Goal: Task Accomplishment & Management: Manage account settings

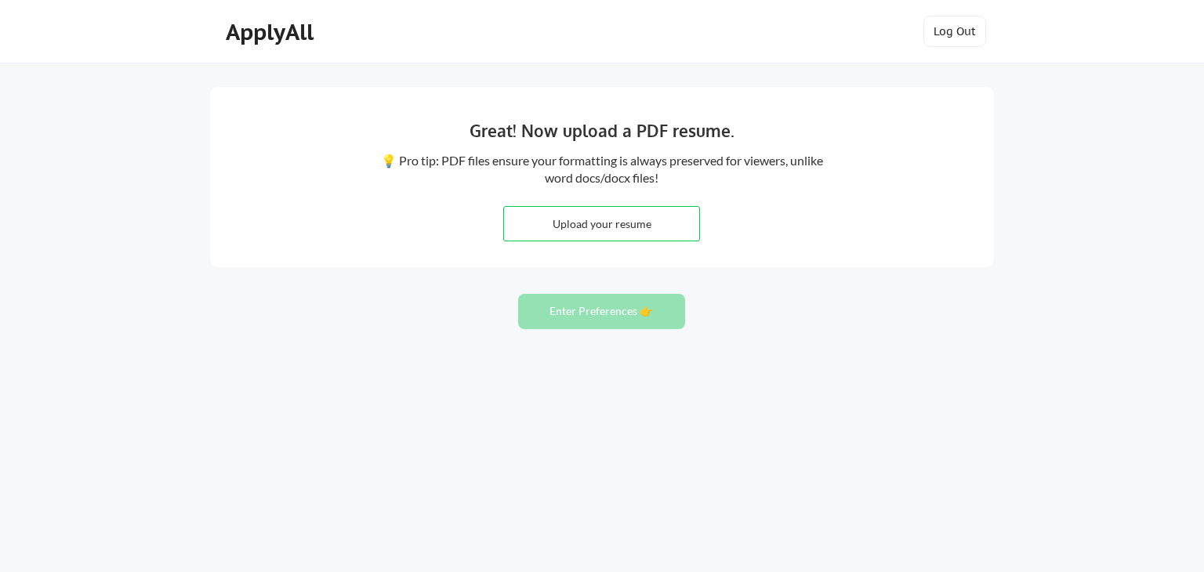
click at [37, 88] on div "Great! Now upload a PDF resume. 💡 Pro tip: PDF files ensure your formatting is …" at bounding box center [602, 286] width 1204 height 572
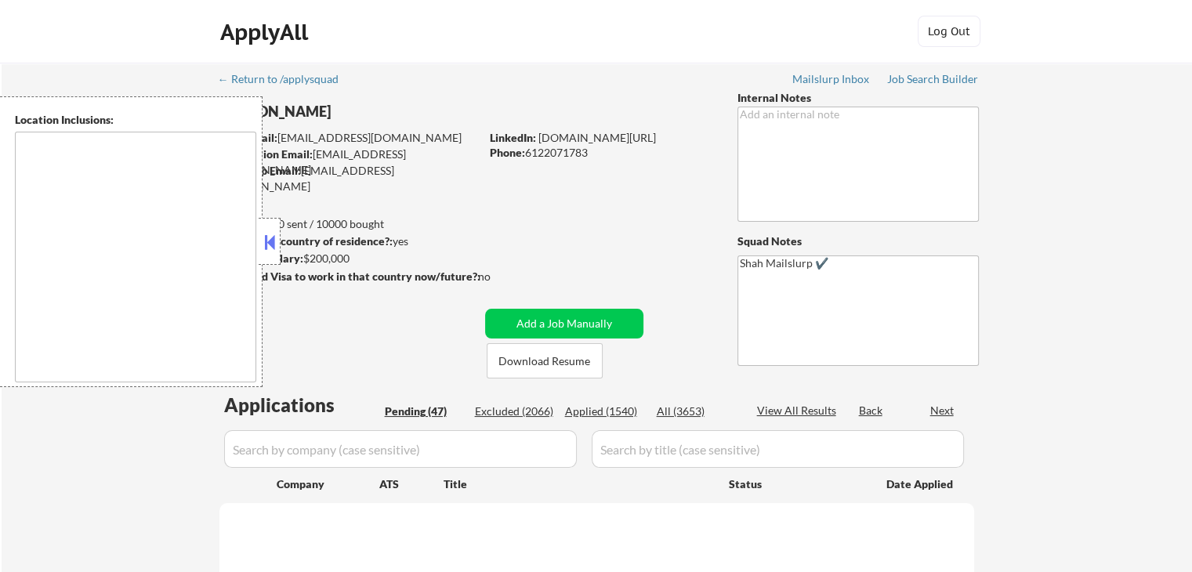
type textarea "Lor Ipsumdo, SI Ametcons, AD Elitsed, DO Eiusmodt, IN Utlaboree, DO Magna Aliqu…"
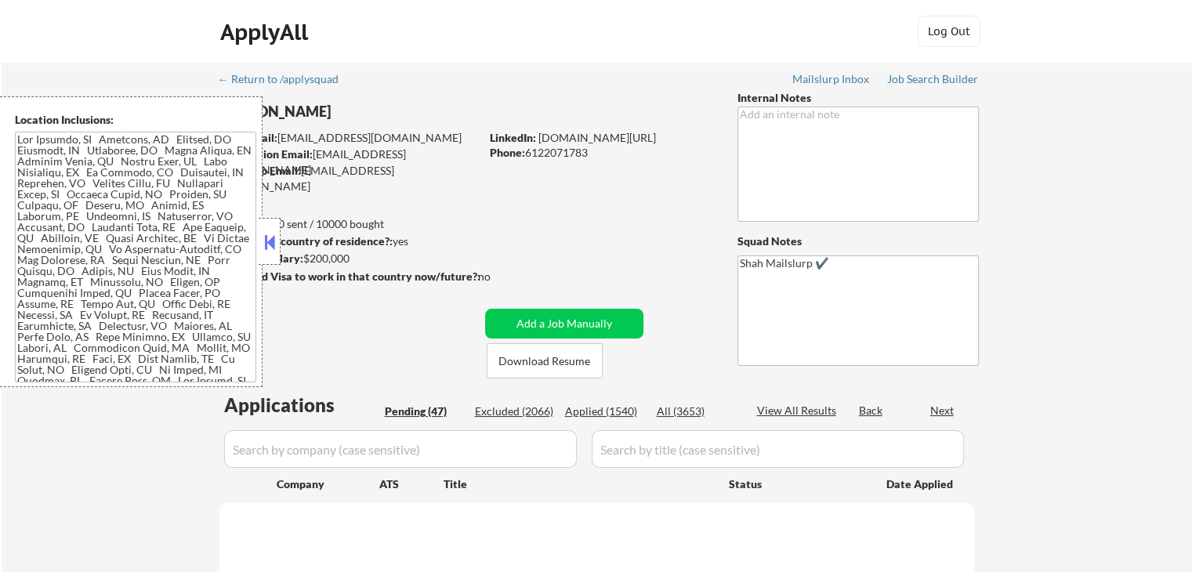
select select ""pending""
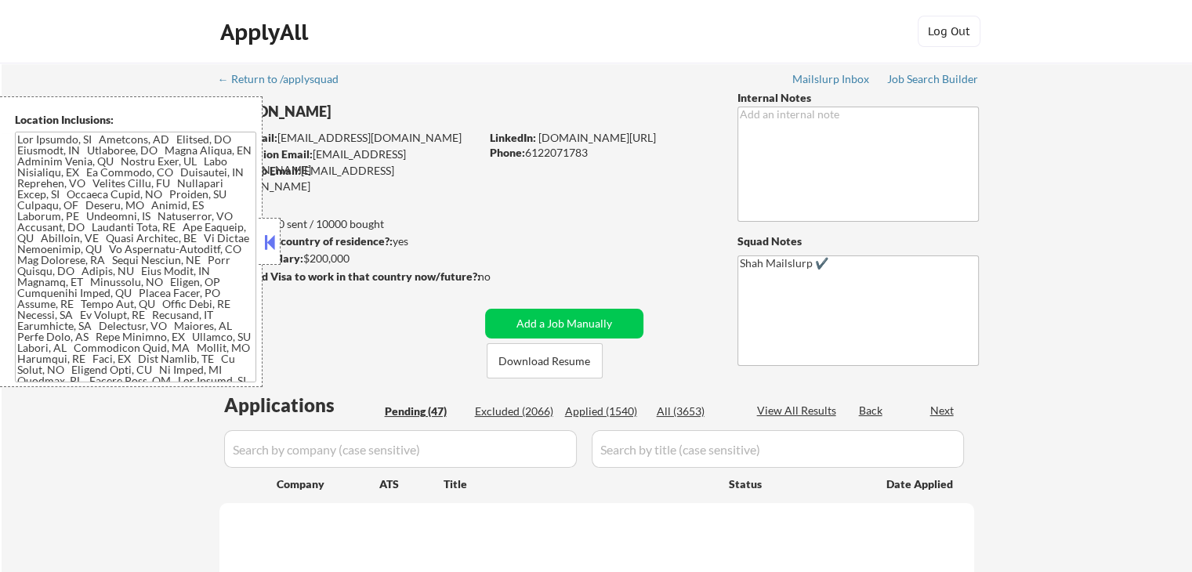
select select ""pending""
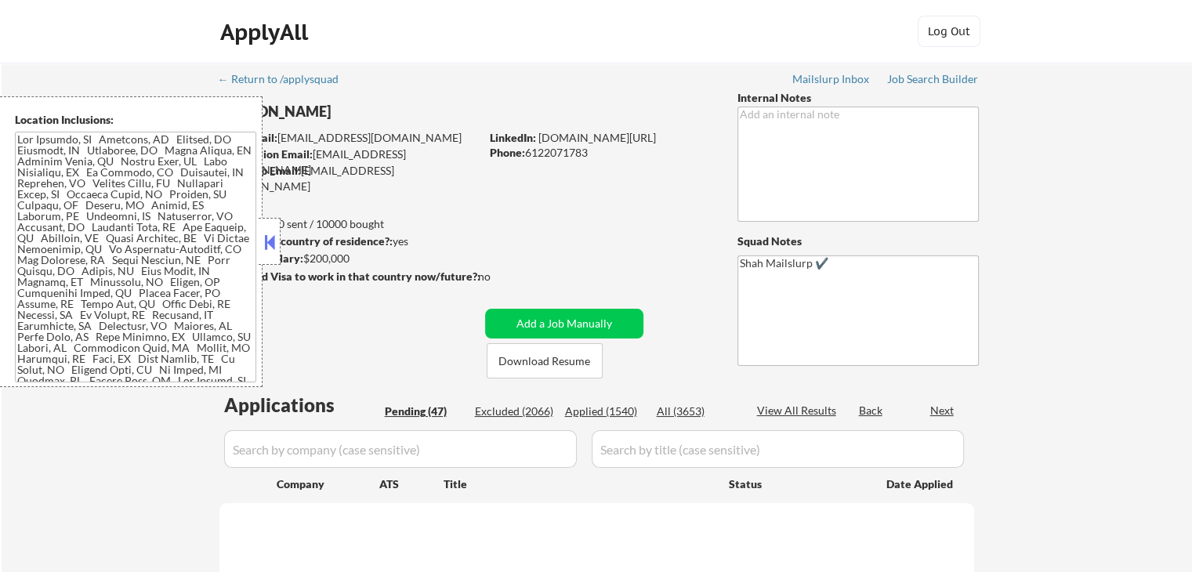
select select ""pending""
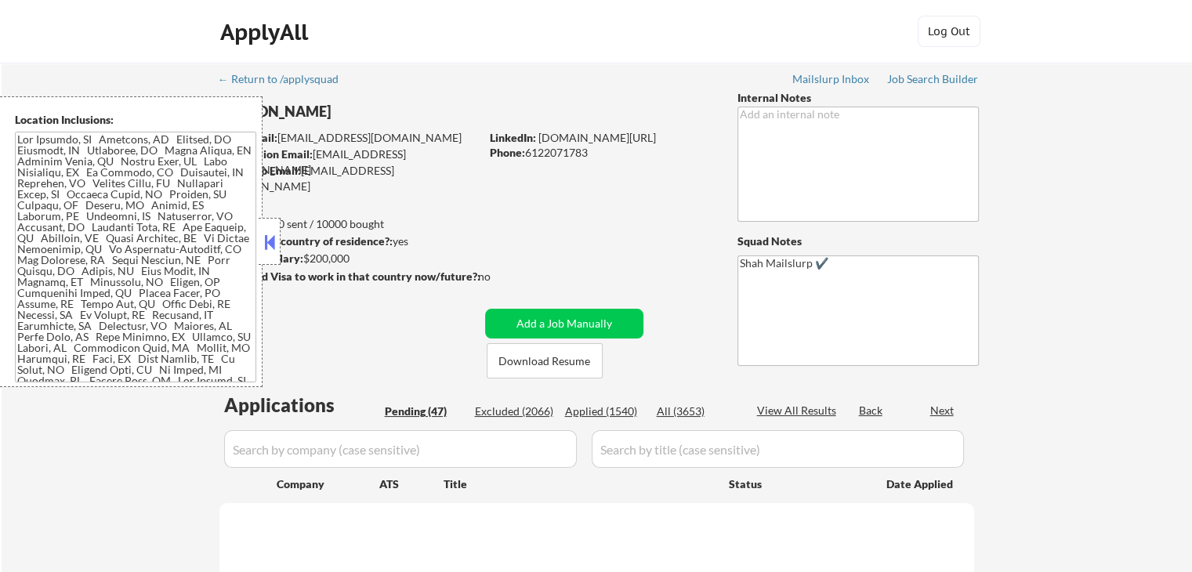
select select ""pending""
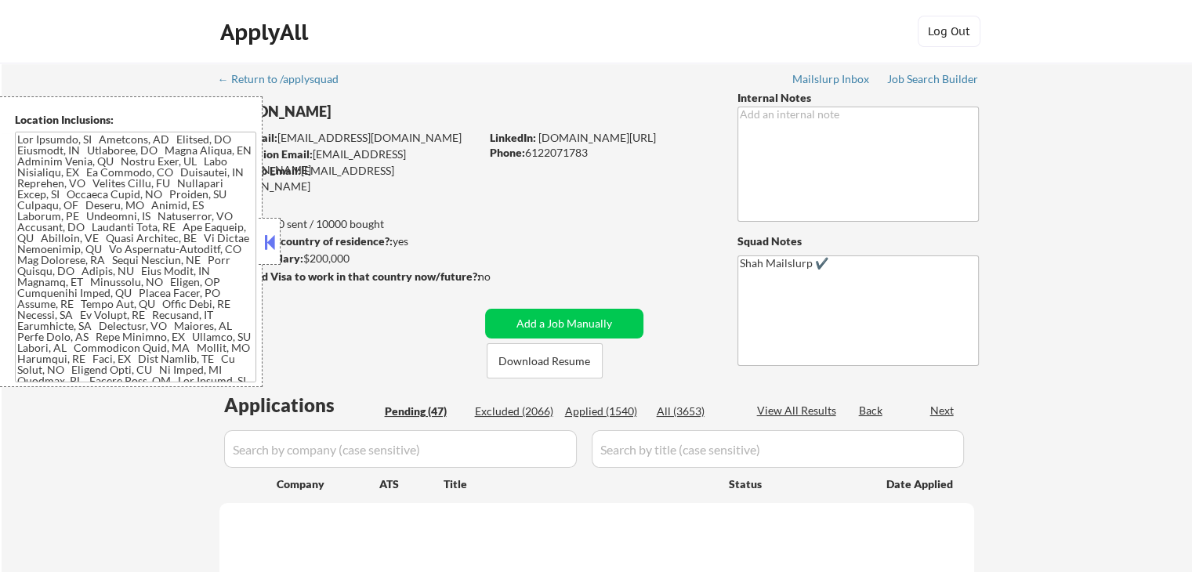
select select ""pending""
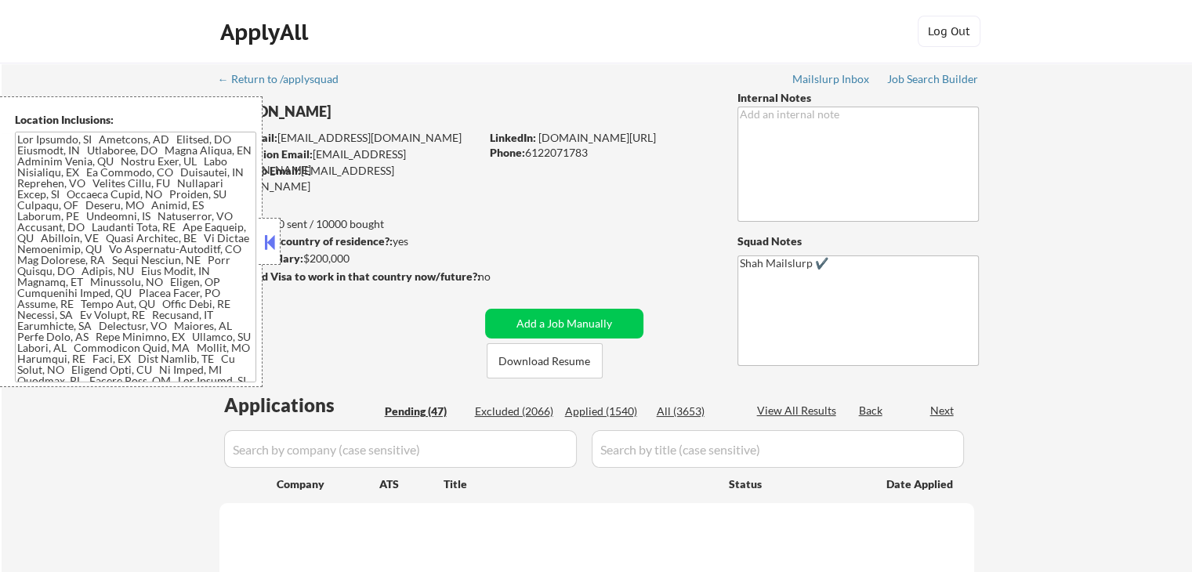
select select ""pending""
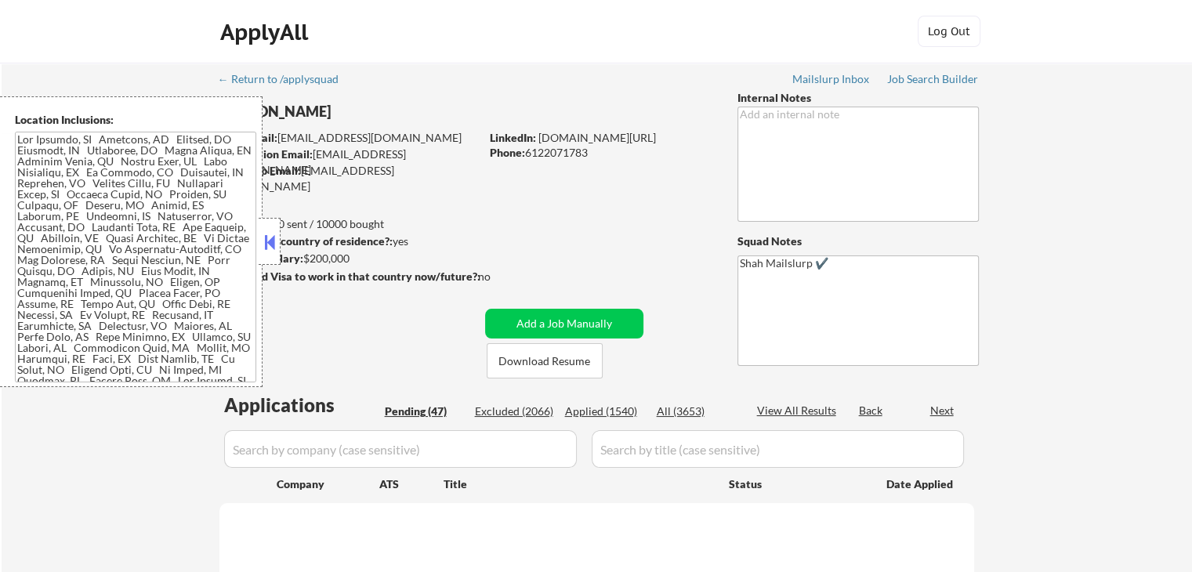
select select ""pending""
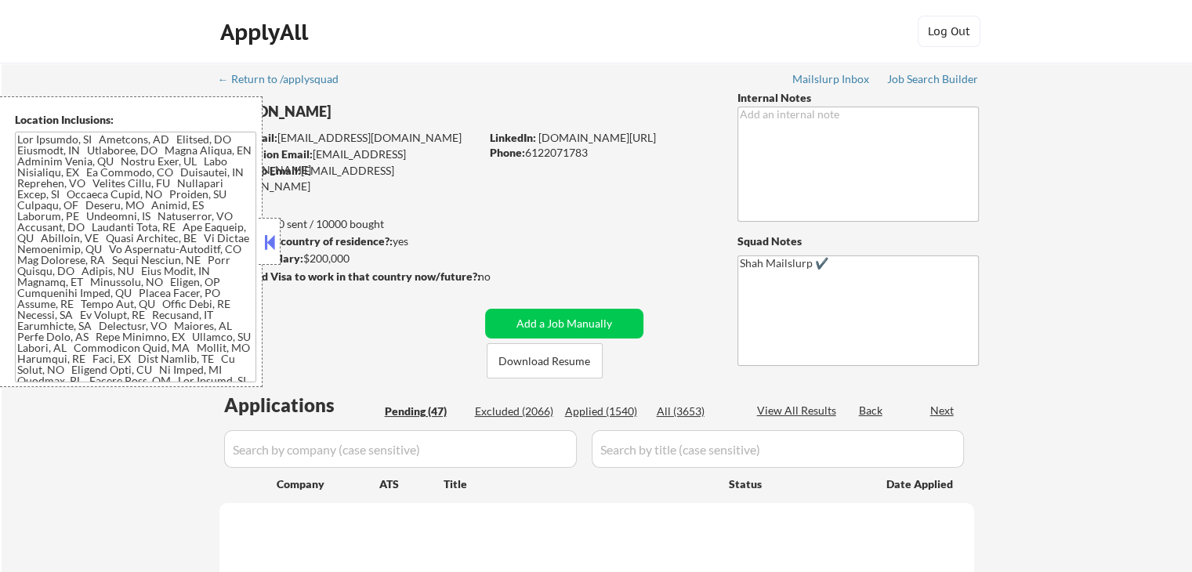
select select ""pending""
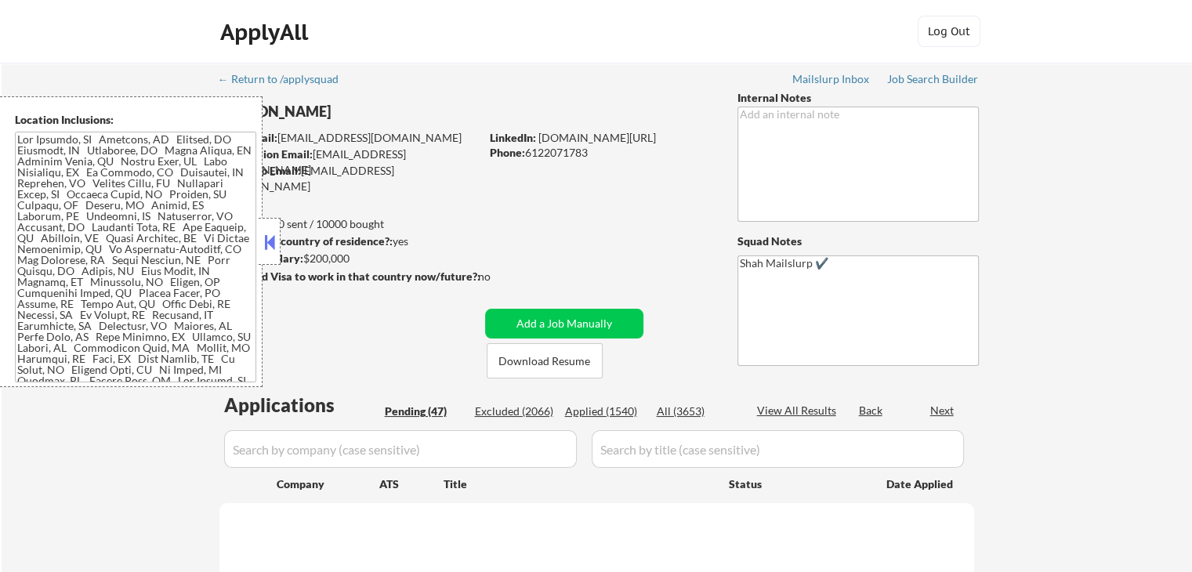
select select ""pending""
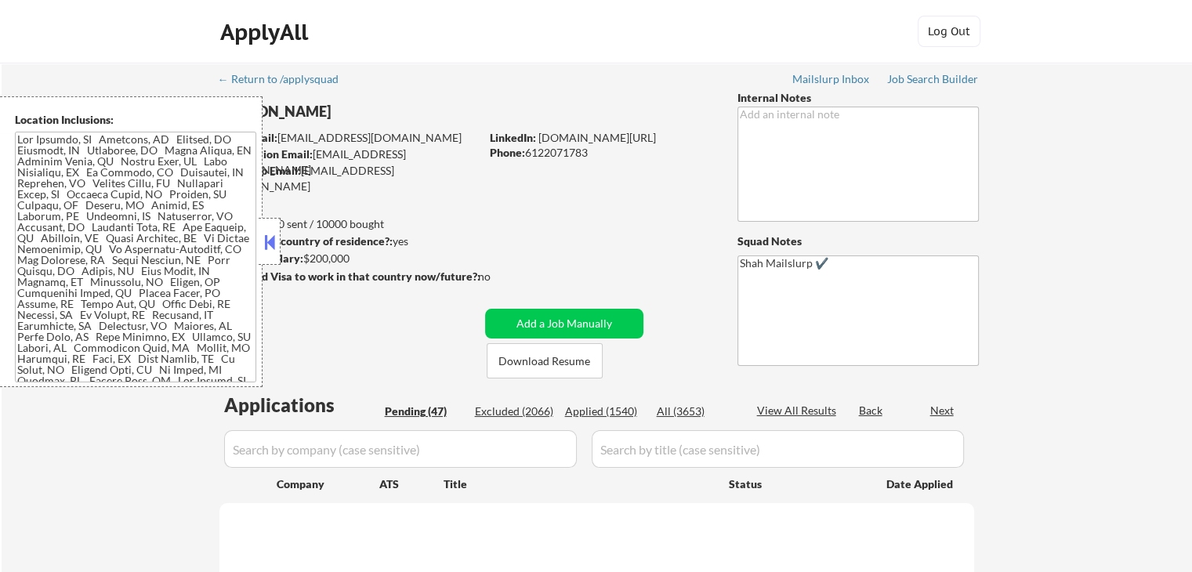
select select ""pending""
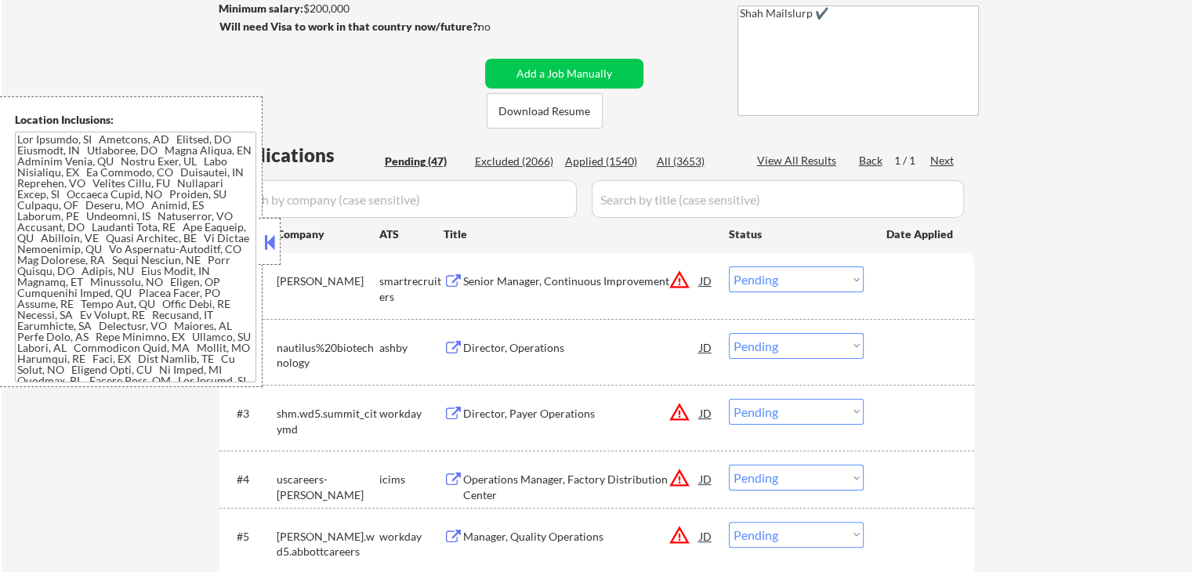
scroll to position [314, 0]
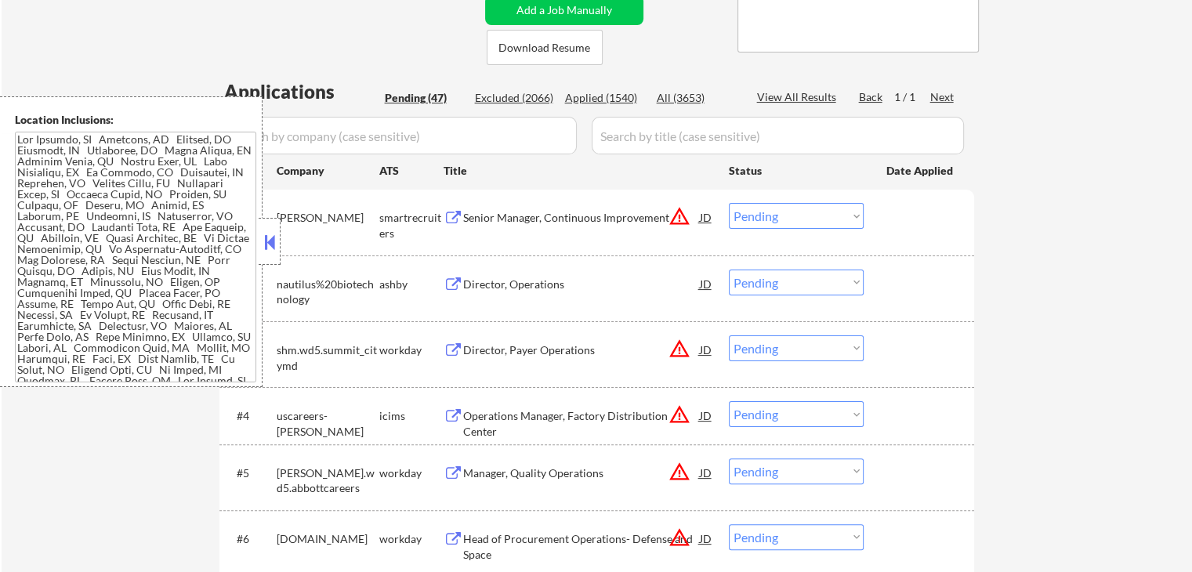
drag, startPoint x: 267, startPoint y: 248, endPoint x: 235, endPoint y: 320, distance: 78.2
click at [267, 247] on button at bounding box center [269, 242] width 17 height 24
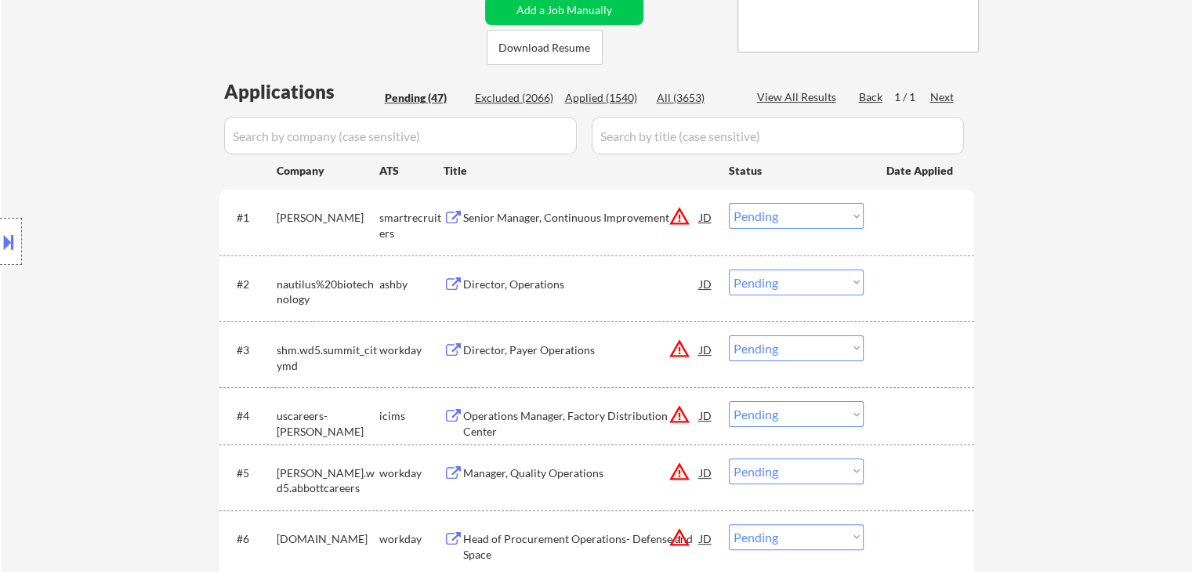
click at [91, 242] on div "Location Inclusions:" at bounding box center [140, 241] width 281 height 291
click at [92, 242] on div "Location Inclusions:" at bounding box center [140, 241] width 281 height 291
click at [94, 242] on div "Location Inclusions:" at bounding box center [140, 241] width 281 height 291
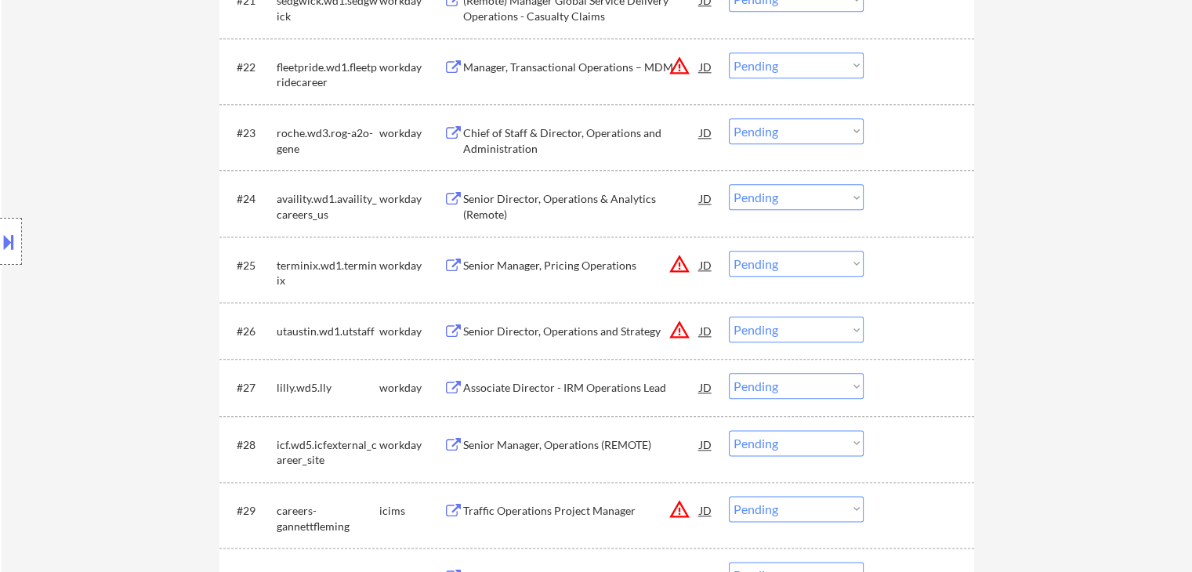
scroll to position [2038, 0]
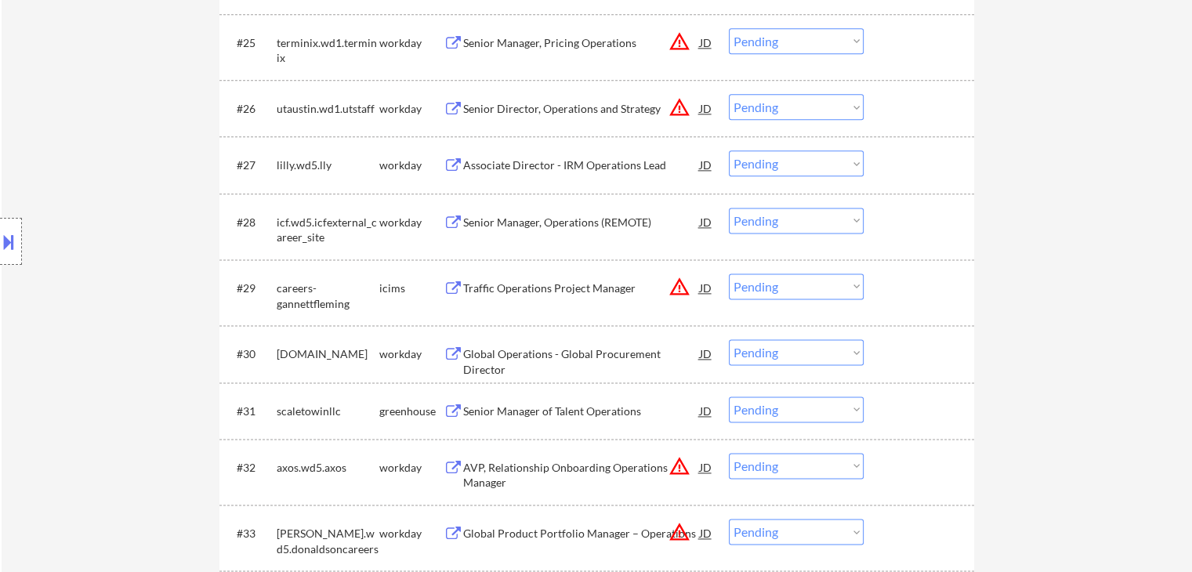
click at [110, 277] on div "Location Inclusions:" at bounding box center [140, 241] width 281 height 291
click at [109, 274] on div "Location Inclusions:" at bounding box center [140, 241] width 281 height 291
click at [110, 273] on div "Location Inclusions:" at bounding box center [140, 241] width 281 height 291
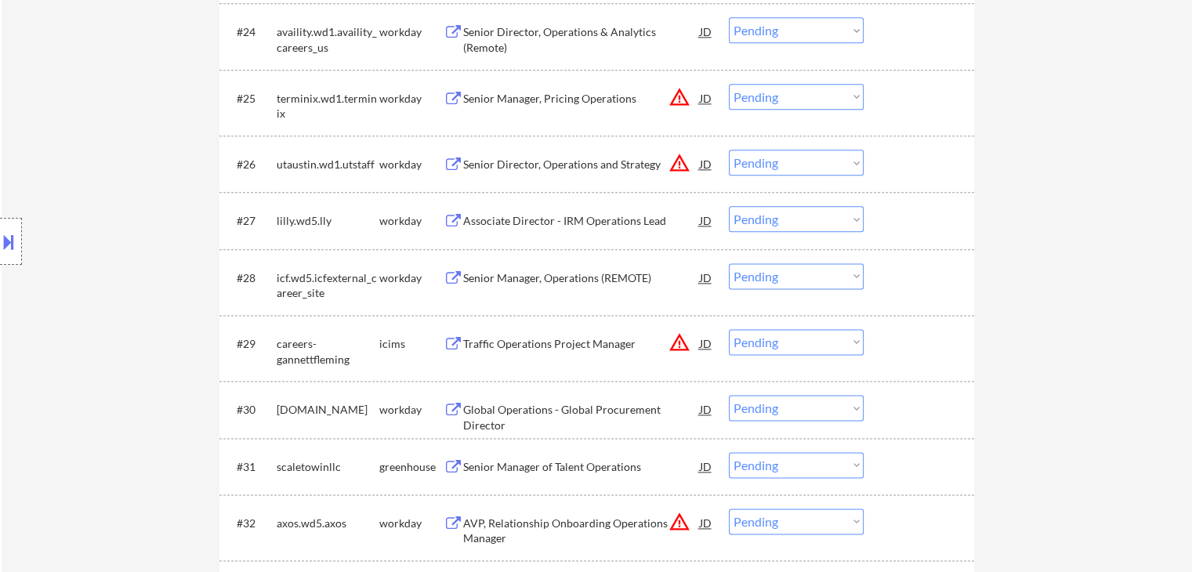
scroll to position [1959, 0]
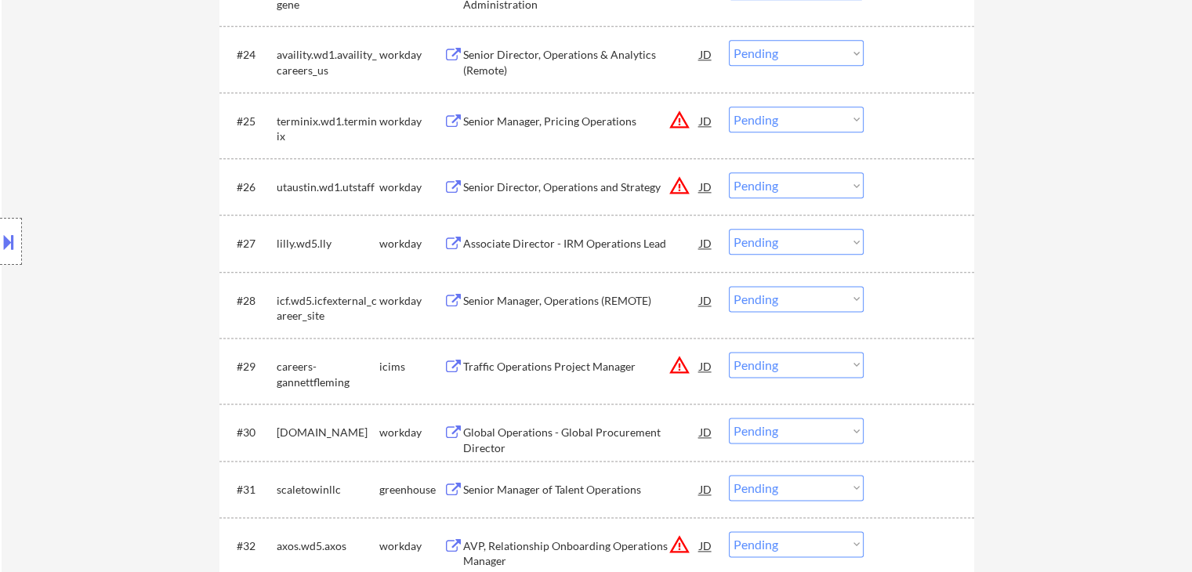
click at [107, 307] on div "Location Inclusions:" at bounding box center [140, 241] width 281 height 291
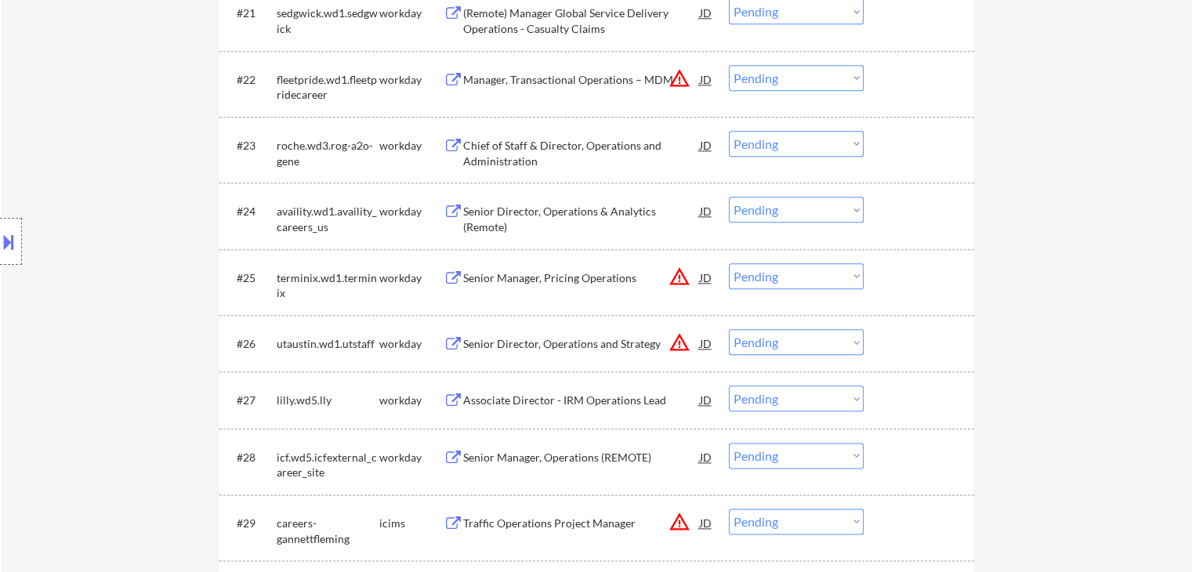
click at [96, 311] on div "Location Inclusions:" at bounding box center [140, 241] width 281 height 291
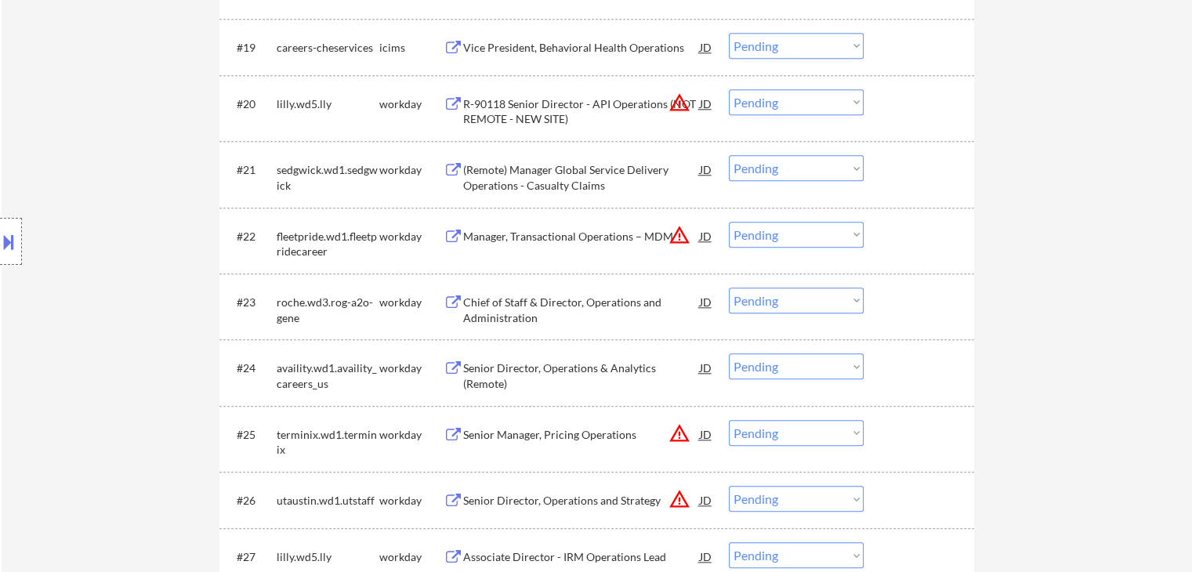
click at [96, 311] on div "Location Inclusions:" at bounding box center [140, 241] width 281 height 291
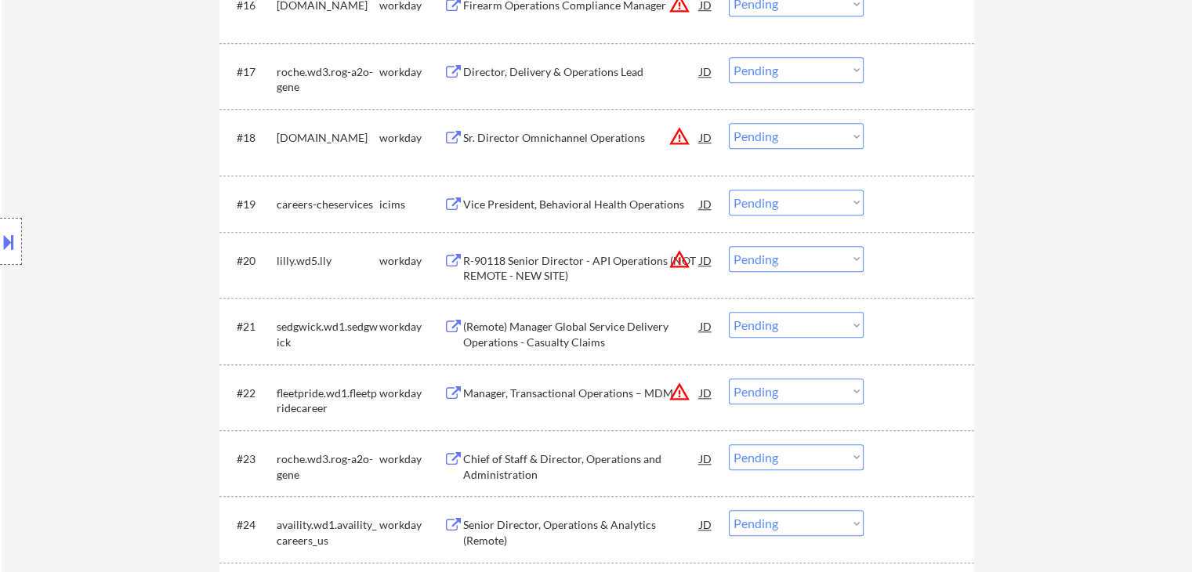
click at [97, 312] on div "Location Inclusions:" at bounding box center [140, 241] width 281 height 291
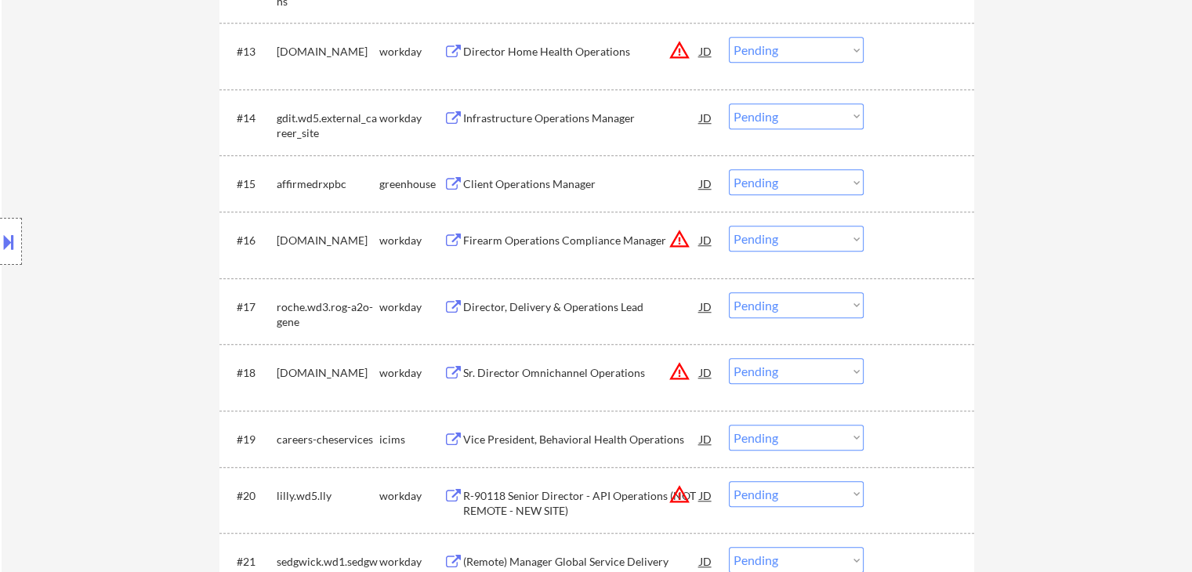
click at [97, 312] on div "Location Inclusions:" at bounding box center [140, 241] width 281 height 291
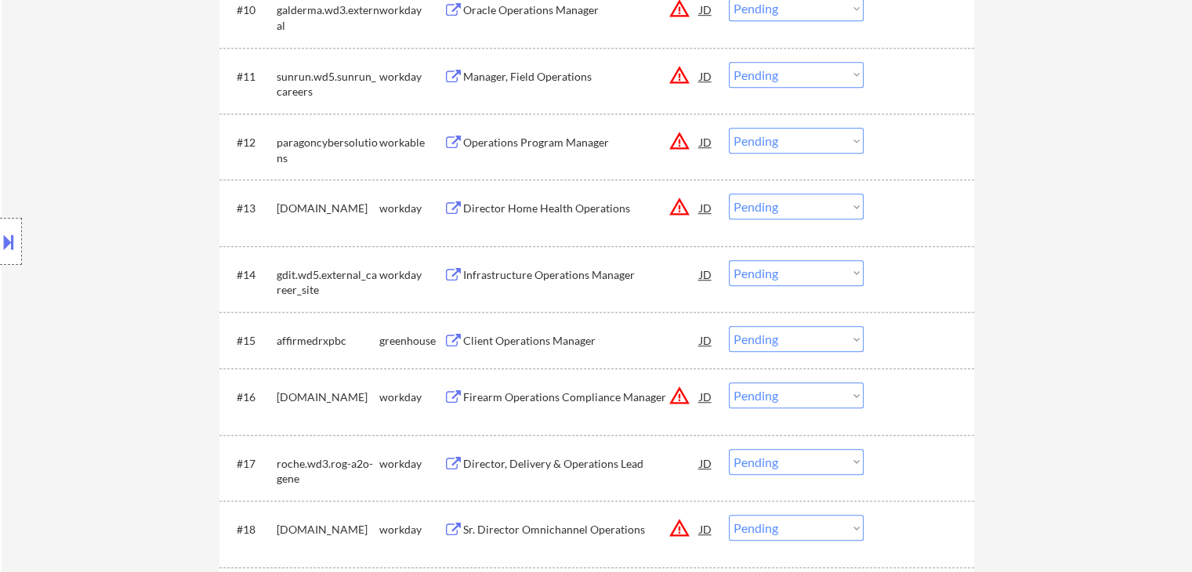
click at [96, 314] on div "Location Inclusions:" at bounding box center [140, 241] width 281 height 291
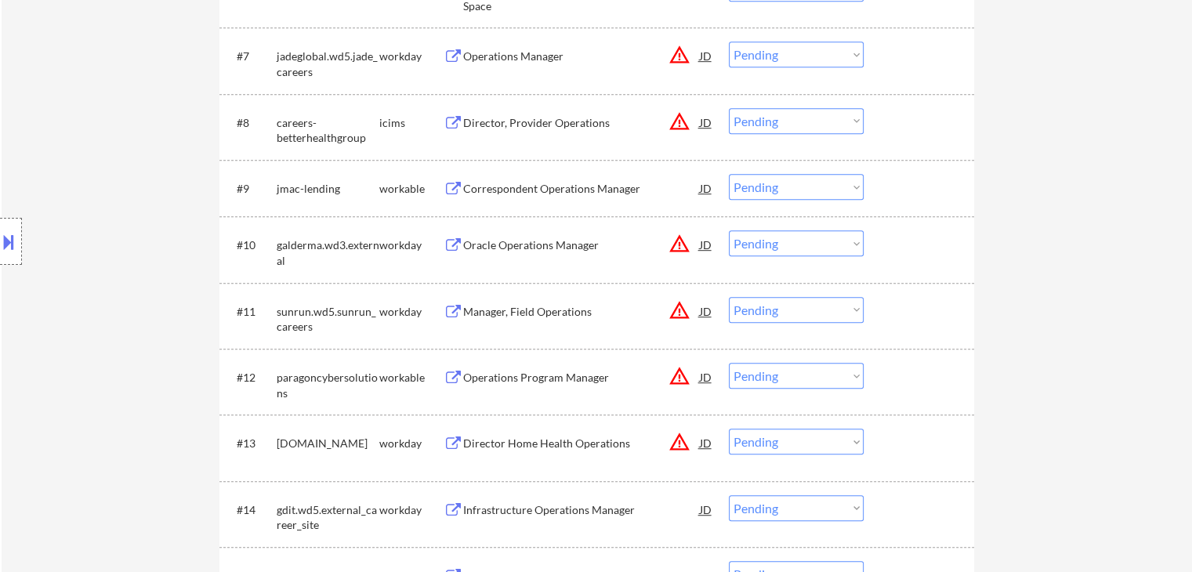
click at [95, 315] on div "Location Inclusions:" at bounding box center [140, 241] width 281 height 291
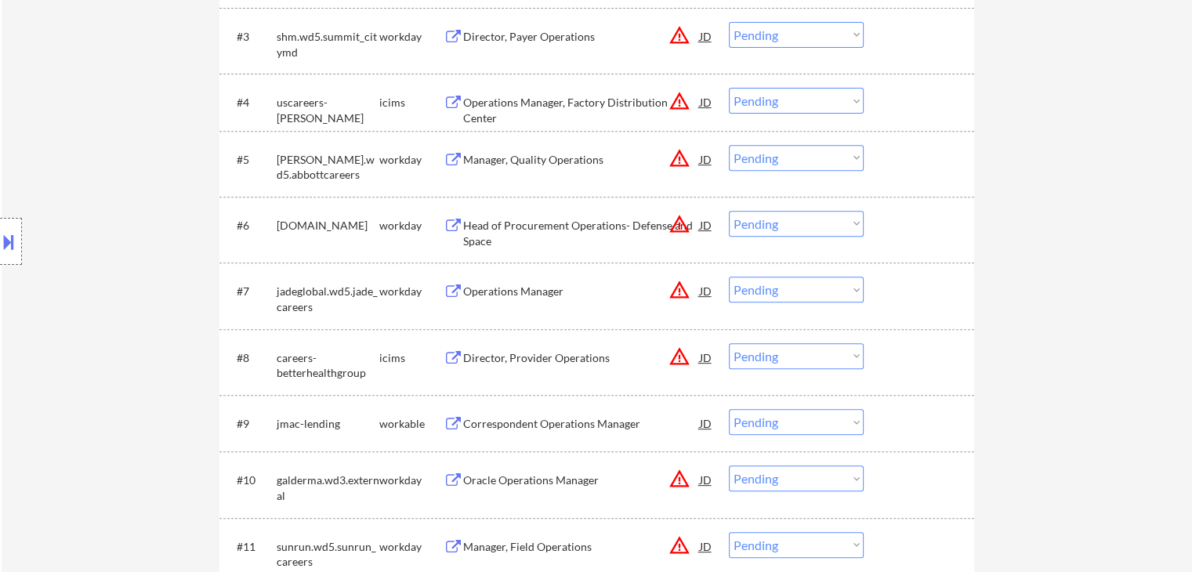
click at [95, 315] on div "Location Inclusions:" at bounding box center [140, 241] width 281 height 291
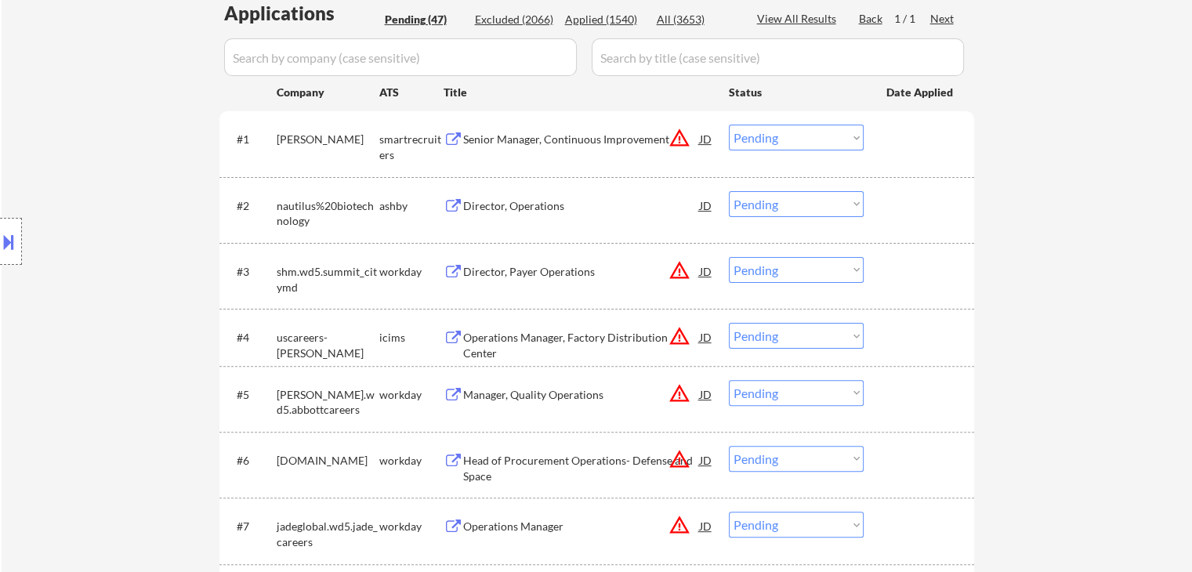
click at [95, 316] on div "Location Inclusions:" at bounding box center [140, 241] width 281 height 291
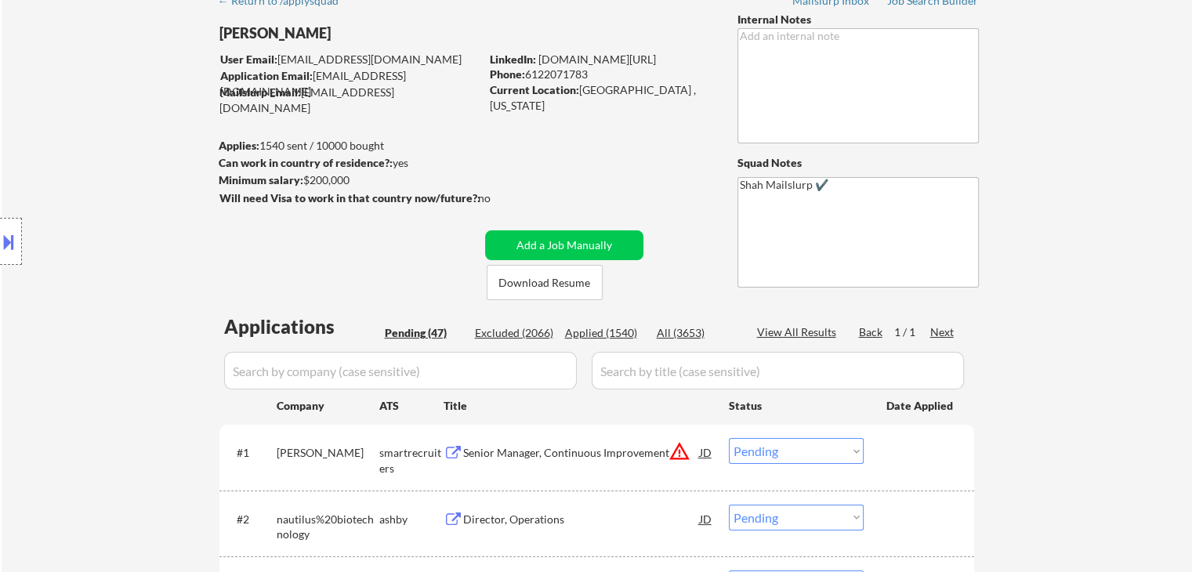
scroll to position [0, 0]
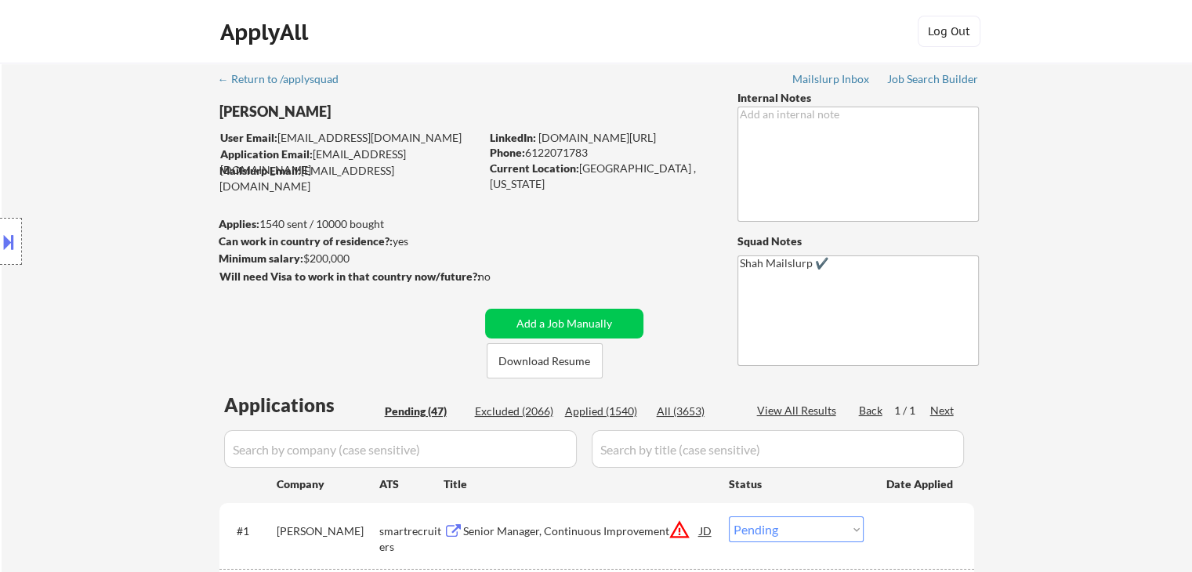
click at [41, 228] on div "Location Inclusions:" at bounding box center [140, 241] width 281 height 291
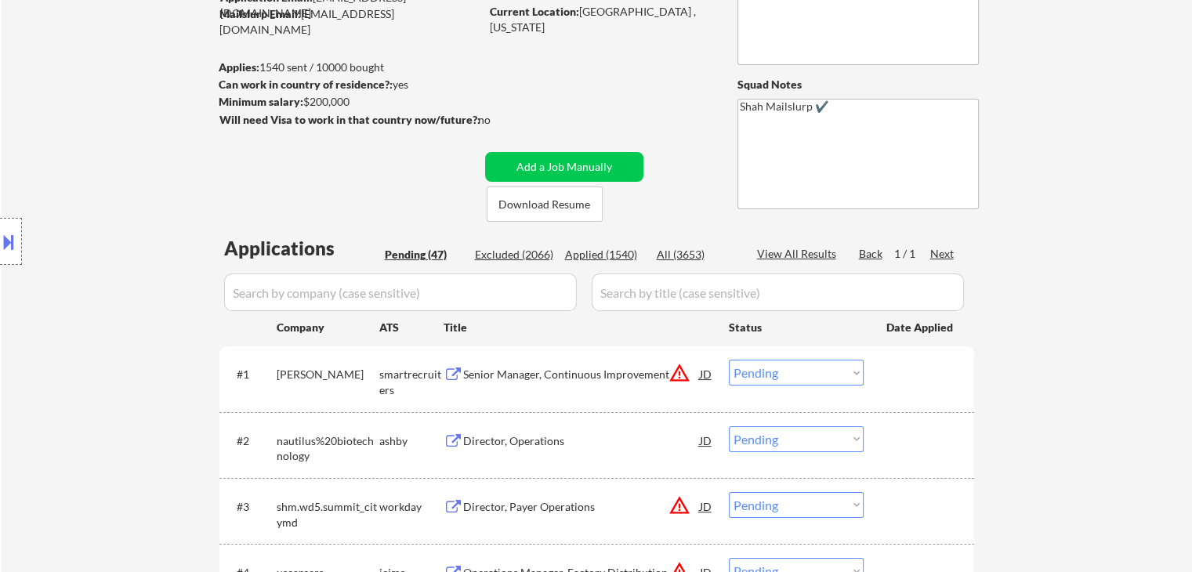
click at [139, 183] on div "Location Inclusions:" at bounding box center [140, 241] width 281 height 291
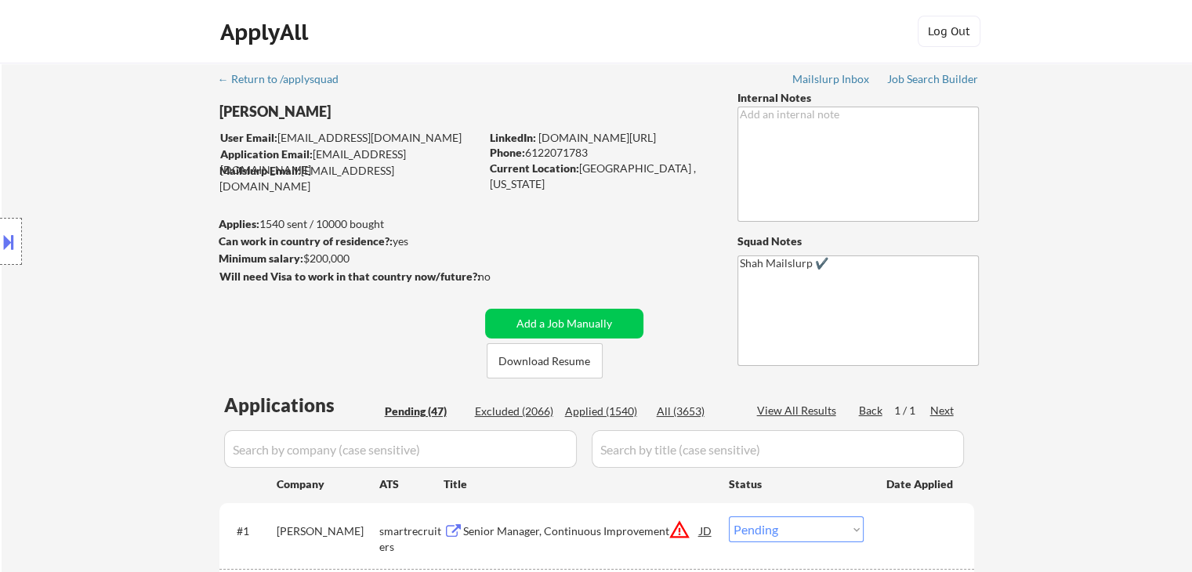
click at [139, 183] on div "Location Inclusions:" at bounding box center [140, 241] width 281 height 291
click at [82, 189] on div "Location Inclusions:" at bounding box center [140, 241] width 281 height 291
click at [83, 189] on div "Location Inclusions:" at bounding box center [140, 241] width 281 height 291
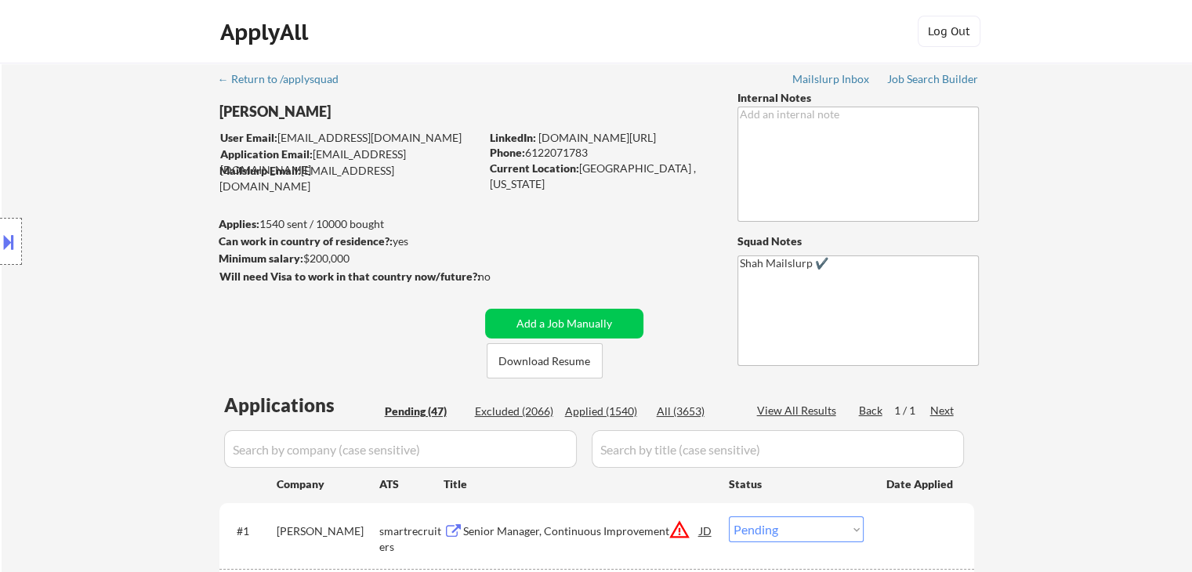
click at [83, 190] on div "Location Inclusions:" at bounding box center [140, 241] width 281 height 291
click at [85, 190] on div "Location Inclusions:" at bounding box center [140, 241] width 281 height 291
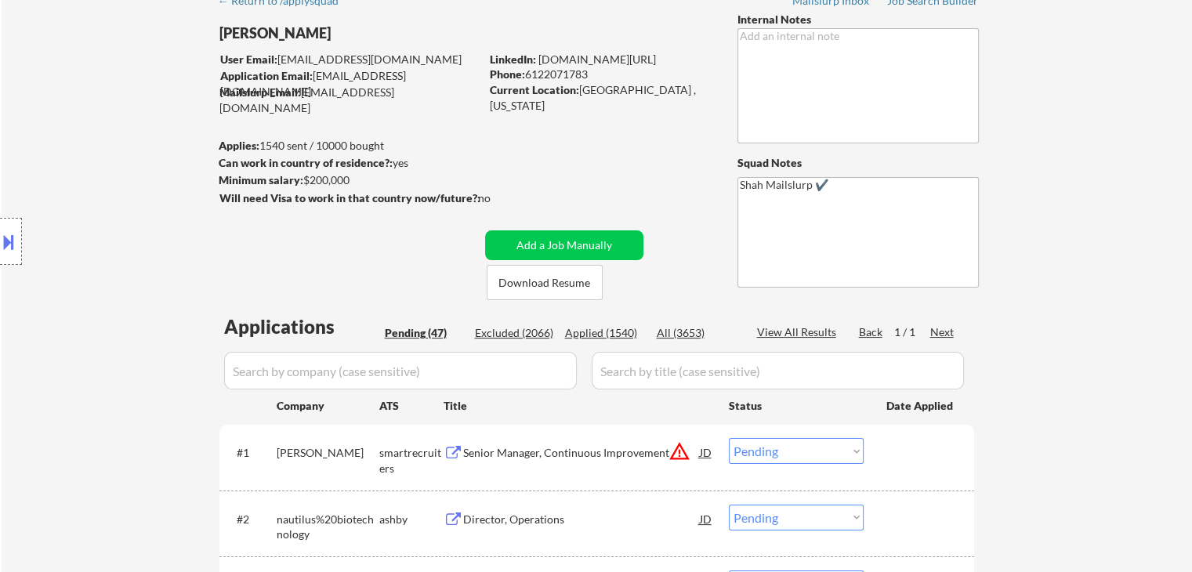
click at [88, 192] on div "Location Inclusions:" at bounding box center [140, 241] width 281 height 291
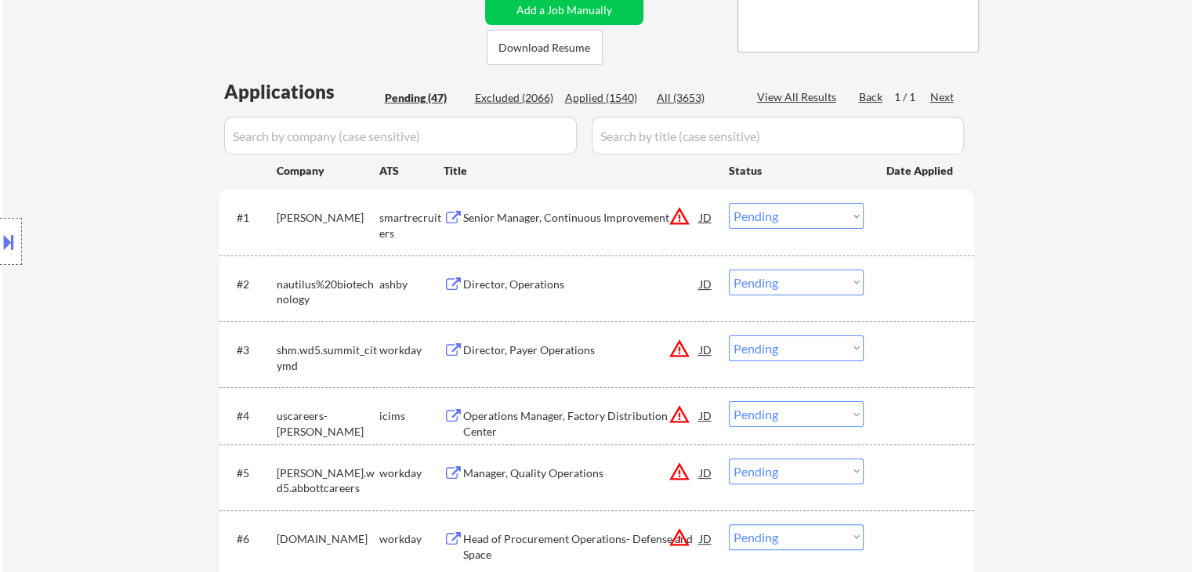
scroll to position [235, 0]
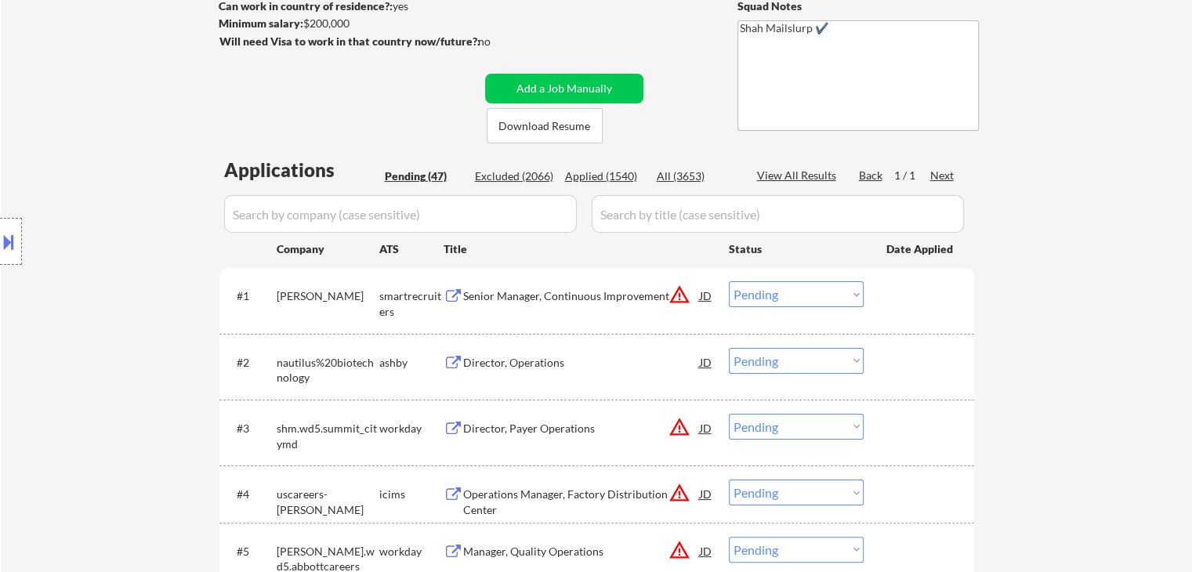
click at [120, 186] on div "Location Inclusions:" at bounding box center [140, 241] width 281 height 291
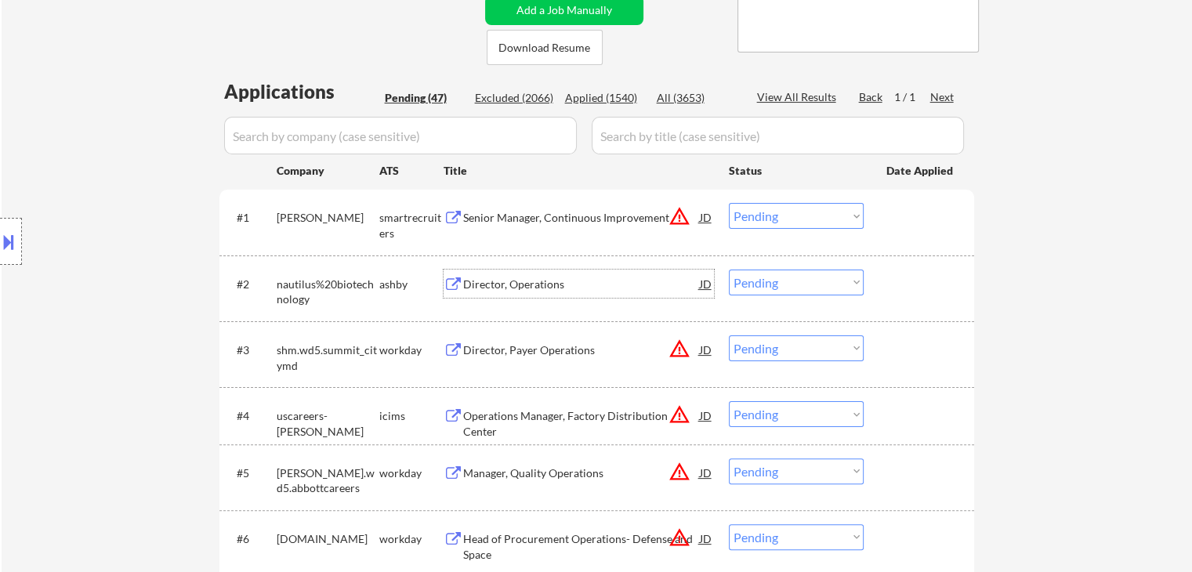
click at [527, 274] on div "Director, Operations" at bounding box center [581, 284] width 237 height 28
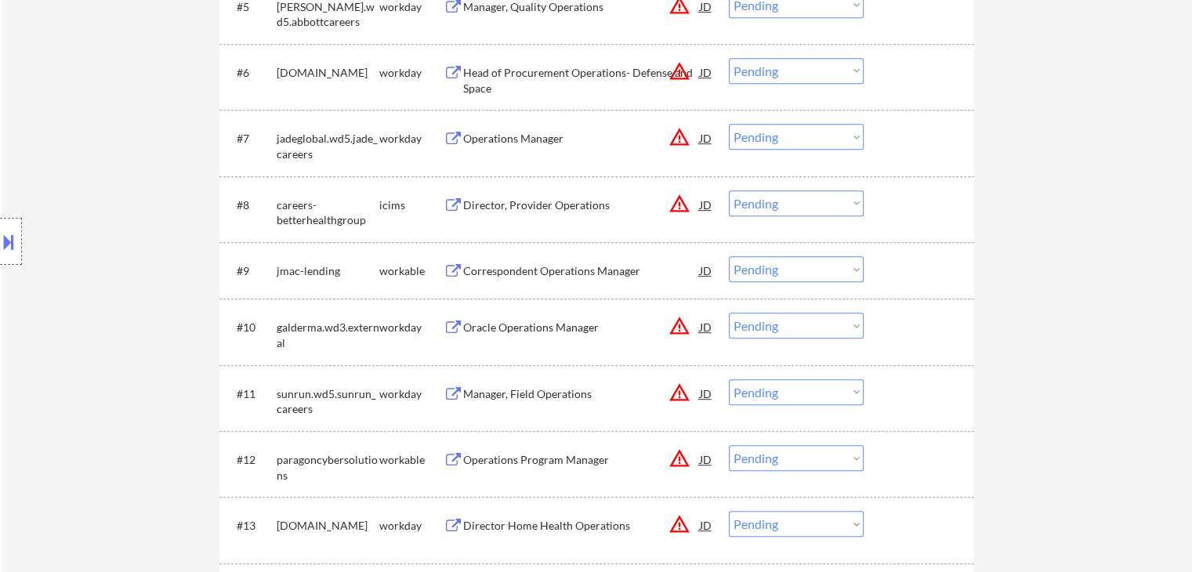
scroll to position [784, 0]
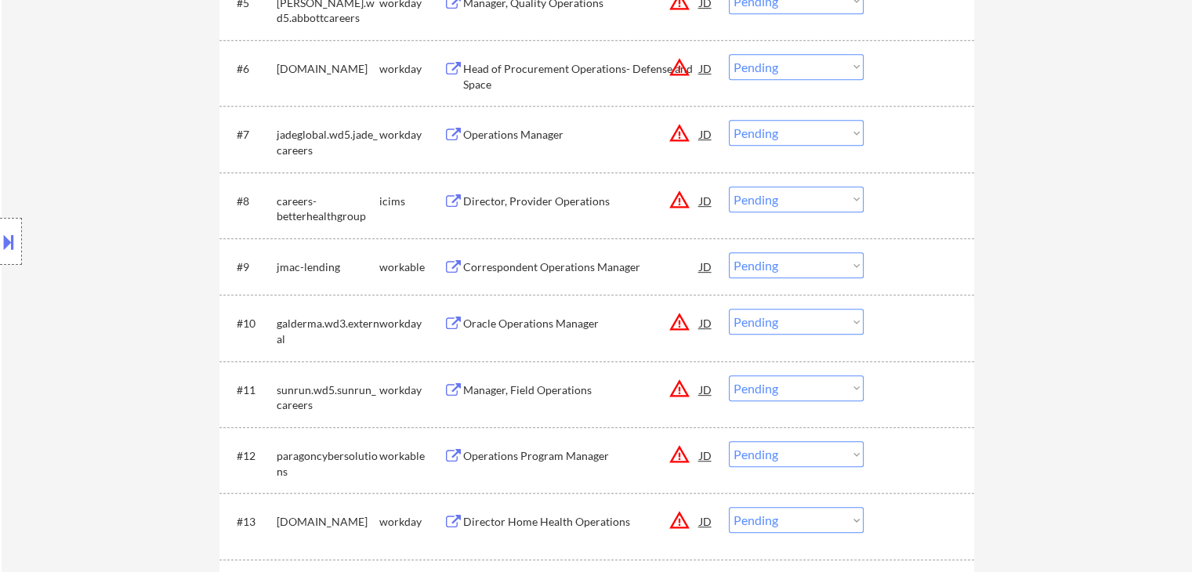
click at [522, 264] on div "Correspondent Operations Manager" at bounding box center [581, 267] width 237 height 16
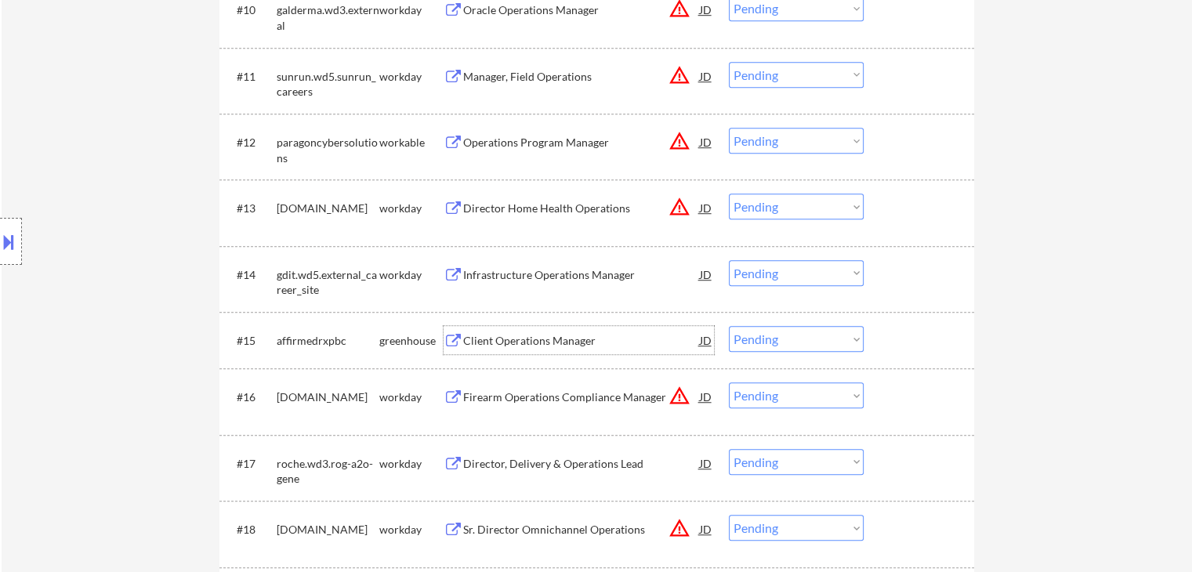
click at [525, 336] on div "Client Operations Manager" at bounding box center [581, 341] width 237 height 16
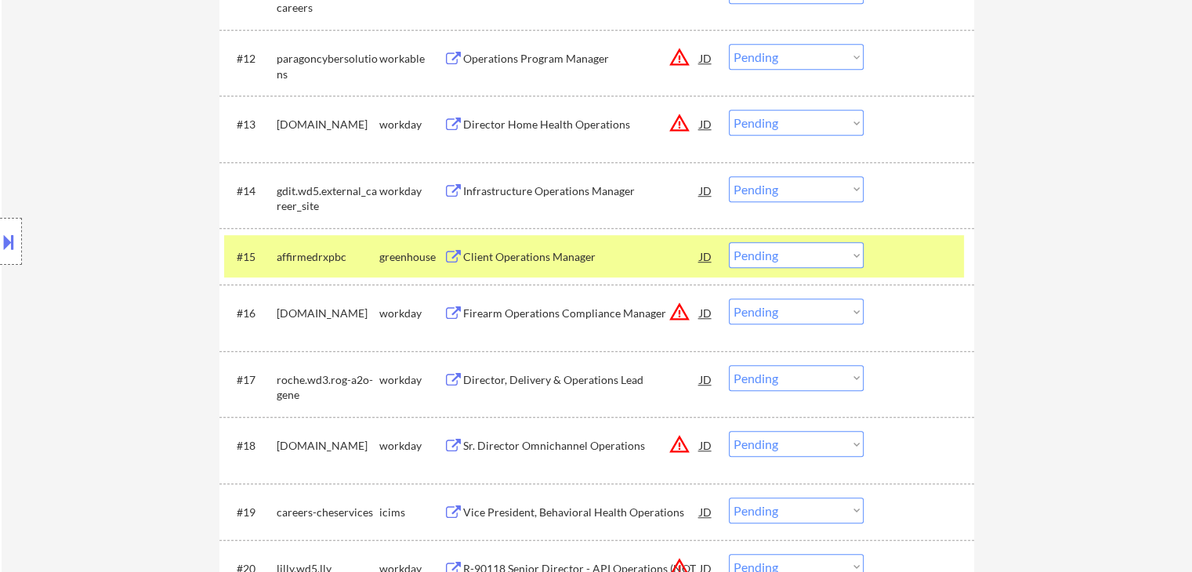
scroll to position [1254, 0]
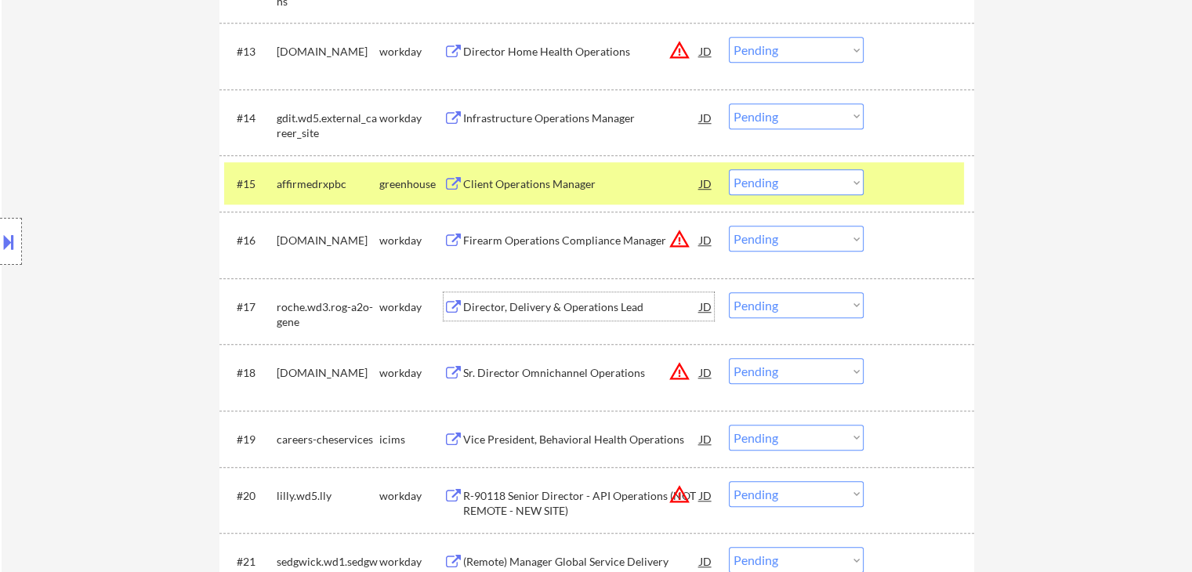
click at [545, 296] on div "Director, Delivery & Operations Lead" at bounding box center [581, 306] width 237 height 28
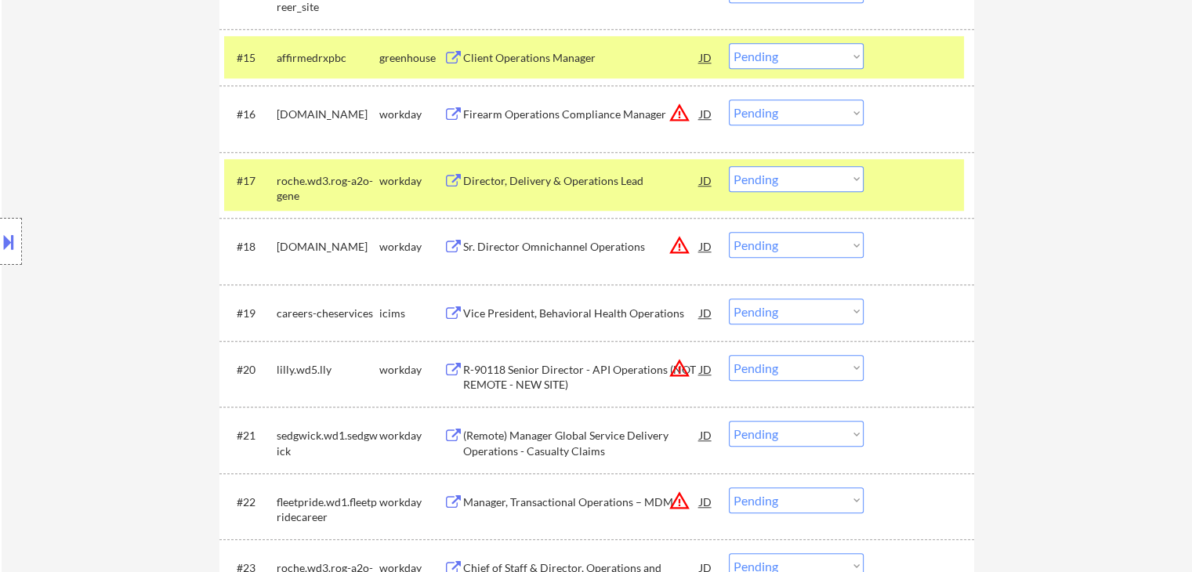
scroll to position [1489, 0]
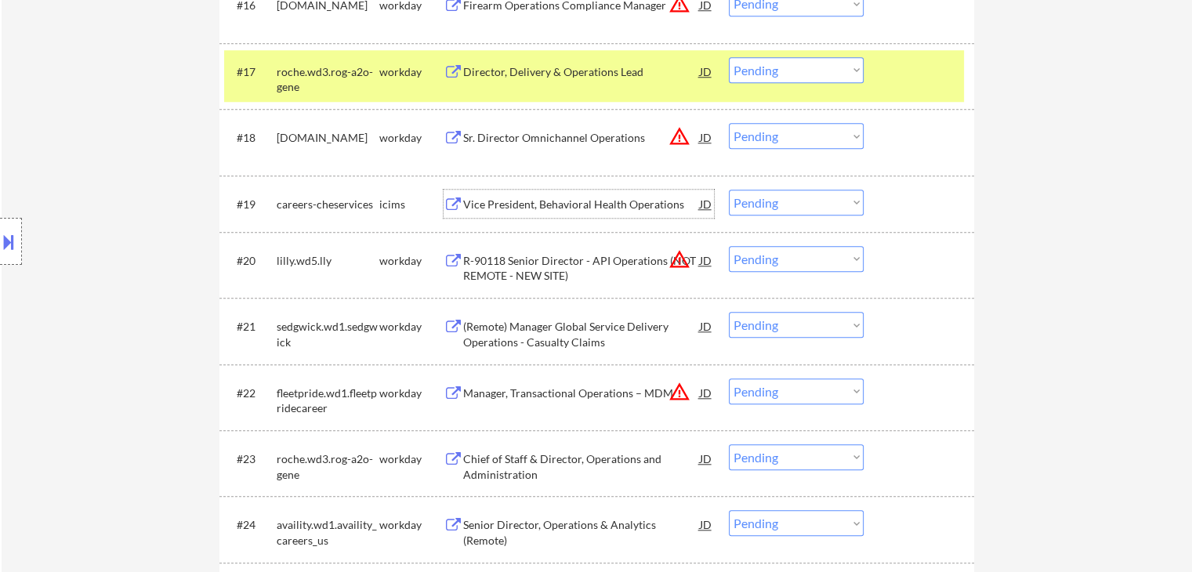
click at [535, 201] on div "Vice President, Behavioral Health Operations" at bounding box center [581, 205] width 237 height 16
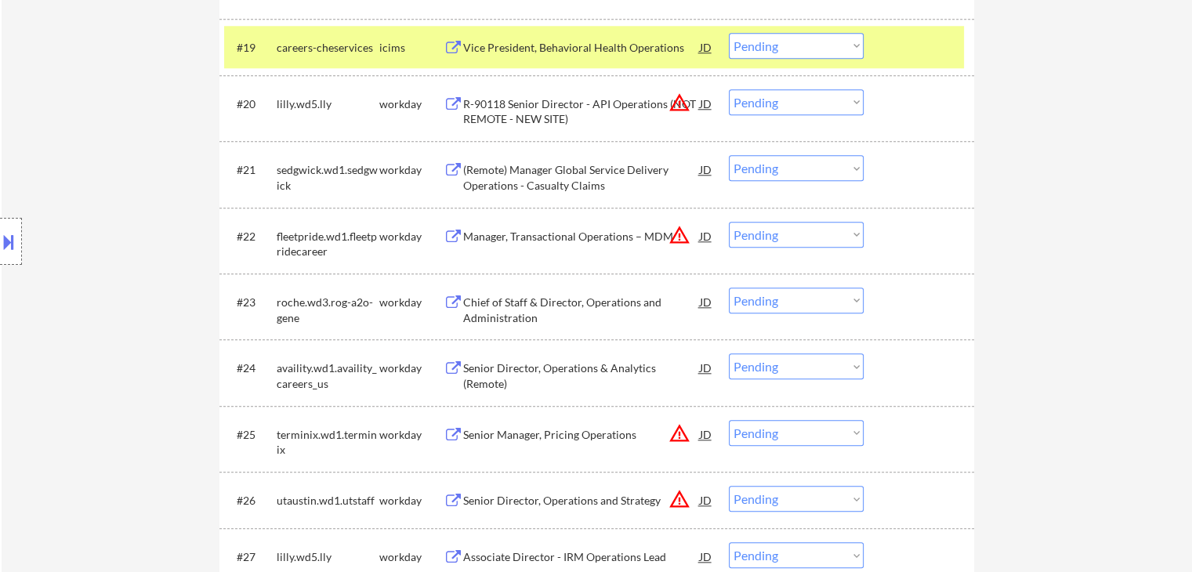
click at [531, 299] on div "Chief of Staff & Director, Operations and Administration" at bounding box center [581, 310] width 237 height 31
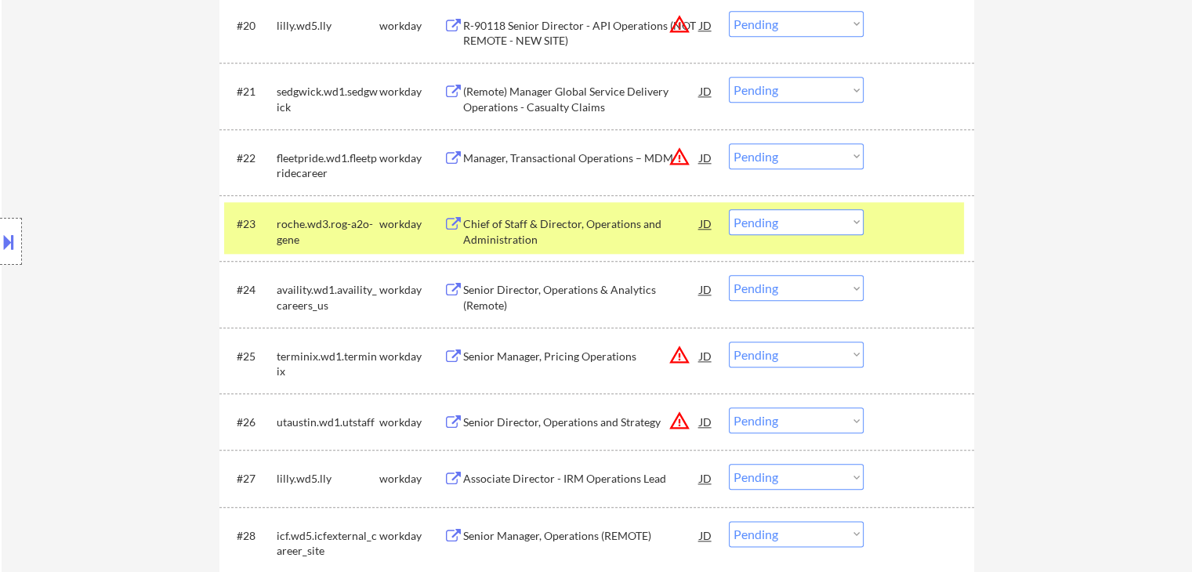
click at [527, 289] on div "Senior Director, Operations & Analytics (Remote)" at bounding box center [581, 297] width 237 height 31
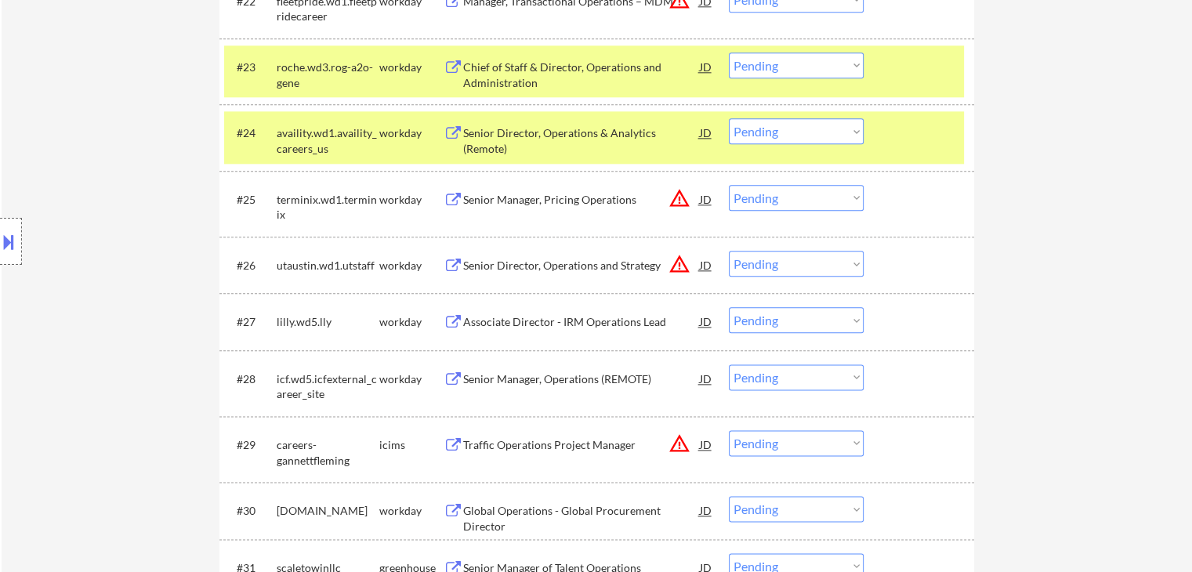
scroll to position [1959, 0]
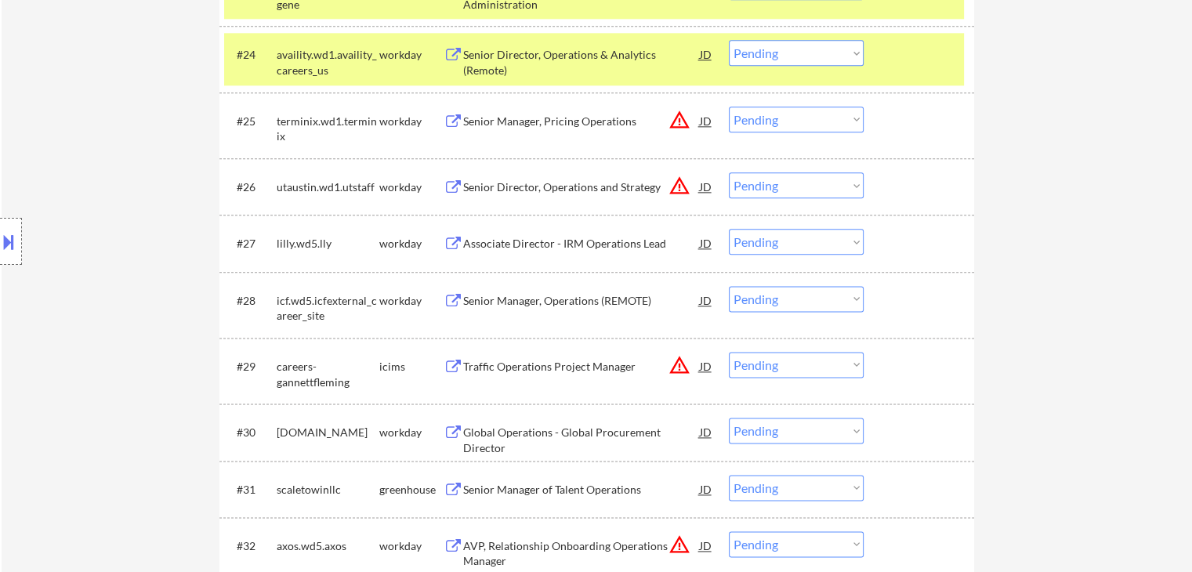
click at [511, 240] on div "Associate Director - IRM Operations Lead" at bounding box center [581, 244] width 237 height 16
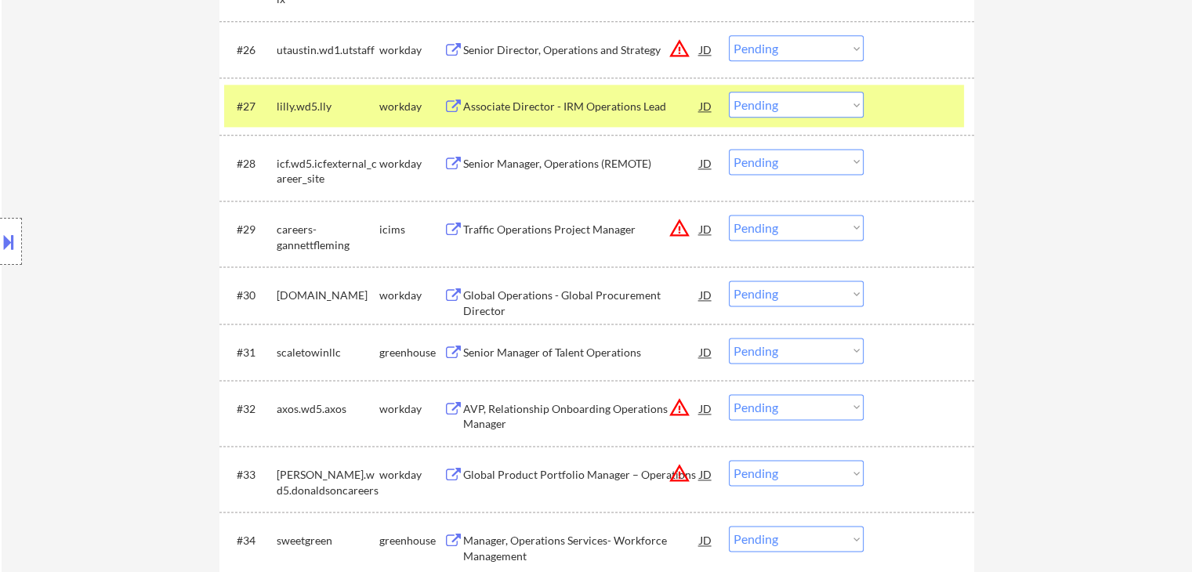
scroll to position [2116, 0]
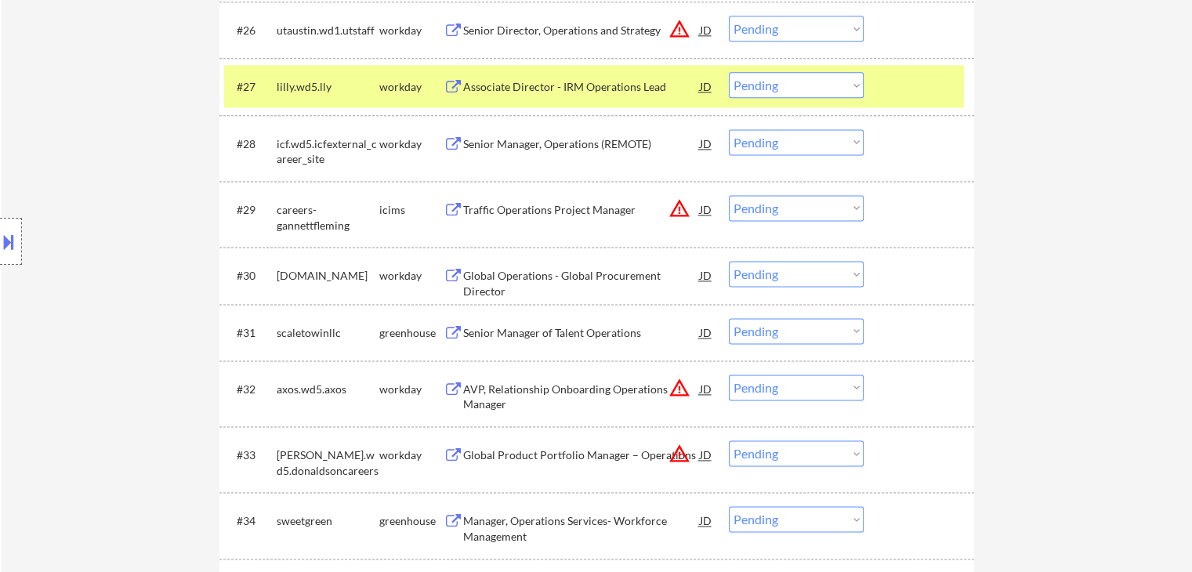
click at [512, 333] on div "Senior Manager of Talent Operations" at bounding box center [581, 333] width 237 height 16
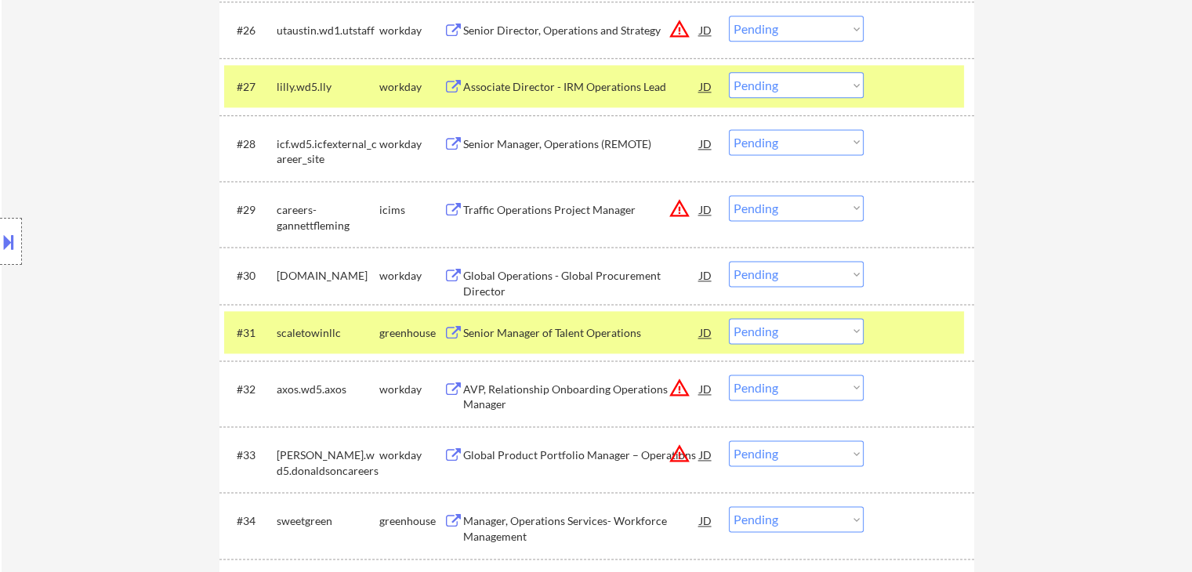
scroll to position [2273, 0]
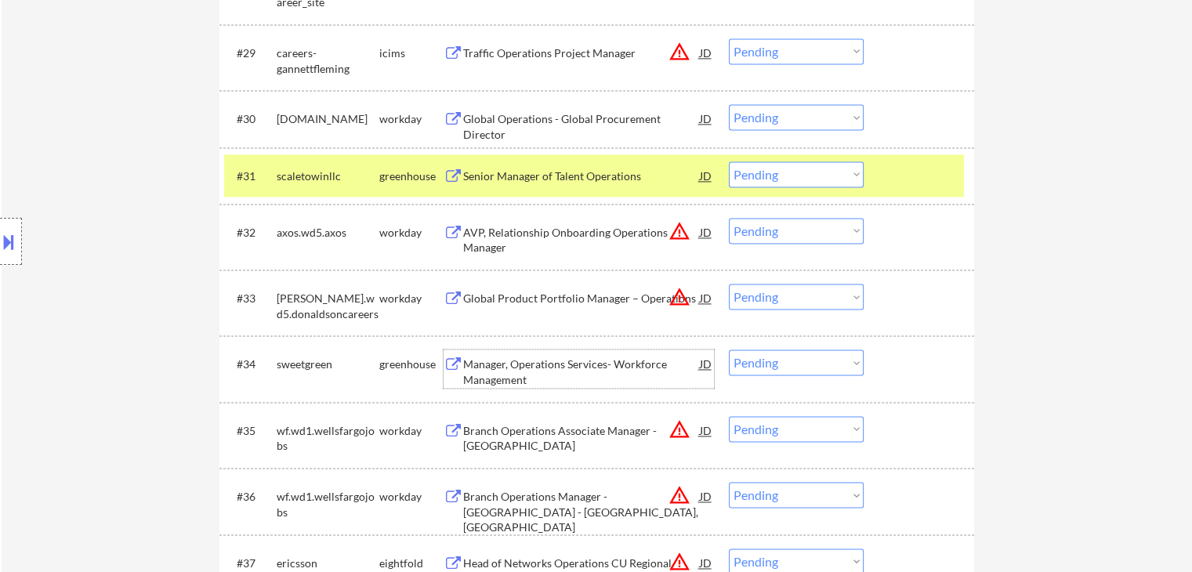
click at [516, 360] on div "Manager, Operations Services- Workforce Management" at bounding box center [581, 372] width 237 height 31
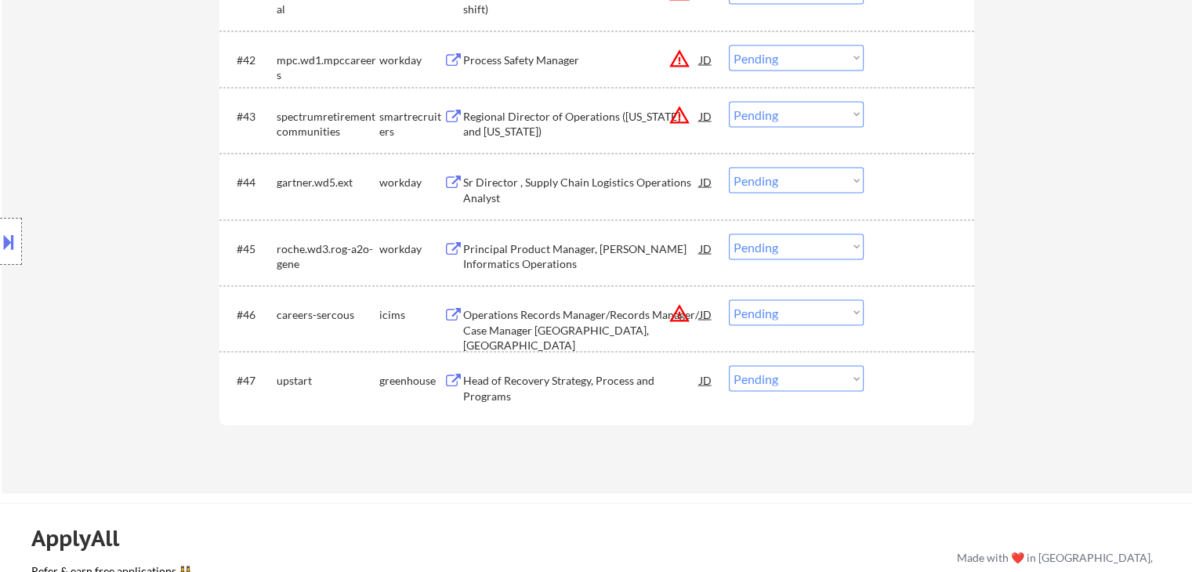
scroll to position [3135, 0]
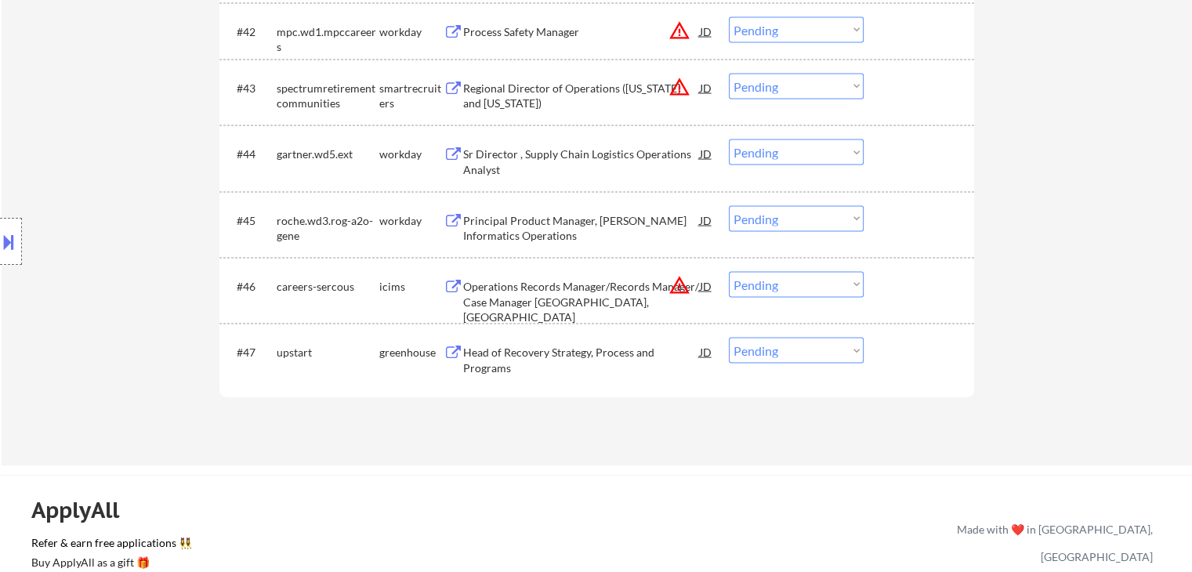
click at [507, 355] on div "Head of Recovery Strategy, Process and Programs" at bounding box center [581, 360] width 237 height 31
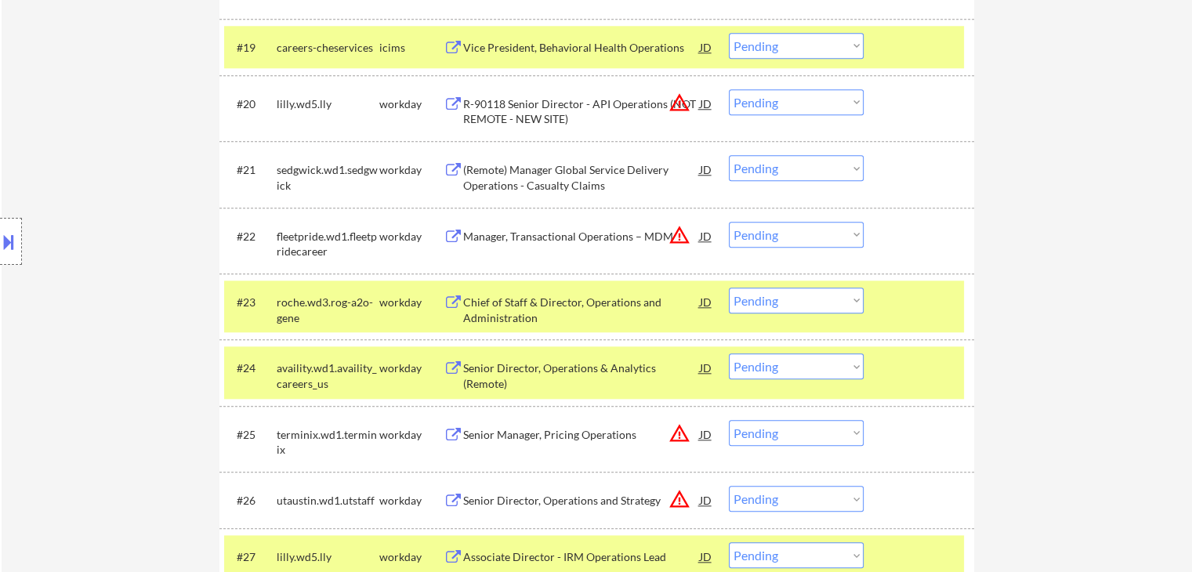
scroll to position [1019, 0]
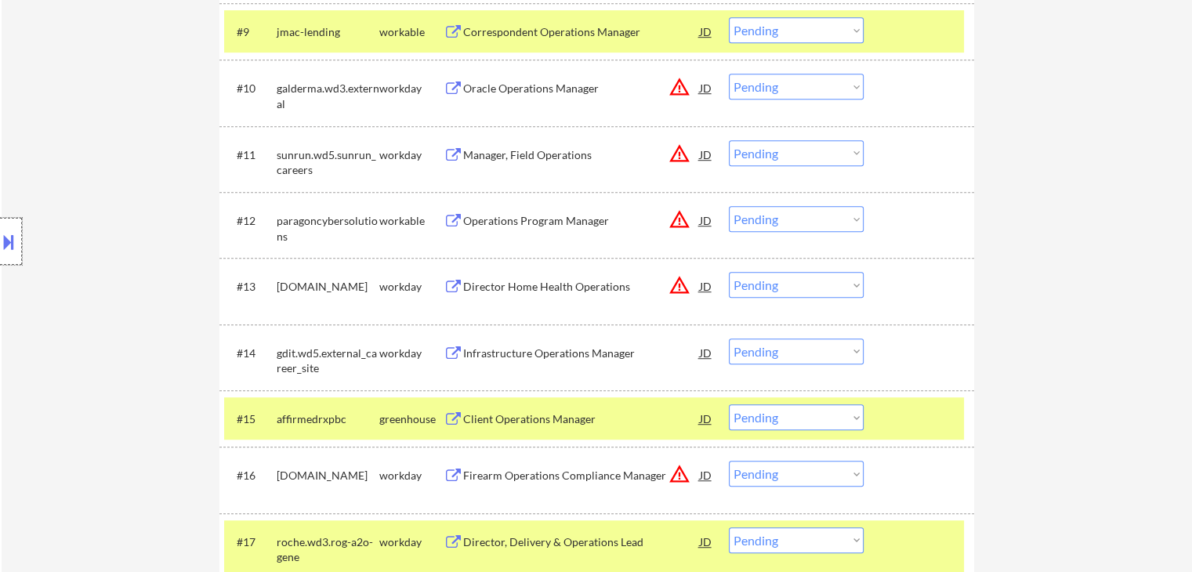
click at [0, 254] on div at bounding box center [11, 241] width 22 height 47
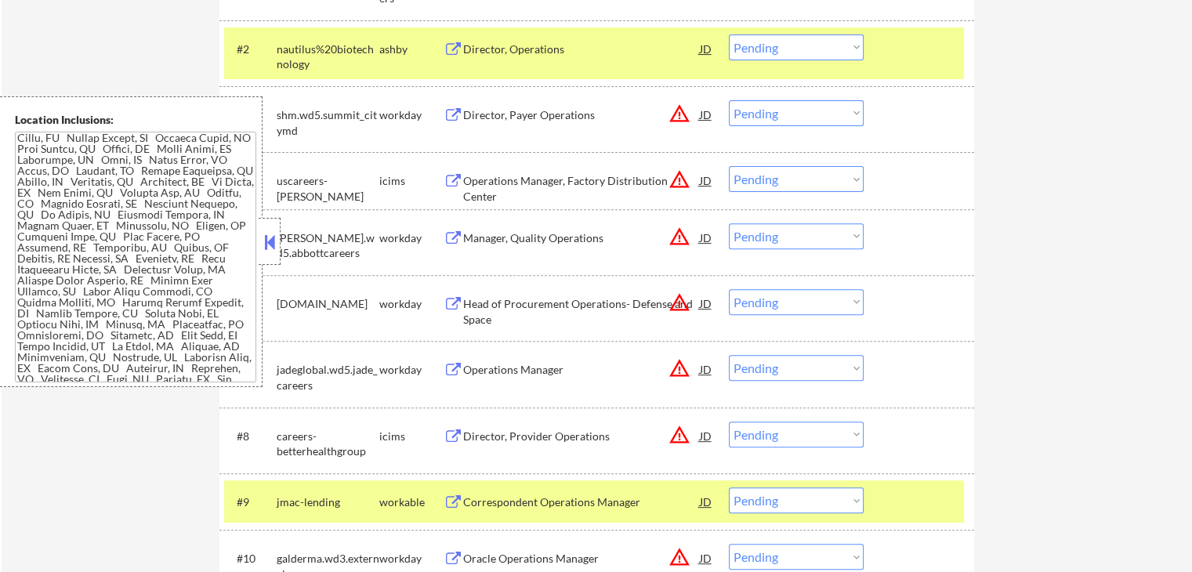
scroll to position [204, 0]
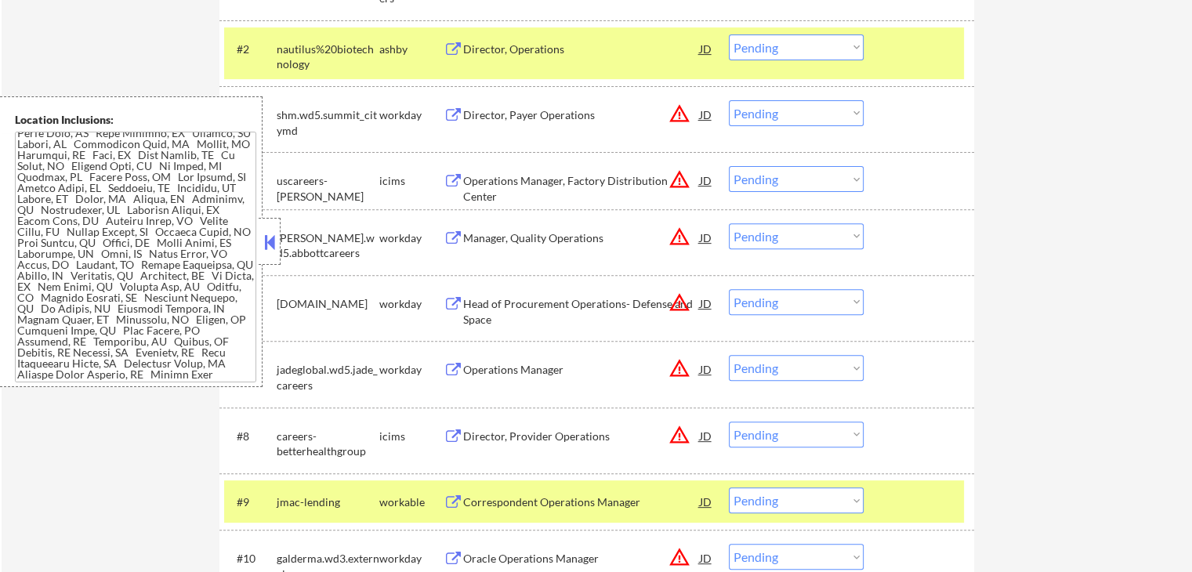
drag, startPoint x: 274, startPoint y: 236, endPoint x: 247, endPoint y: 253, distance: 32.4
click at [274, 236] on button at bounding box center [269, 242] width 17 height 24
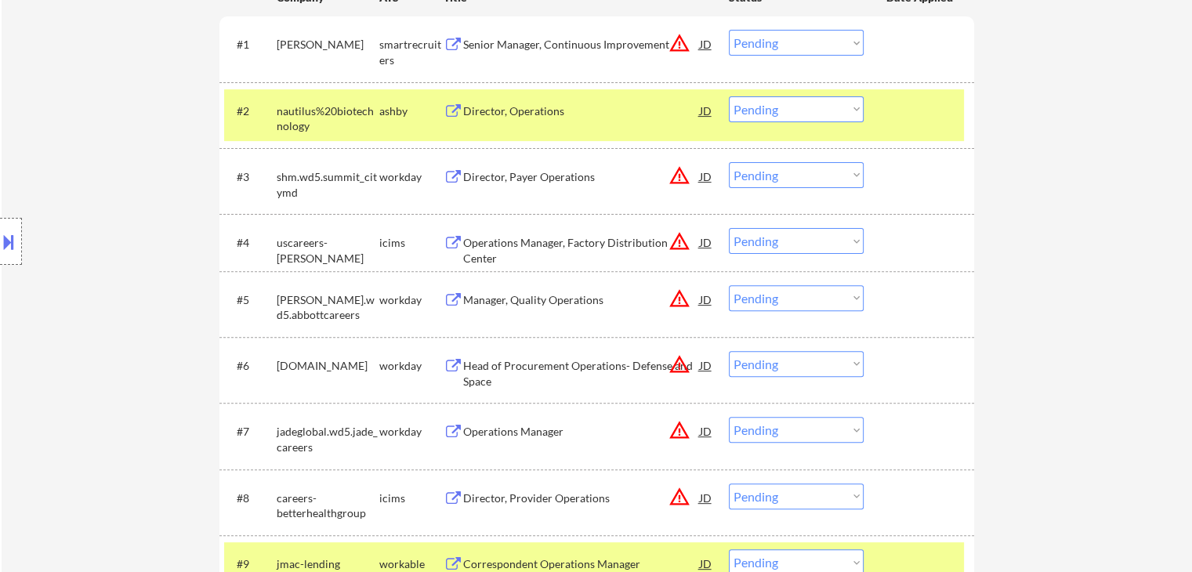
scroll to position [0, 0]
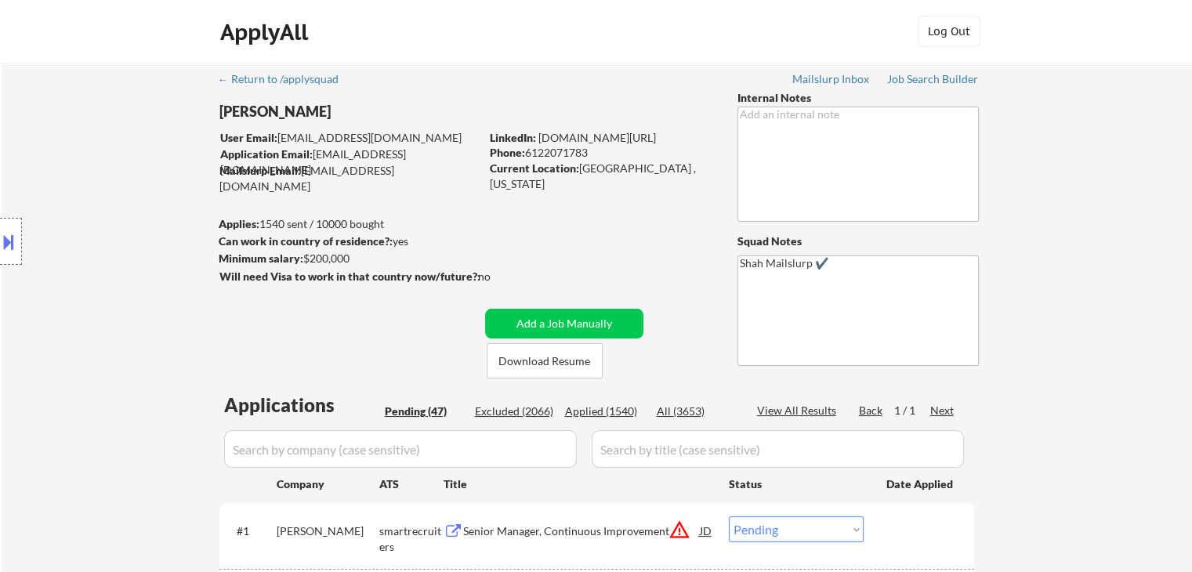
click at [159, 277] on div "Location Inclusions:" at bounding box center [140, 241] width 281 height 291
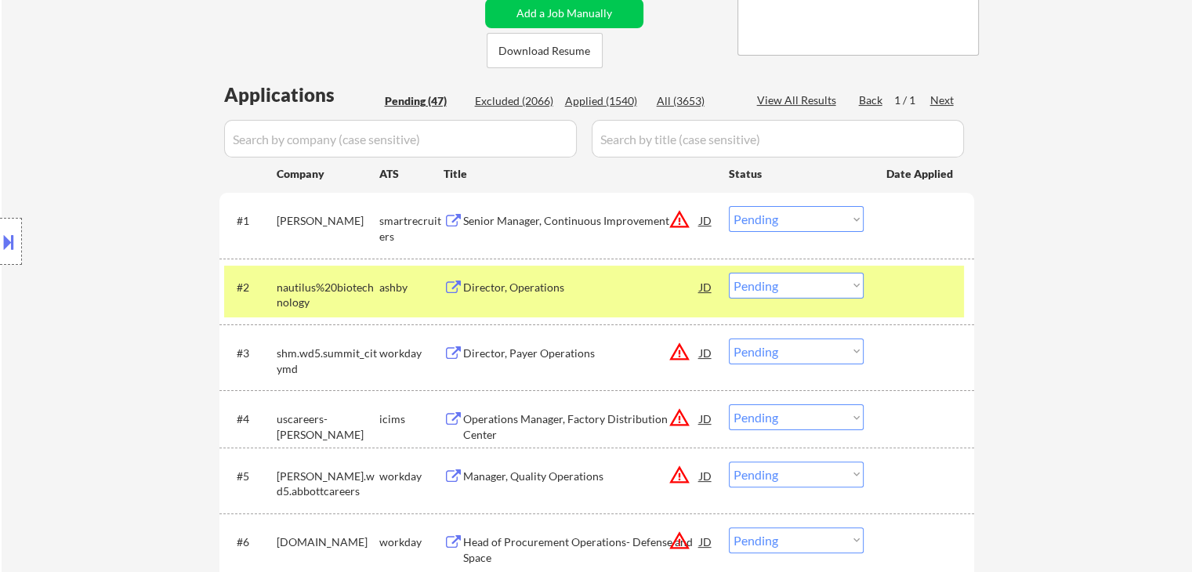
click at [799, 284] on select "Choose an option... Pending Applied Excluded (Questions) Excluded (Expired) Exc…" at bounding box center [796, 286] width 135 height 26
click at [729, 273] on select "Choose an option... Pending Applied Excluded (Questions) Excluded (Expired) Exc…" at bounding box center [796, 286] width 135 height 26
select select ""pending""
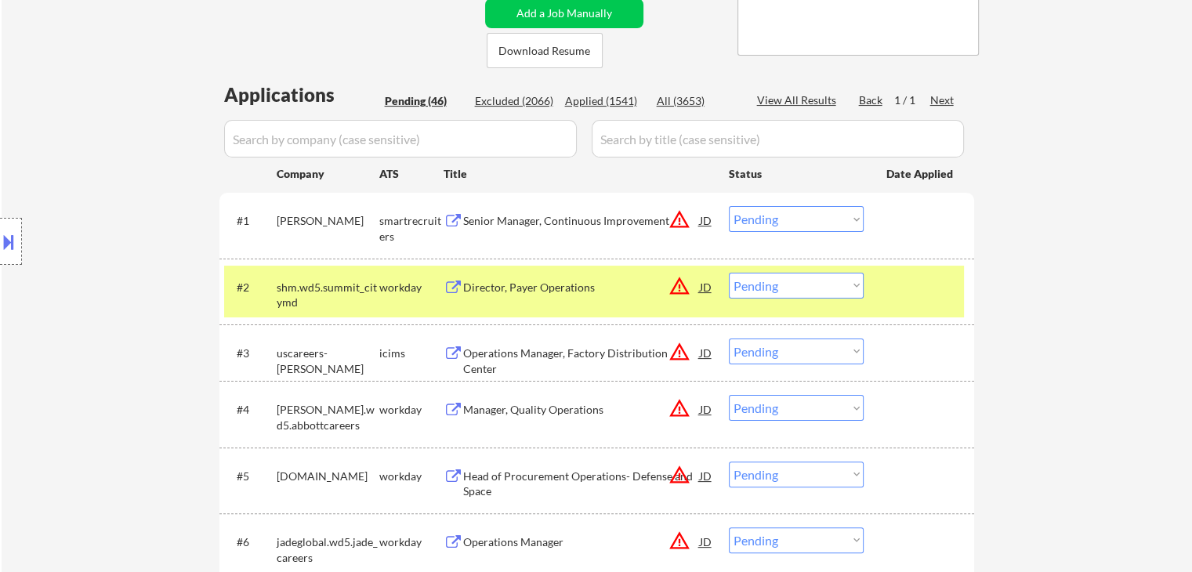
click at [6, 233] on button at bounding box center [8, 242] width 17 height 26
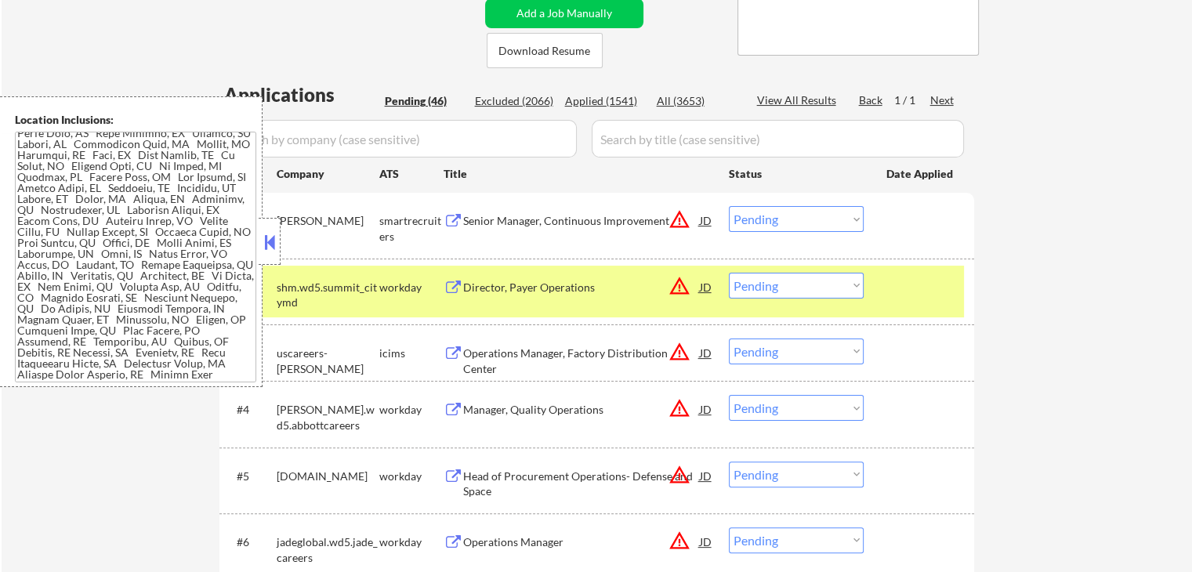
click at [272, 241] on button at bounding box center [269, 242] width 17 height 24
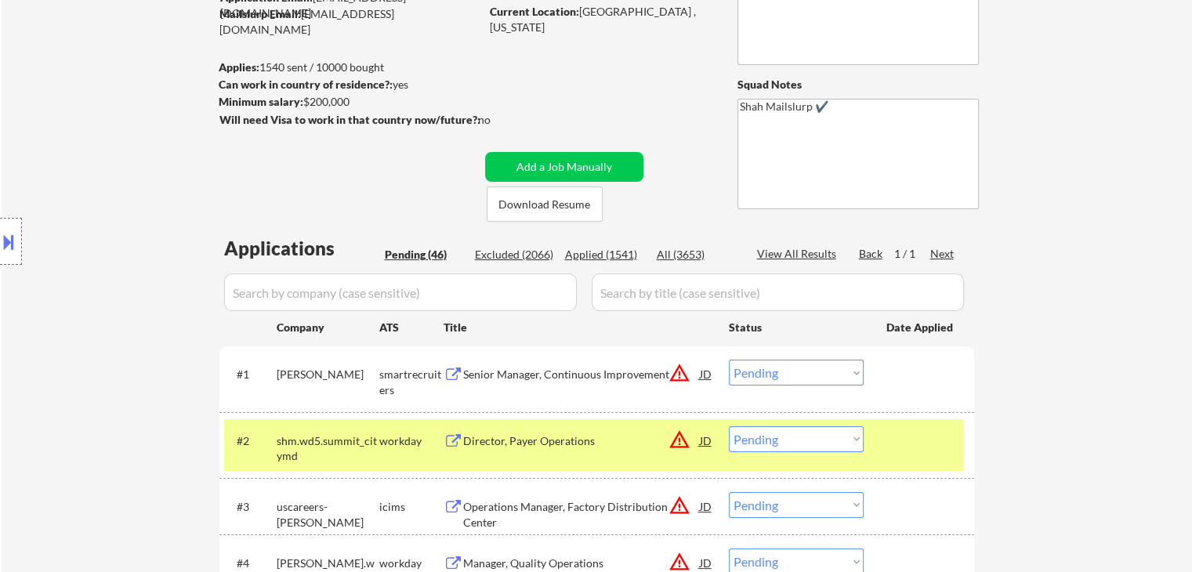
scroll to position [698, 0]
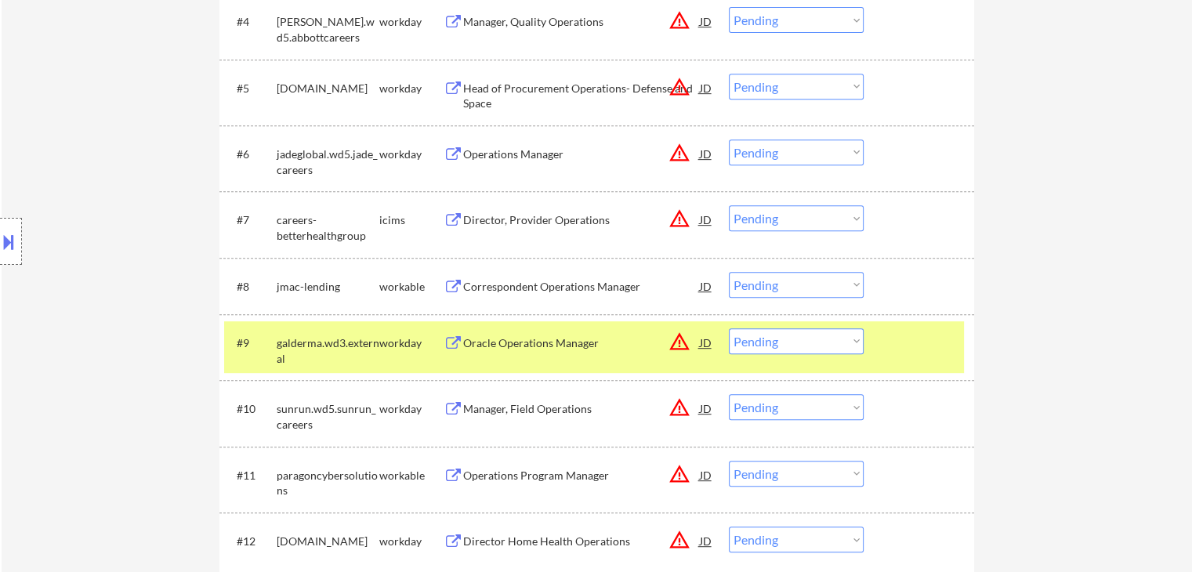
click at [778, 288] on select "Choose an option... Pending Applied Excluded (Questions) Excluded (Expired) Exc…" at bounding box center [796, 285] width 135 height 26
click at [729, 272] on select "Choose an option... Pending Applied Excluded (Questions) Excluded (Expired) Exc…" at bounding box center [796, 285] width 135 height 26
select select ""pending""
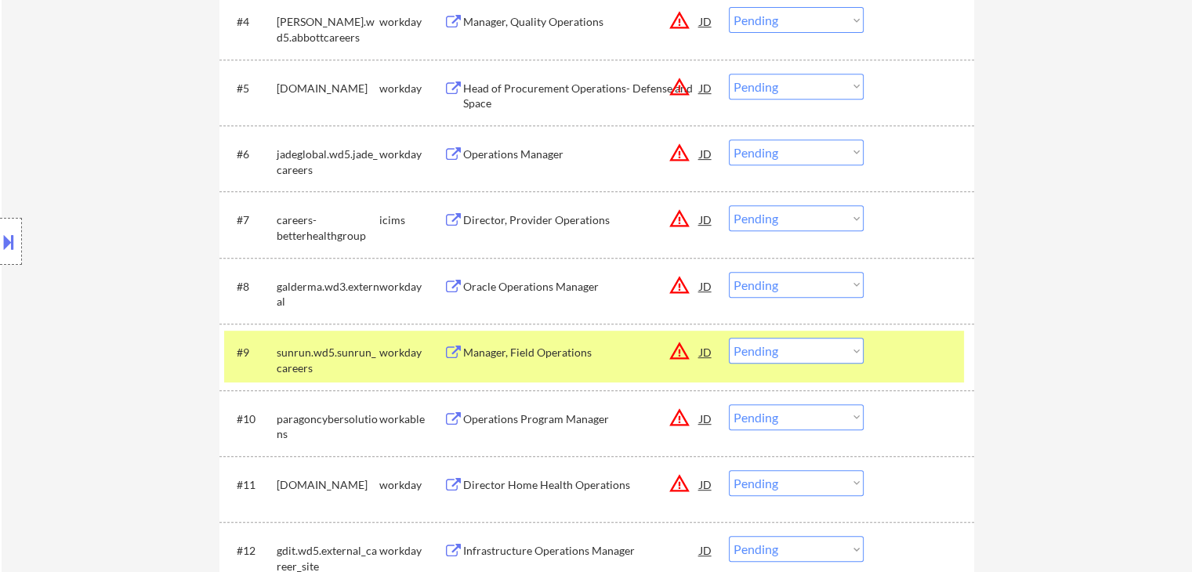
scroll to position [1028, 0]
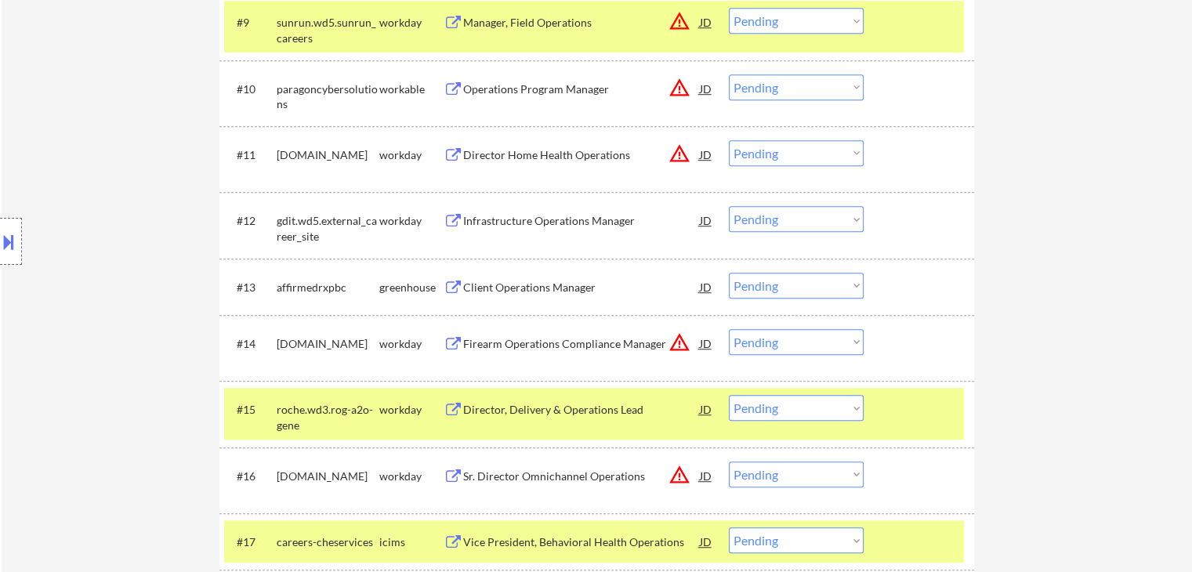
click at [805, 282] on select "Choose an option... Pending Applied Excluded (Questions) Excluded (Expired) Exc…" at bounding box center [796, 286] width 135 height 26
click at [729, 273] on select "Choose an option... Pending Applied Excluded (Questions) Excluded (Expired) Exc…" at bounding box center [796, 286] width 135 height 26
select select ""pending""
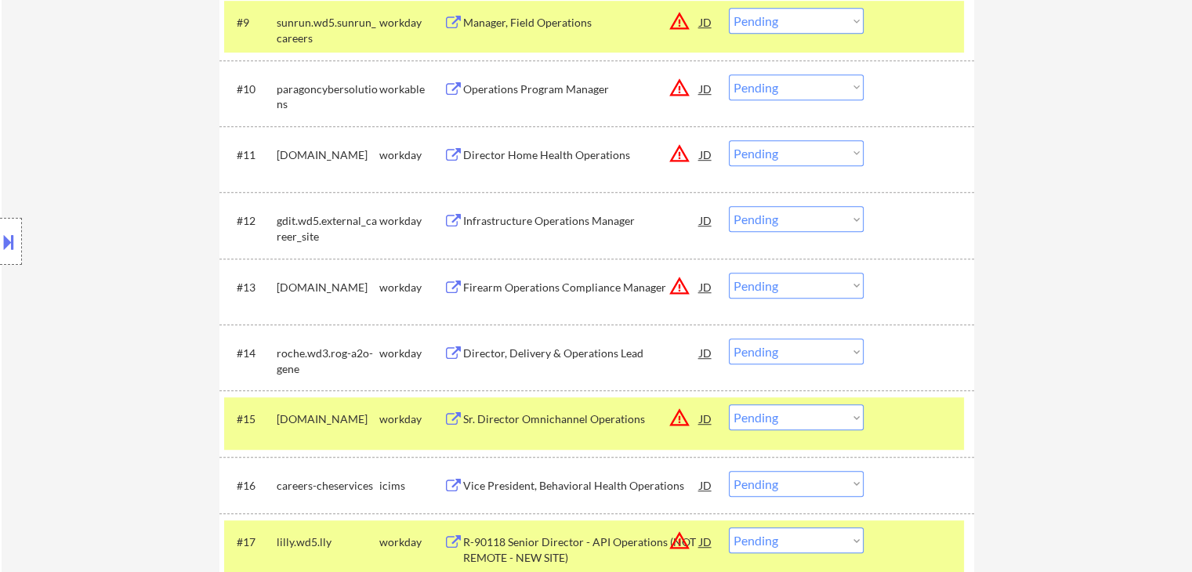
click at [12, 242] on button at bounding box center [8, 242] width 17 height 26
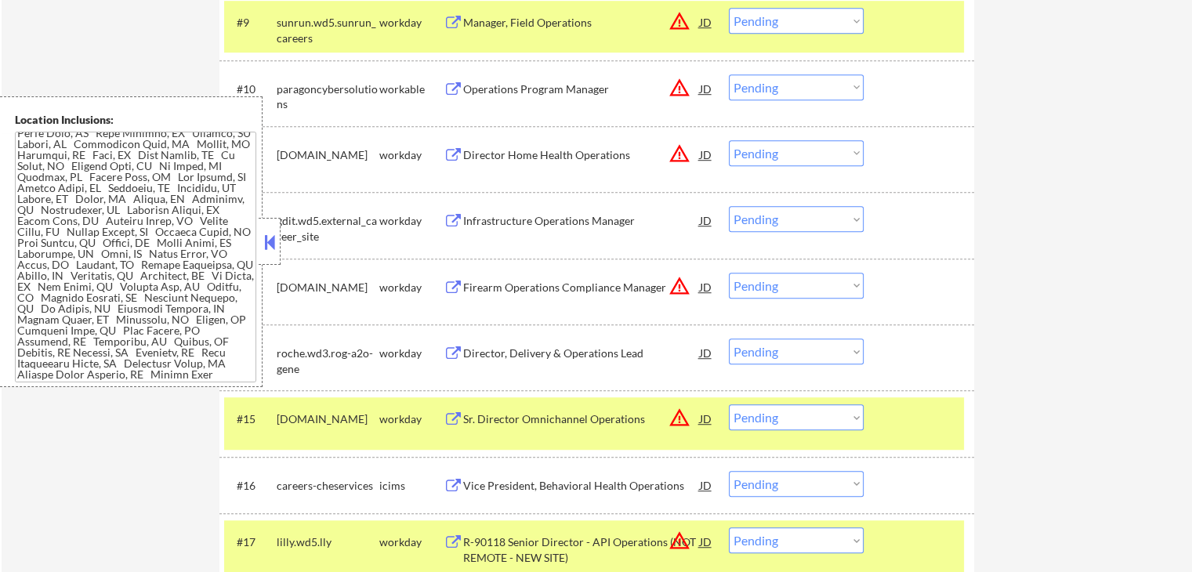
scroll to position [847, 0]
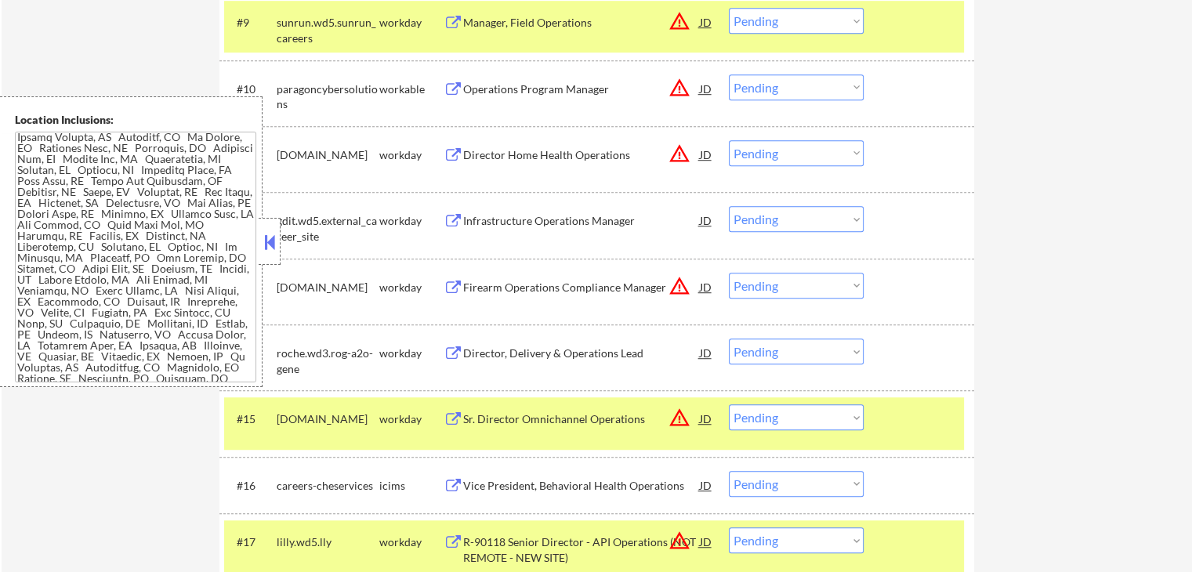
click at [276, 245] on button at bounding box center [269, 242] width 17 height 24
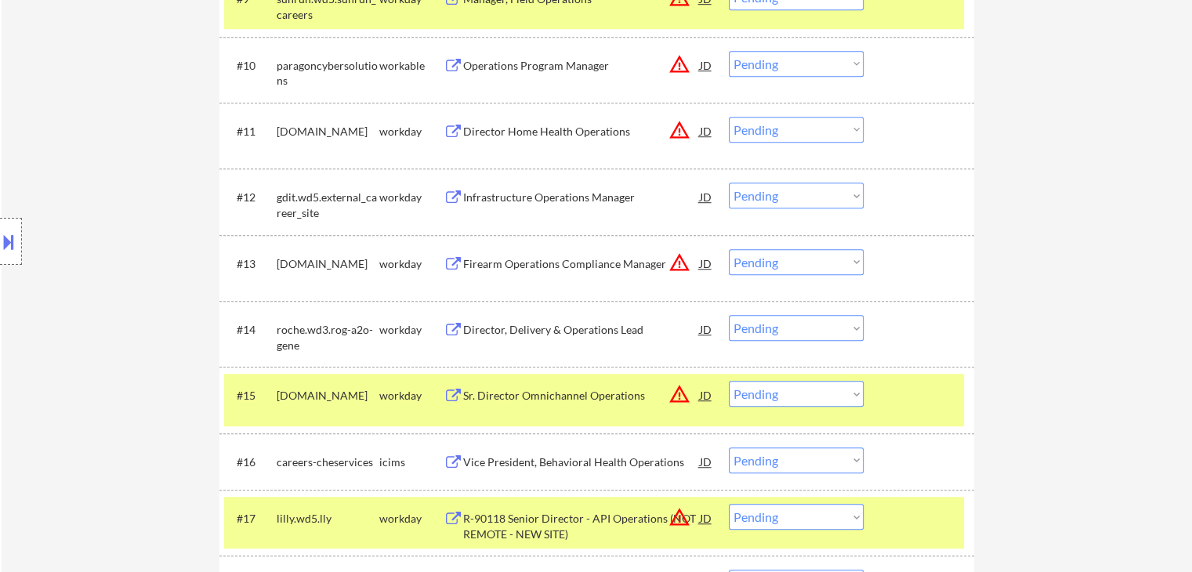
scroll to position [1091, 0]
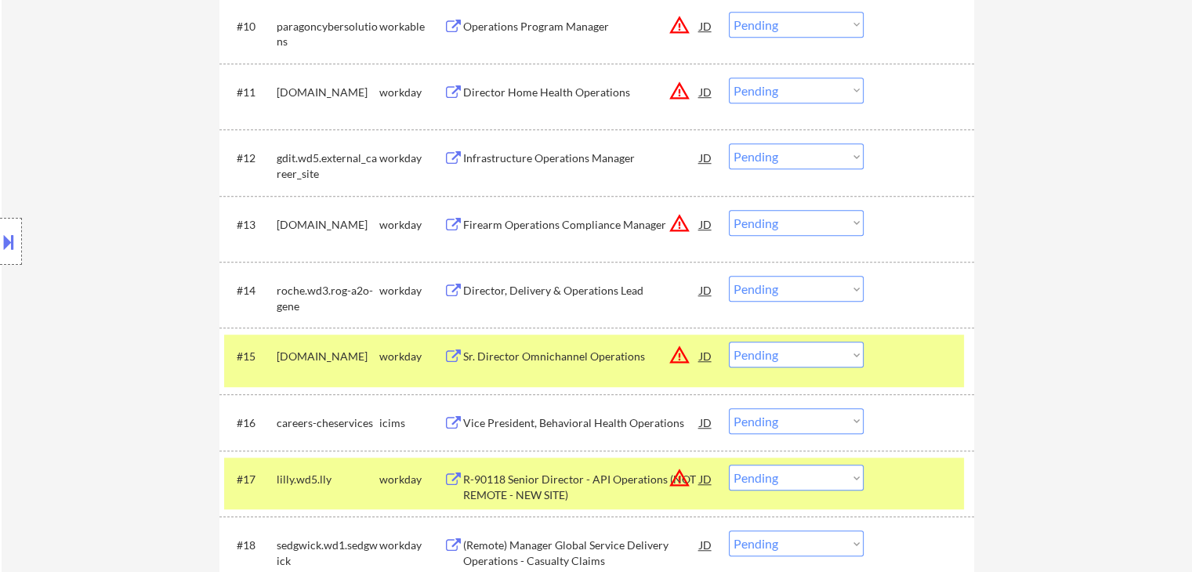
click at [802, 291] on select "Choose an option... Pending Applied Excluded (Questions) Excluded (Expired) Exc…" at bounding box center [796, 289] width 135 height 26
click at [729, 276] on select "Choose an option... Pending Applied Excluded (Questions) Excluded (Expired) Exc…" at bounding box center [796, 289] width 135 height 26
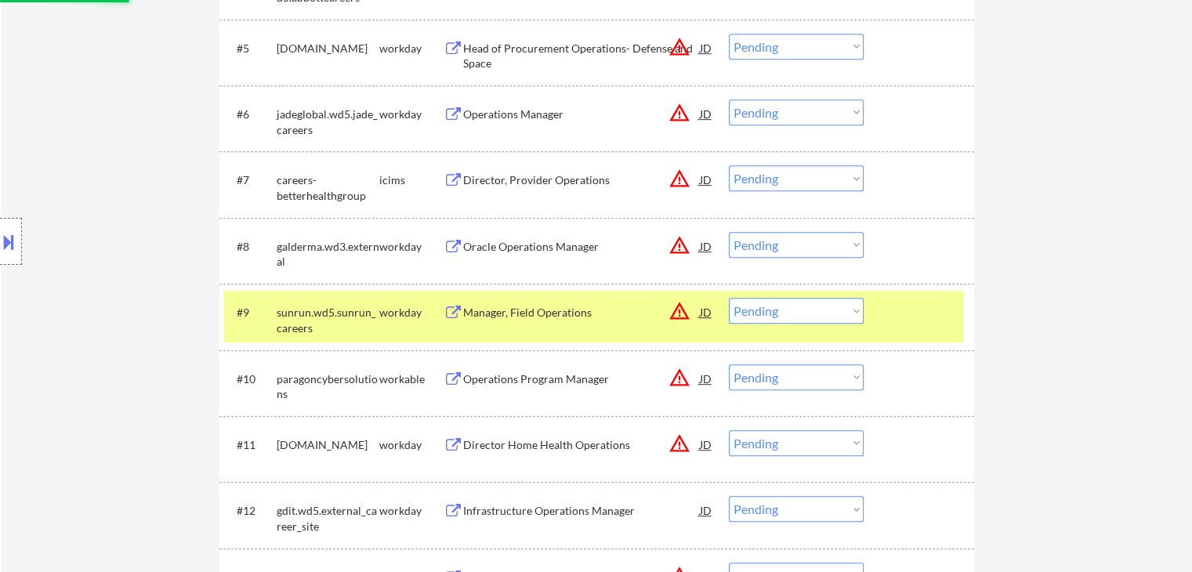
select select ""pending""
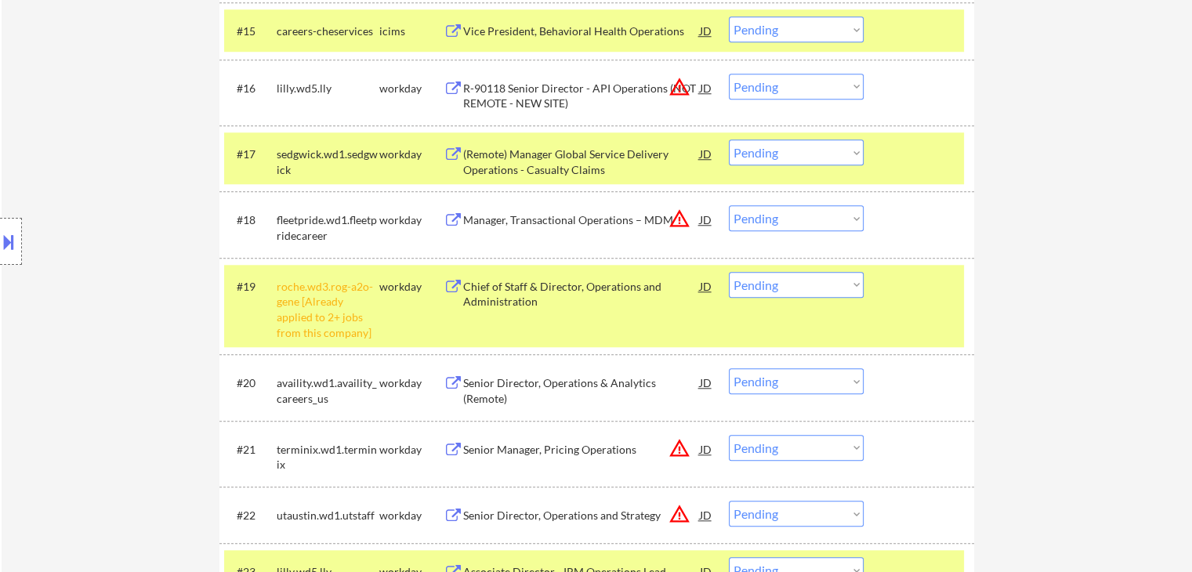
click at [785, 291] on select "Choose an option... Pending Applied Excluded (Questions) Excluded (Expired) Exc…" at bounding box center [796, 285] width 135 height 26
click at [729, 272] on select "Choose an option... Pending Applied Excluded (Questions) Excluded (Expired) Exc…" at bounding box center [796, 285] width 135 height 26
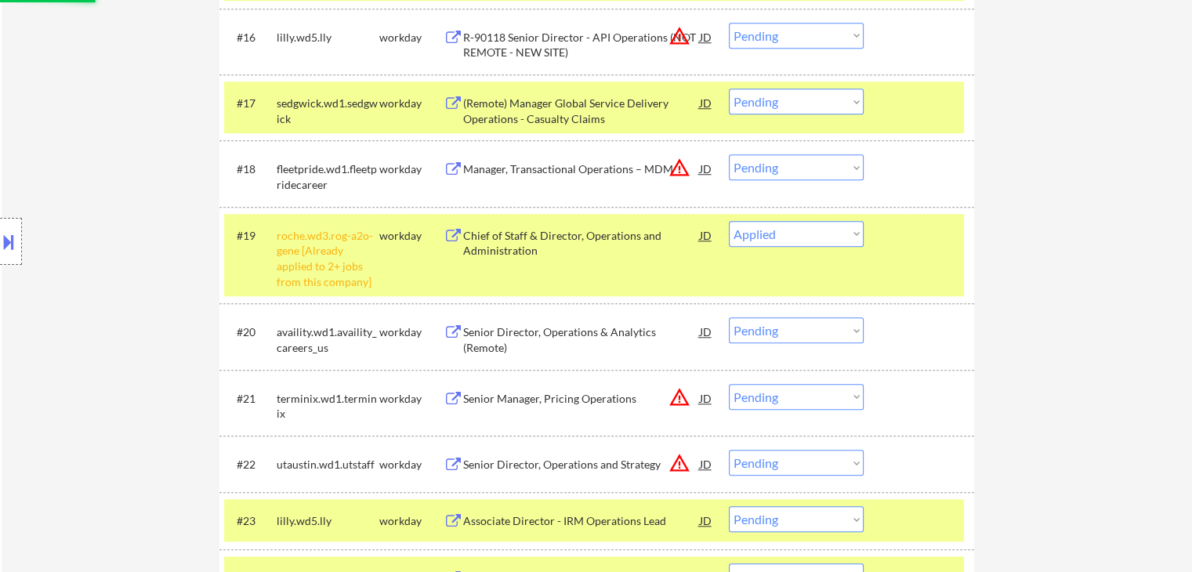
scroll to position [1495, 0]
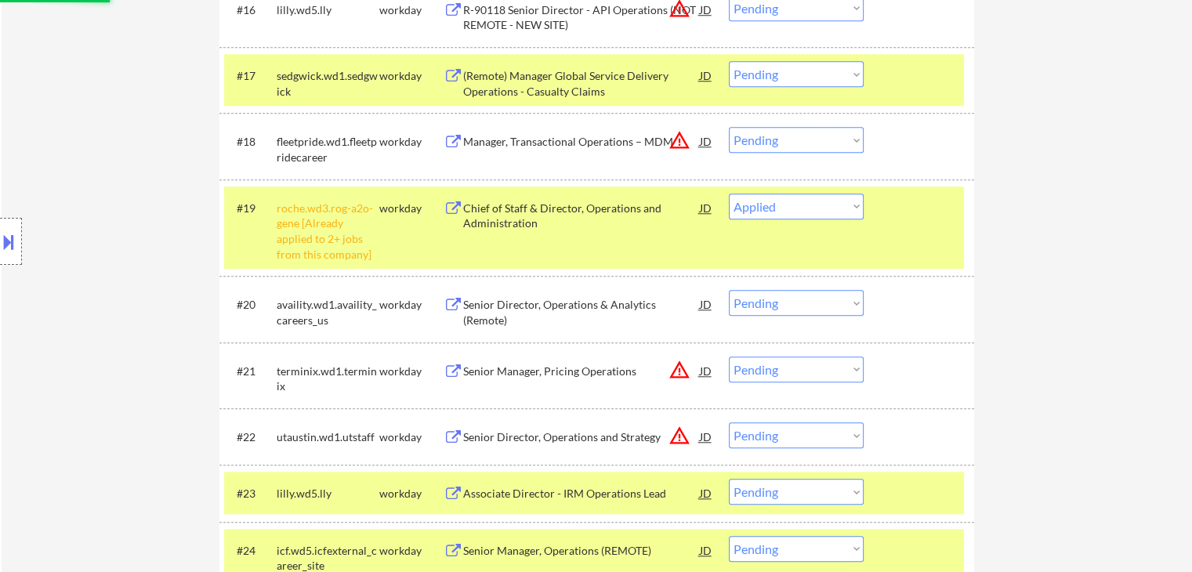
click at [128, 217] on div "Location Inclusions:" at bounding box center [140, 241] width 281 height 291
select select ""pending""
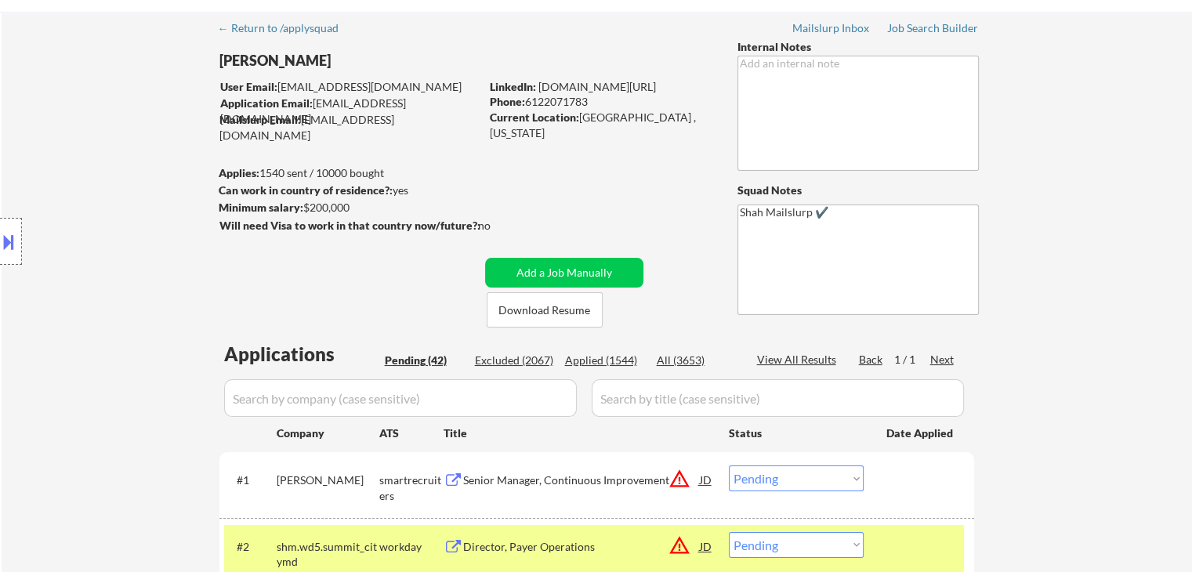
scroll to position [78, 0]
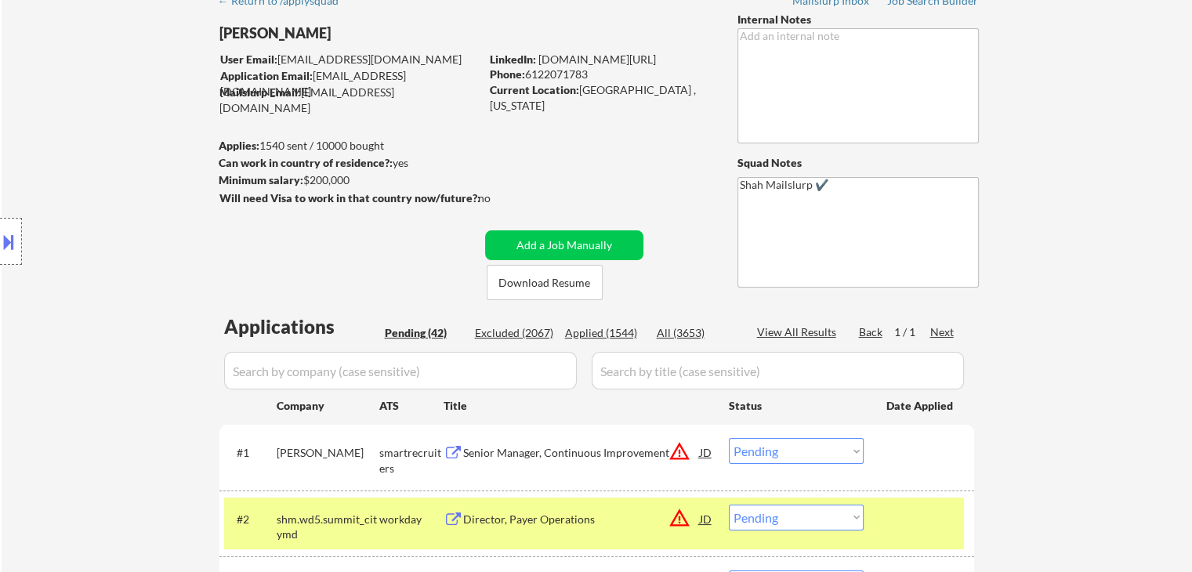
click at [157, 264] on div "Location Inclusions:" at bounding box center [140, 241] width 281 height 291
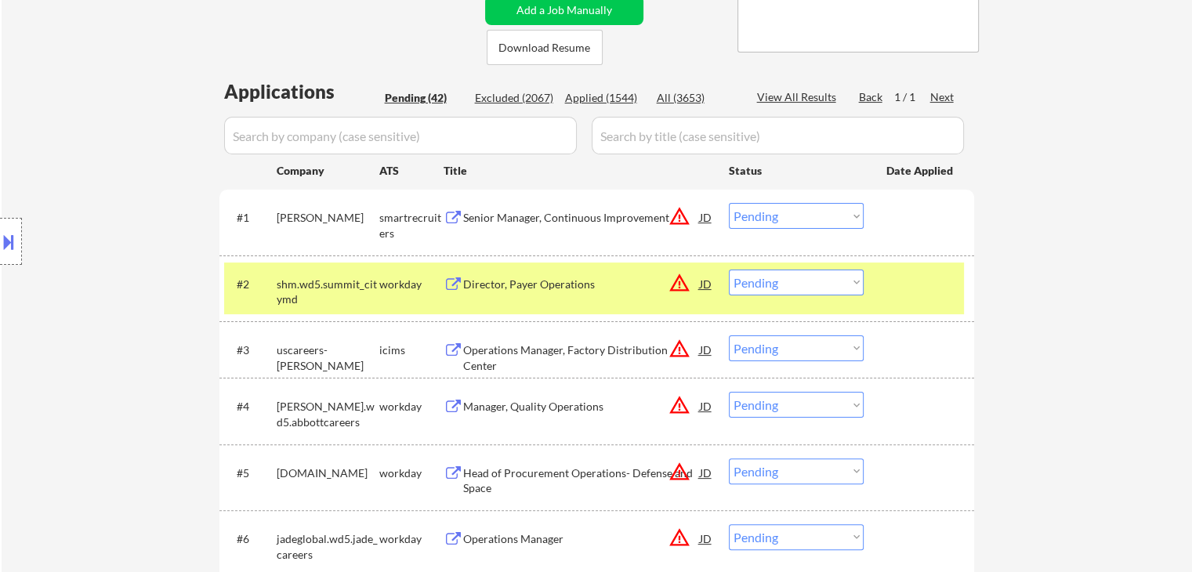
click at [77, 302] on div "Location Inclusions:" at bounding box center [140, 241] width 281 height 291
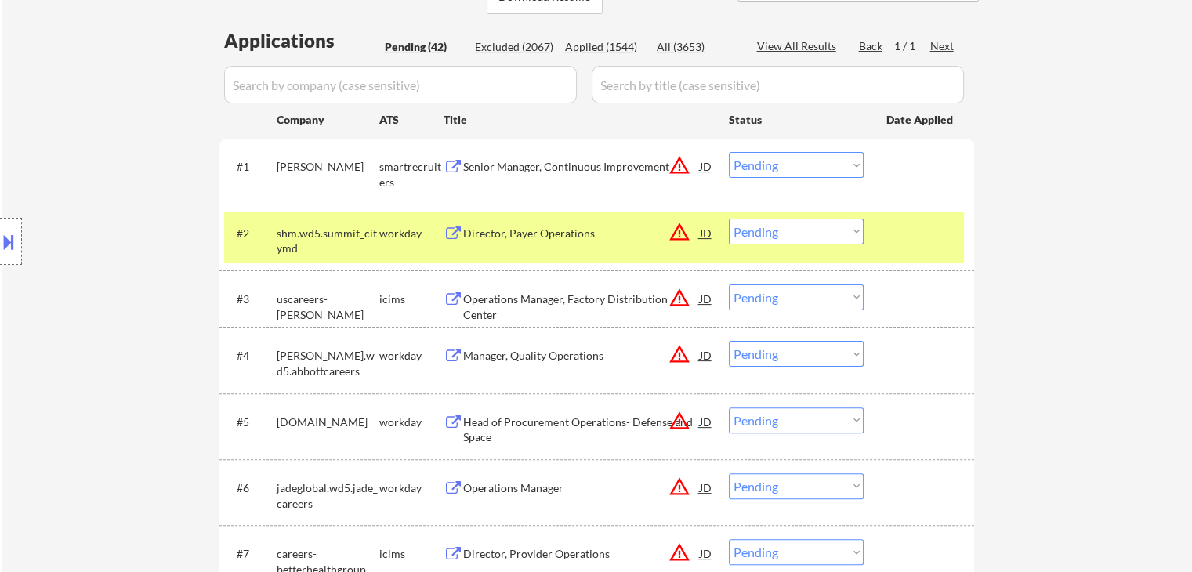
scroll to position [392, 0]
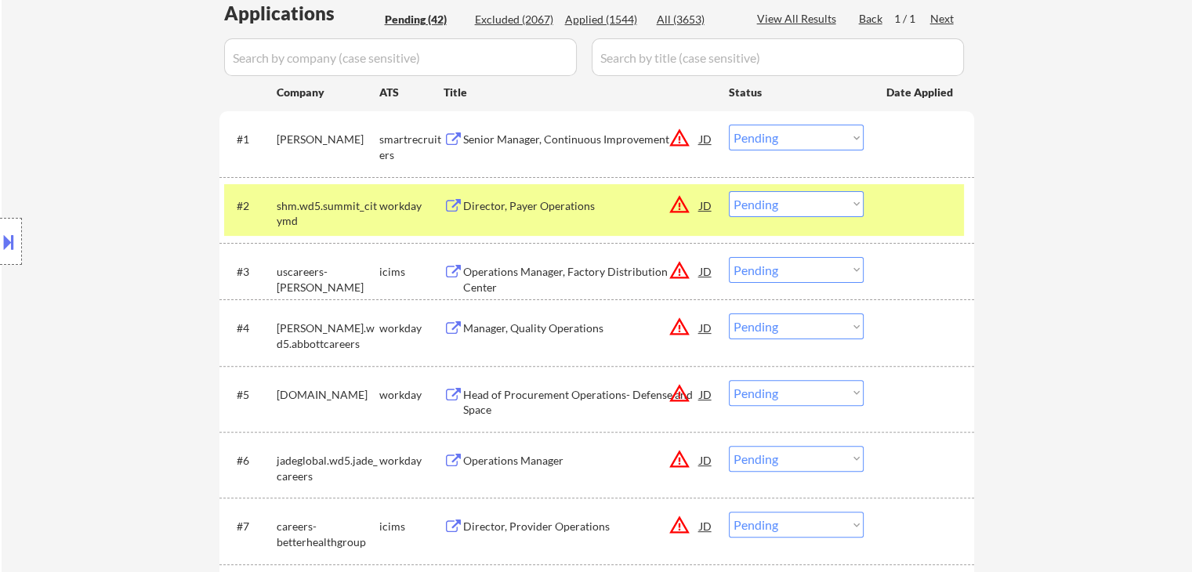
click at [87, 299] on div "Location Inclusions:" at bounding box center [140, 241] width 281 height 291
click at [88, 300] on div "Location Inclusions:" at bounding box center [140, 241] width 281 height 291
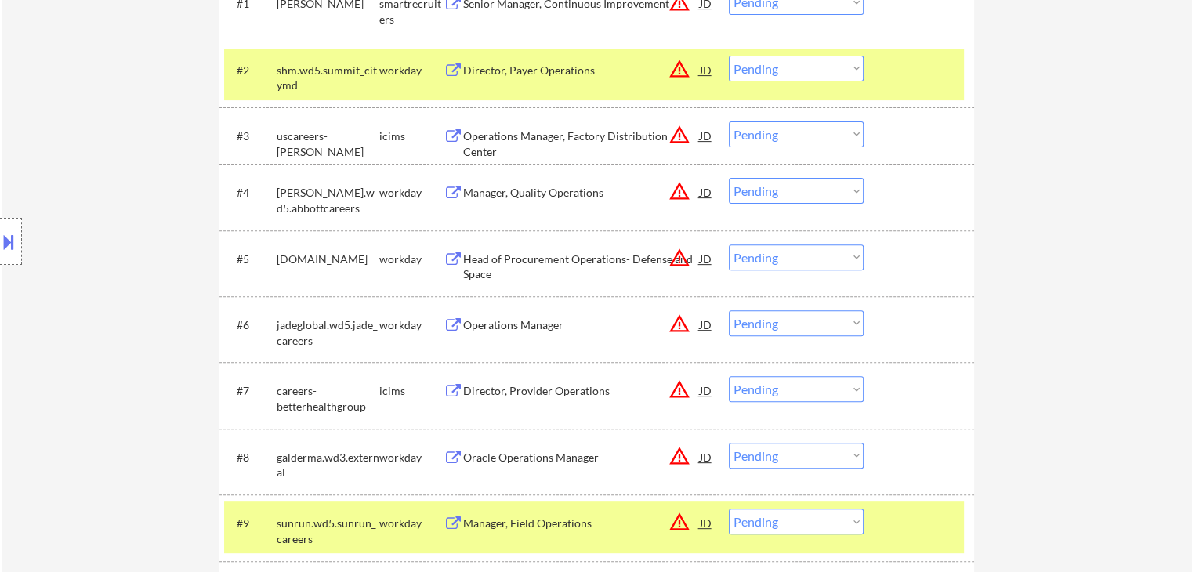
scroll to position [549, 0]
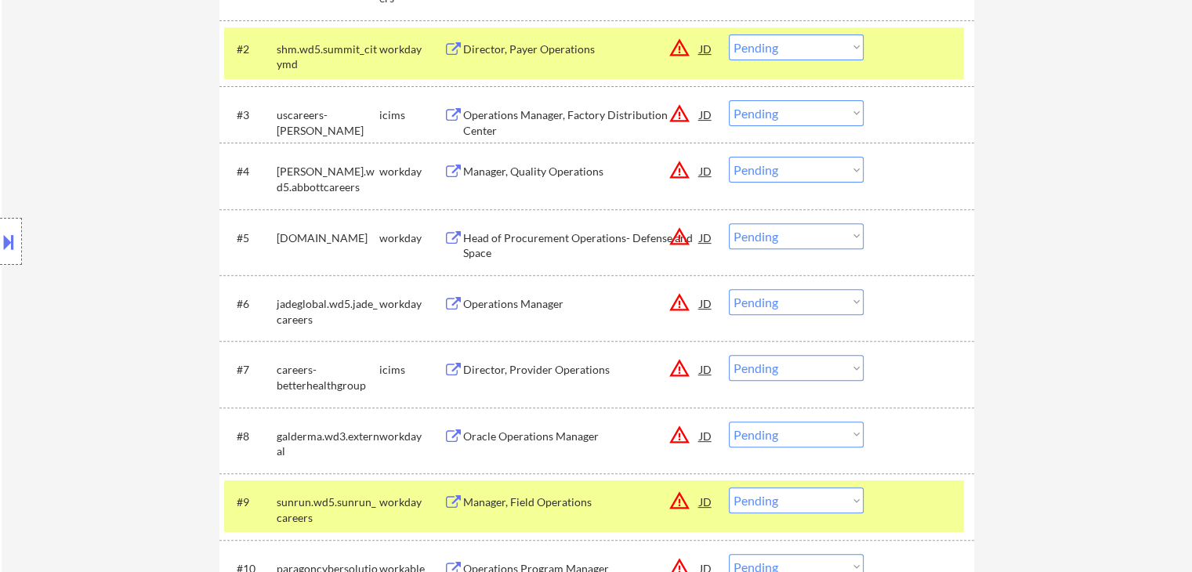
click at [82, 310] on div "Location Inclusions:" at bounding box center [140, 241] width 281 height 291
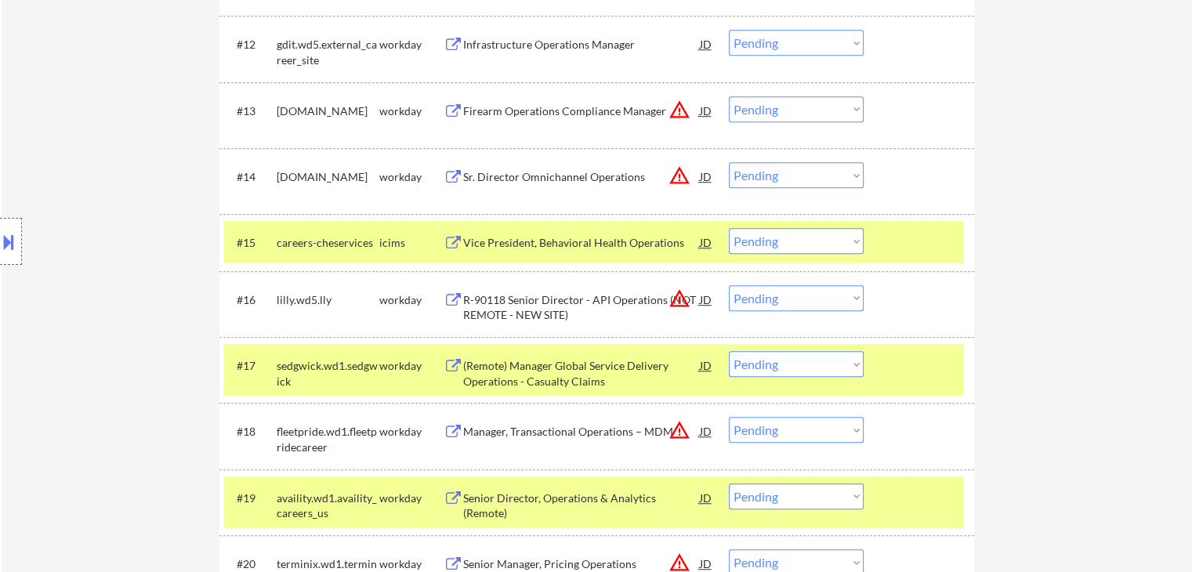
scroll to position [1254, 0]
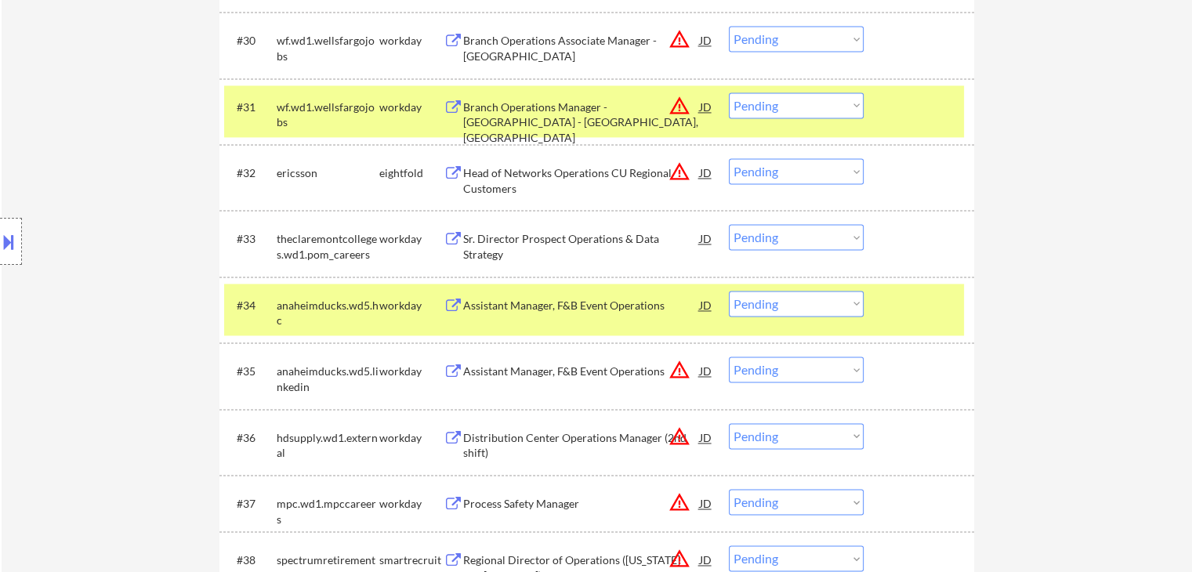
click at [94, 237] on div "Location Inclusions:" at bounding box center [140, 241] width 281 height 291
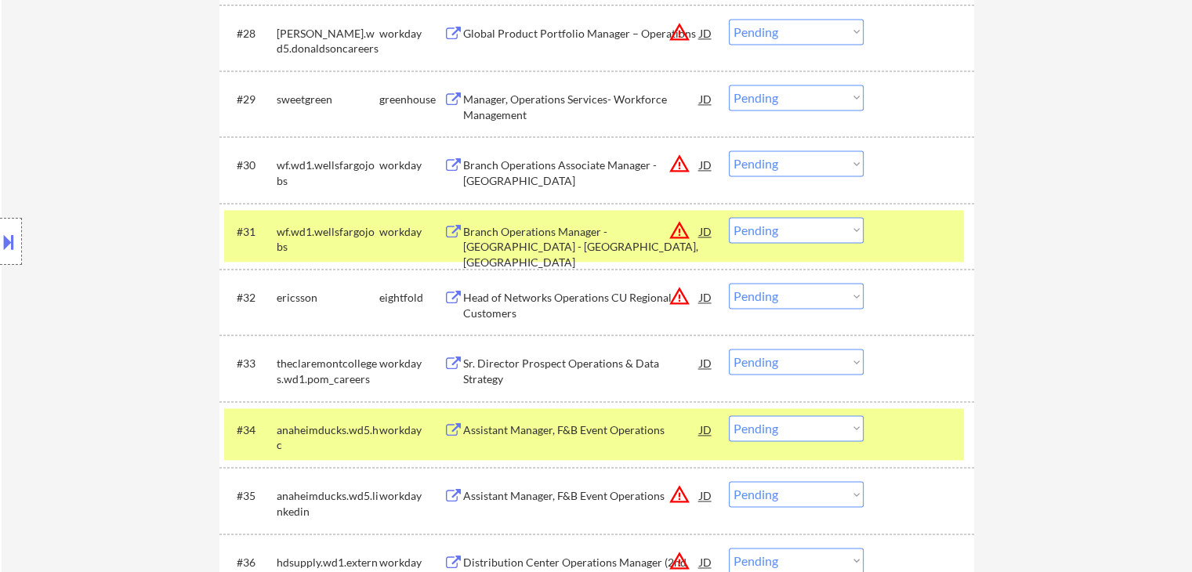
scroll to position [2116, 0]
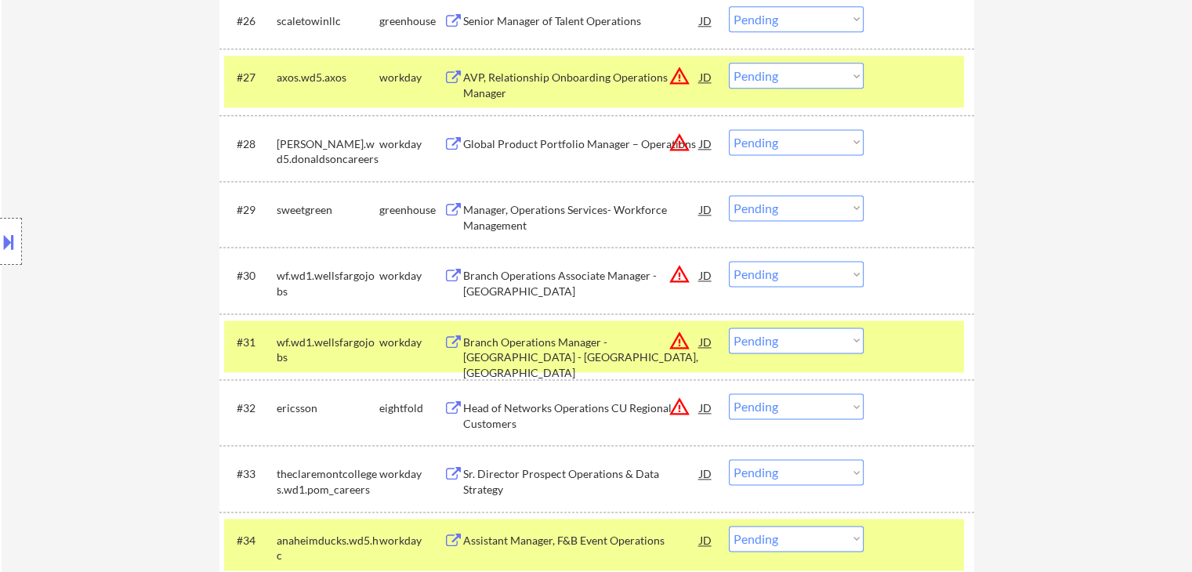
click at [502, 221] on div "Manager, Operations Services- Workforce Management" at bounding box center [581, 217] width 237 height 31
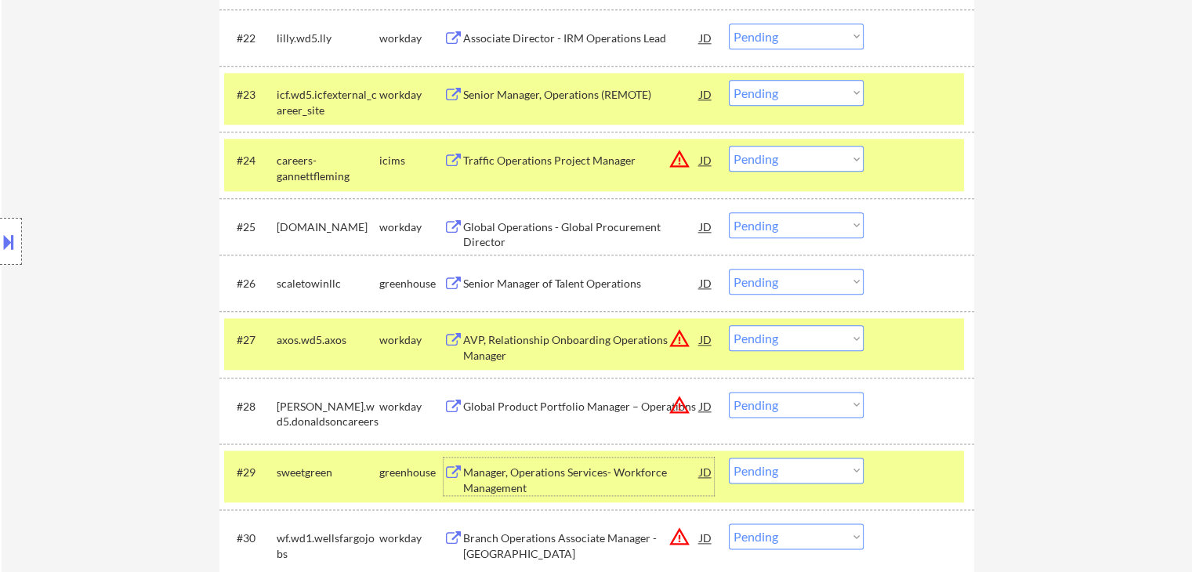
scroll to position [1724, 0]
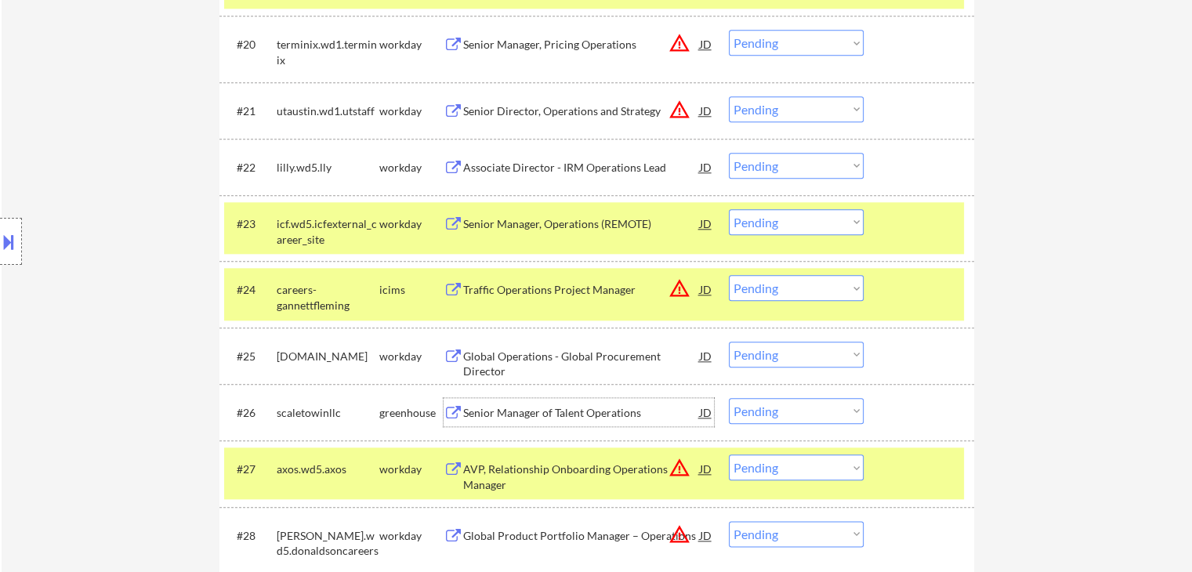
click at [521, 419] on div "Senior Manager of Talent Operations" at bounding box center [581, 413] width 237 height 16
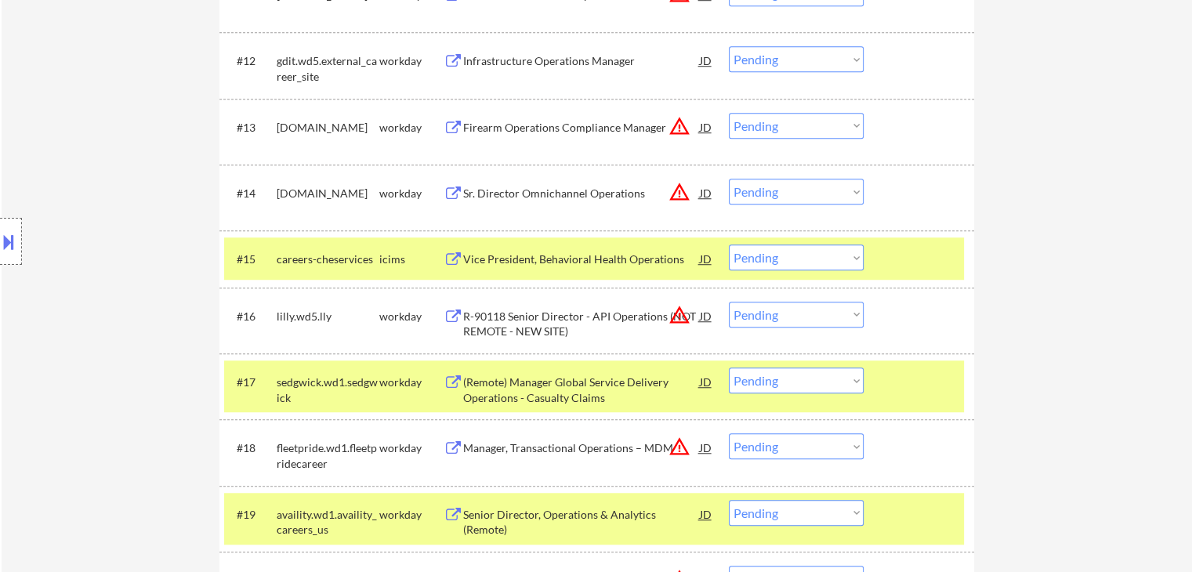
scroll to position [1097, 0]
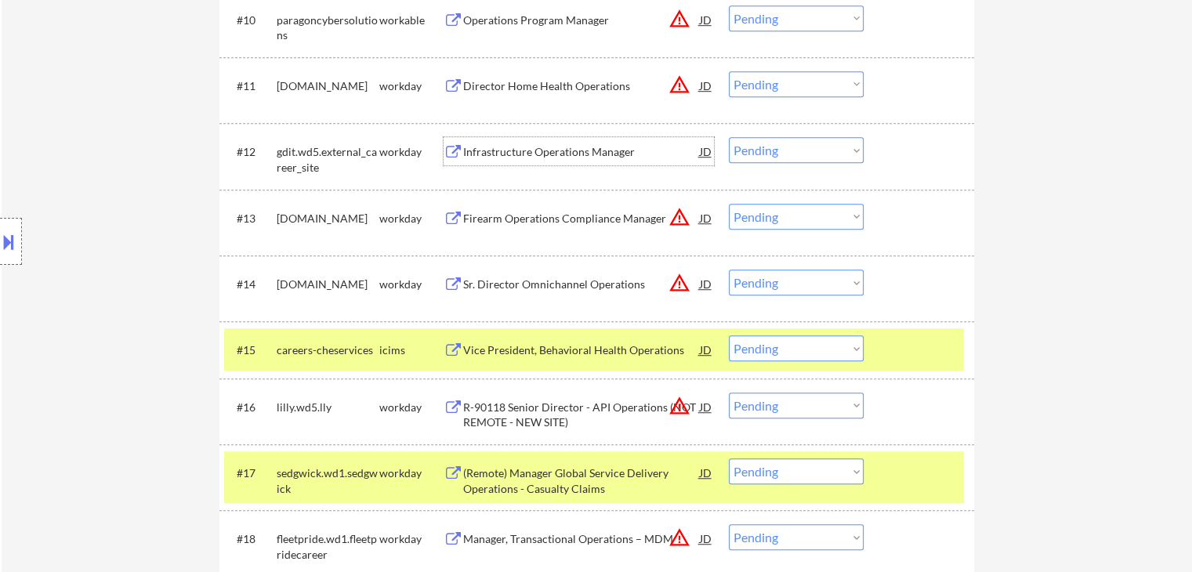
click at [505, 149] on div "Infrastructure Operations Manager" at bounding box center [581, 152] width 237 height 16
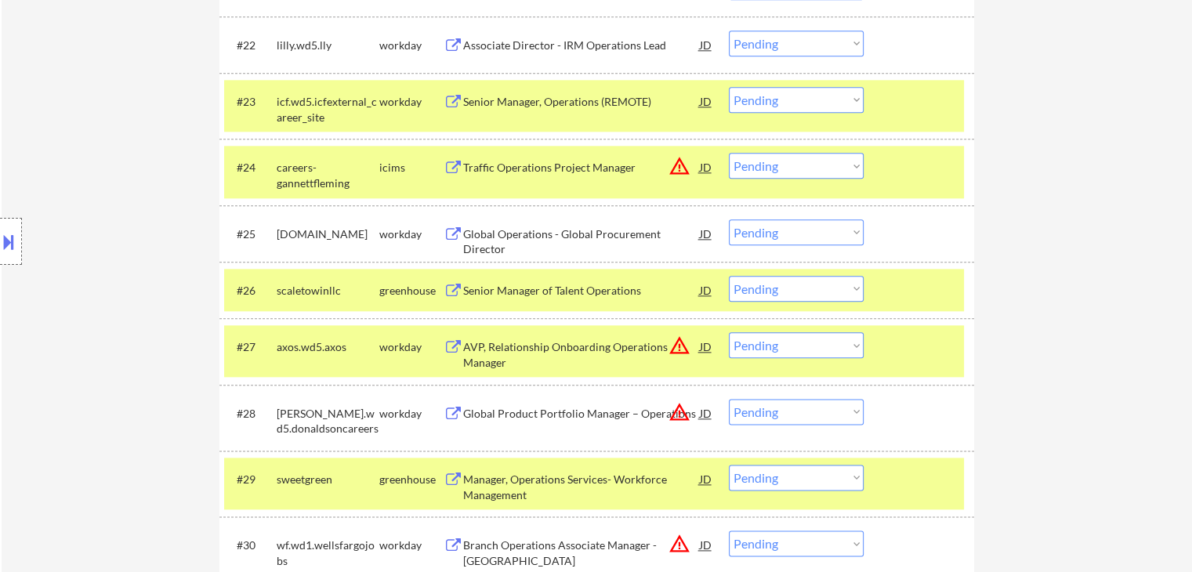
scroll to position [1803, 0]
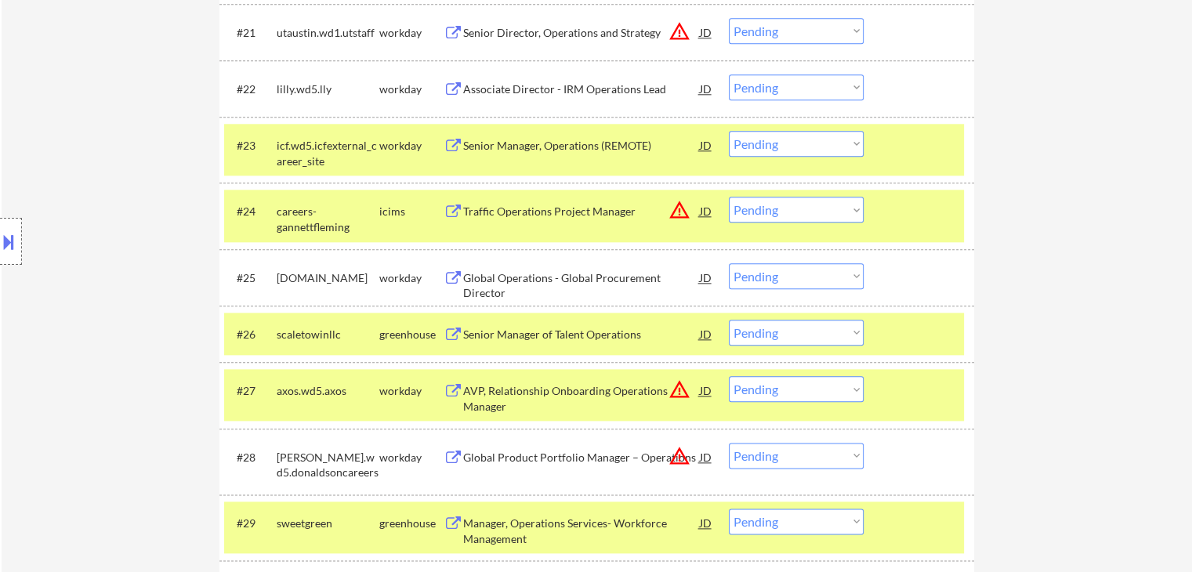
click at [514, 280] on div "Global Operations - Global Procurement Director" at bounding box center [581, 285] width 237 height 31
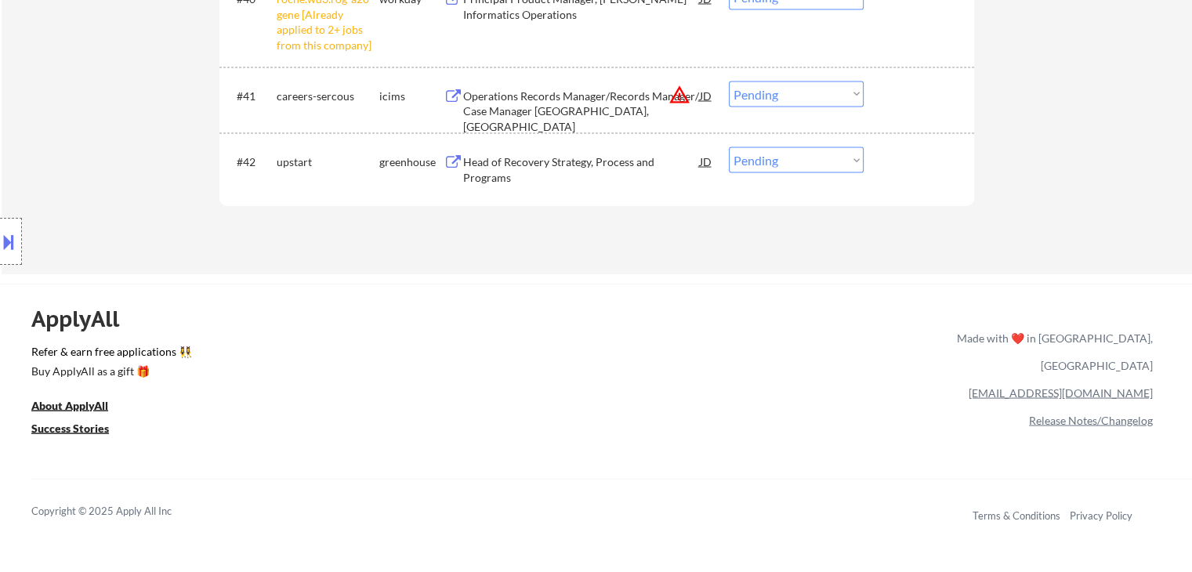
scroll to position [3018, 0]
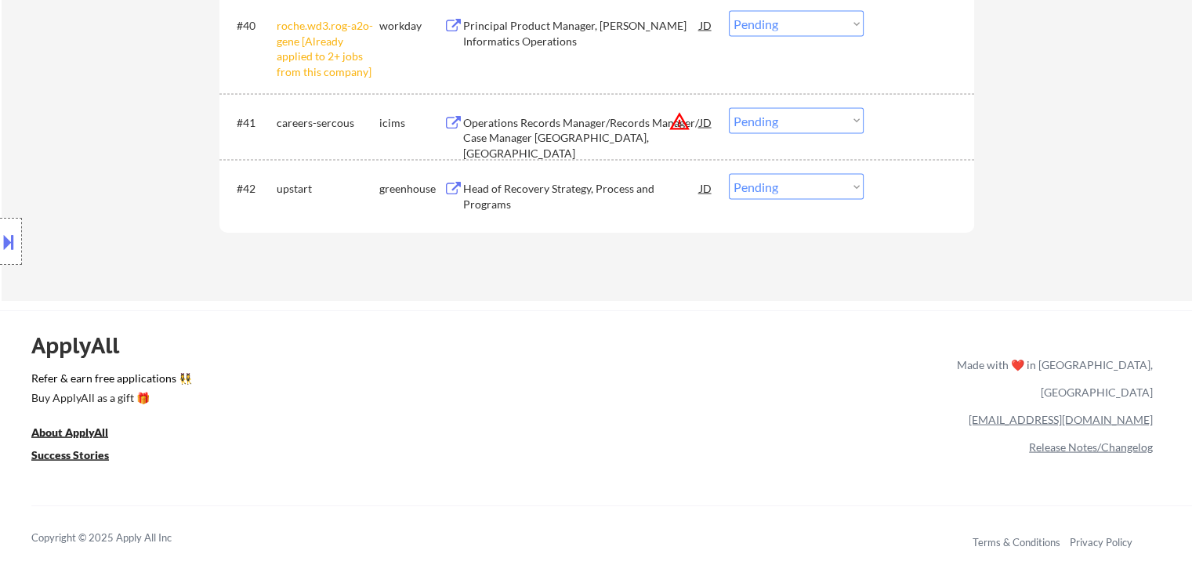
click at [0, 249] on button at bounding box center [8, 242] width 17 height 26
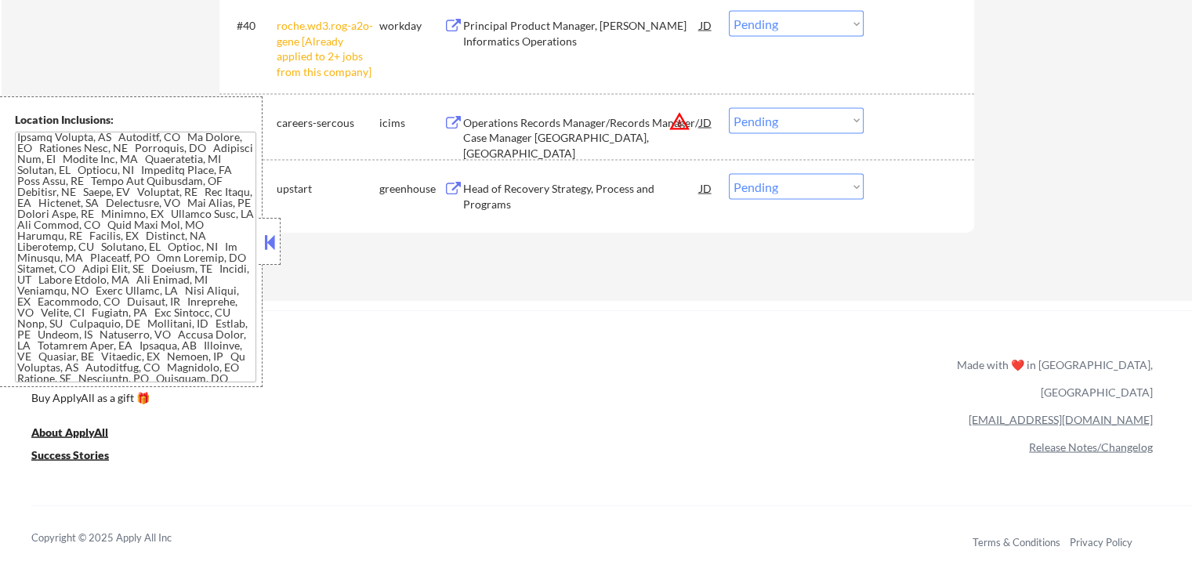
scroll to position [0, 0]
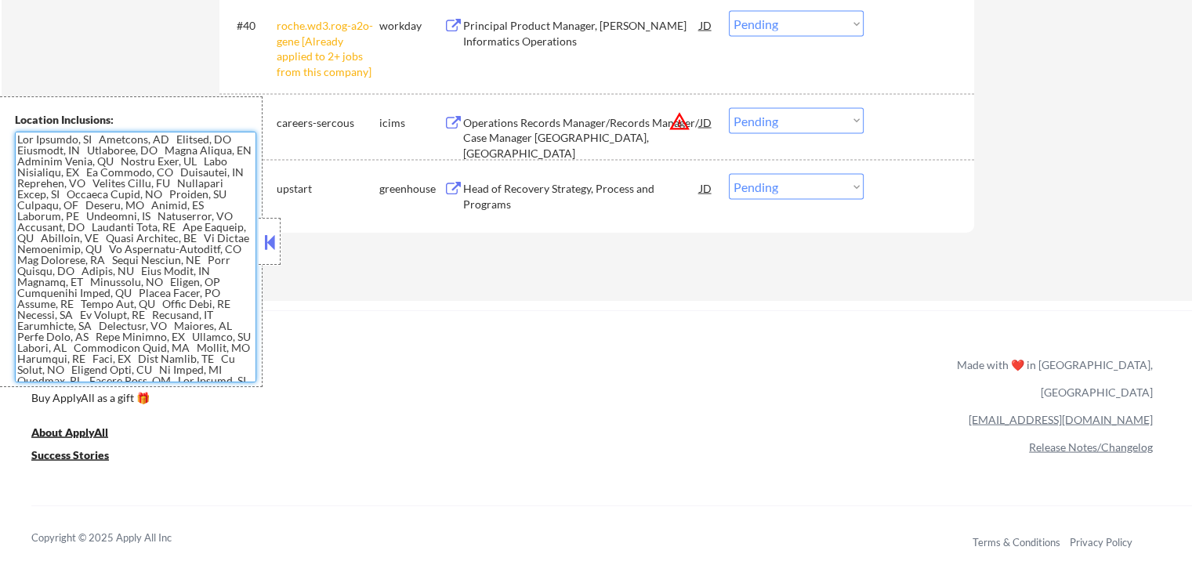
click at [174, 270] on textarea at bounding box center [135, 257] width 241 height 251
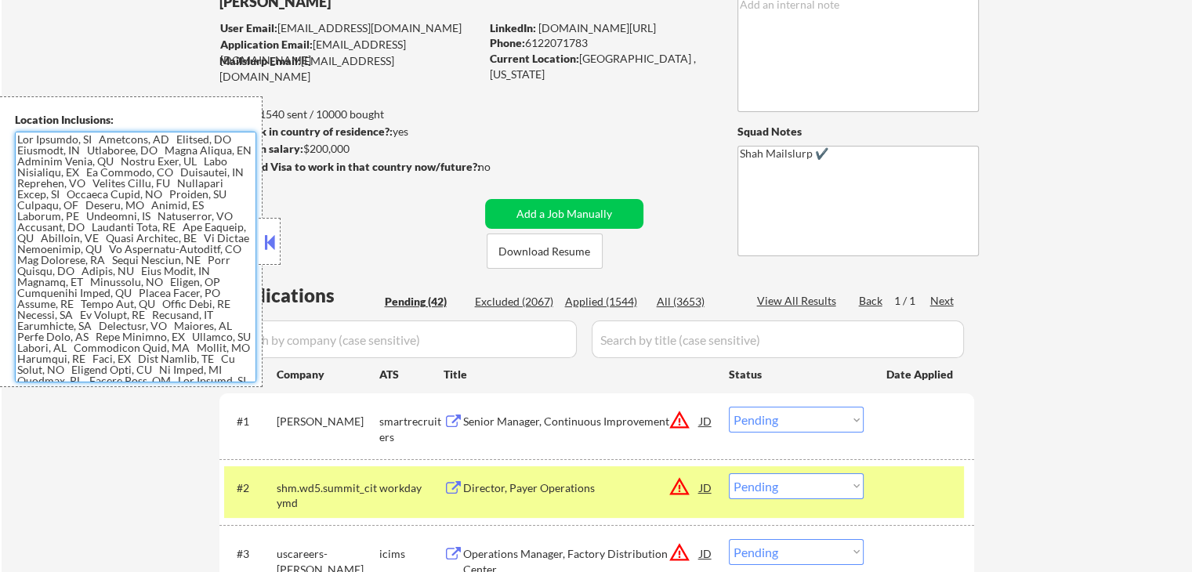
scroll to position [157, 0]
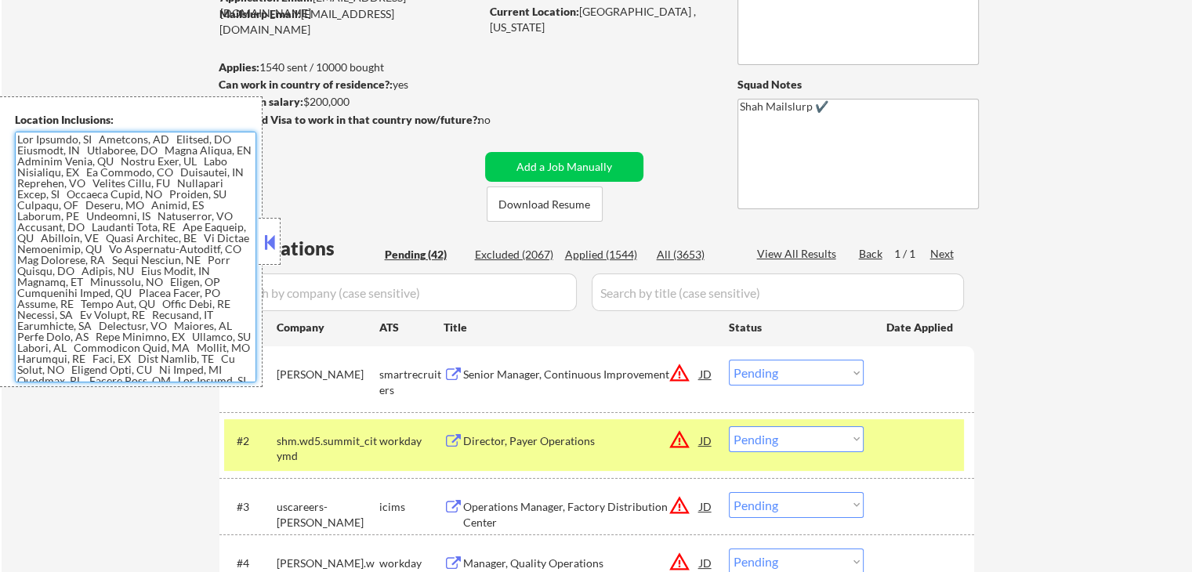
drag, startPoint x: 264, startPoint y: 245, endPoint x: 361, endPoint y: 248, distance: 96.5
click at [269, 245] on button at bounding box center [269, 242] width 17 height 24
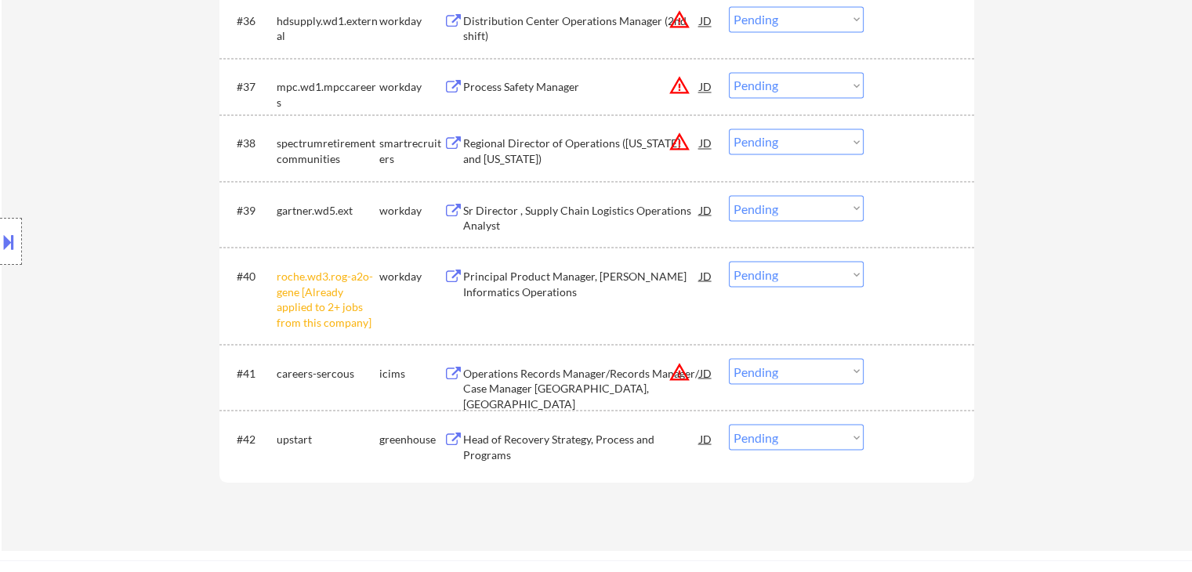
scroll to position [2822, 0]
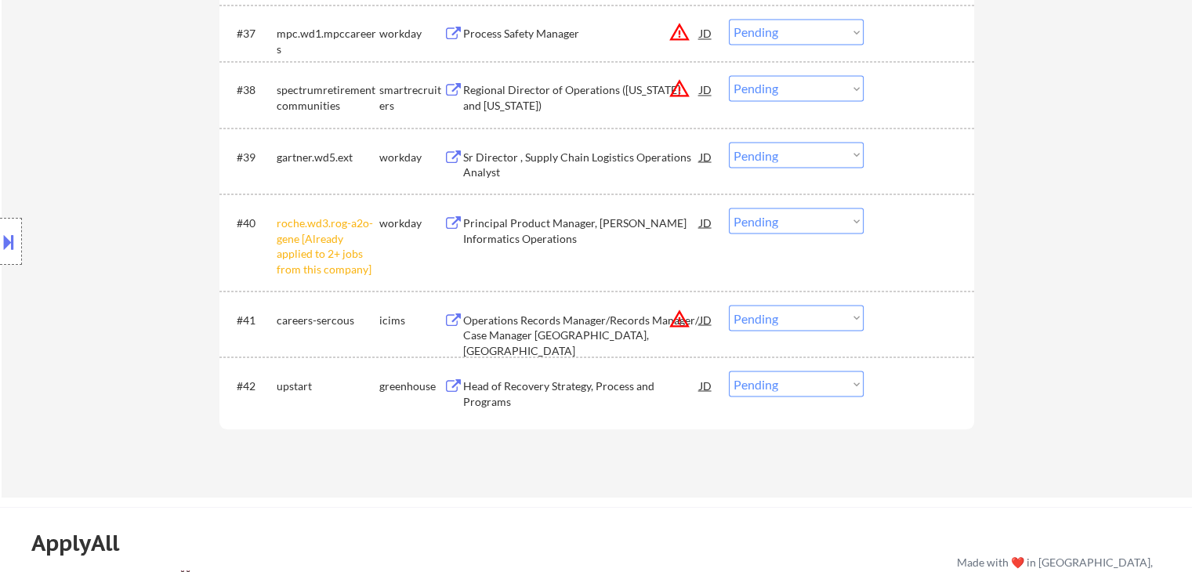
click at [317, 254] on div "roche.wd3.rog-a2o-gene [Already applied to 2+ jobs from this company]" at bounding box center [328, 245] width 103 height 61
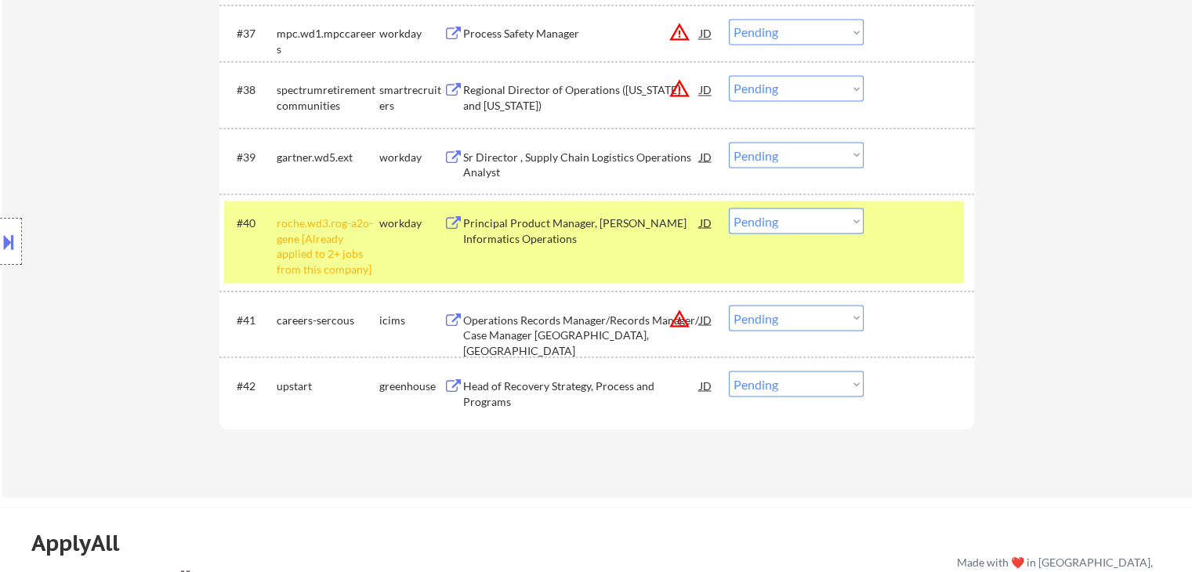
click at [323, 238] on div "roche.wd3.rog-a2o-gene [Already applied to 2+ jobs from this company]" at bounding box center [328, 245] width 103 height 61
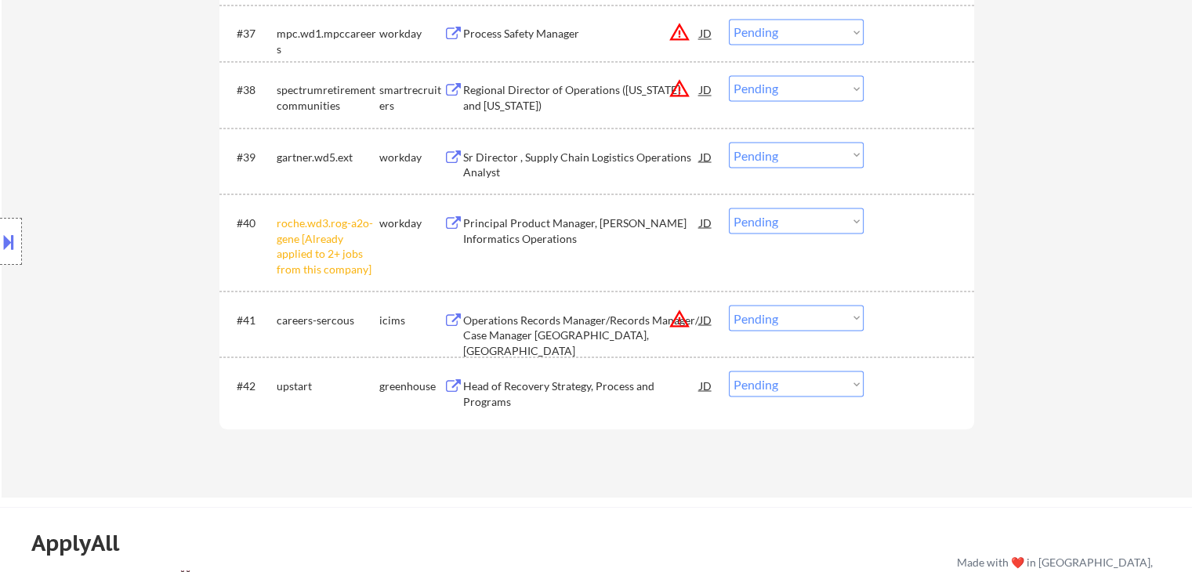
click at [306, 248] on div "roche.wd3.rog-a2o-gene [Already applied to 2+ jobs from this company]" at bounding box center [328, 245] width 103 height 61
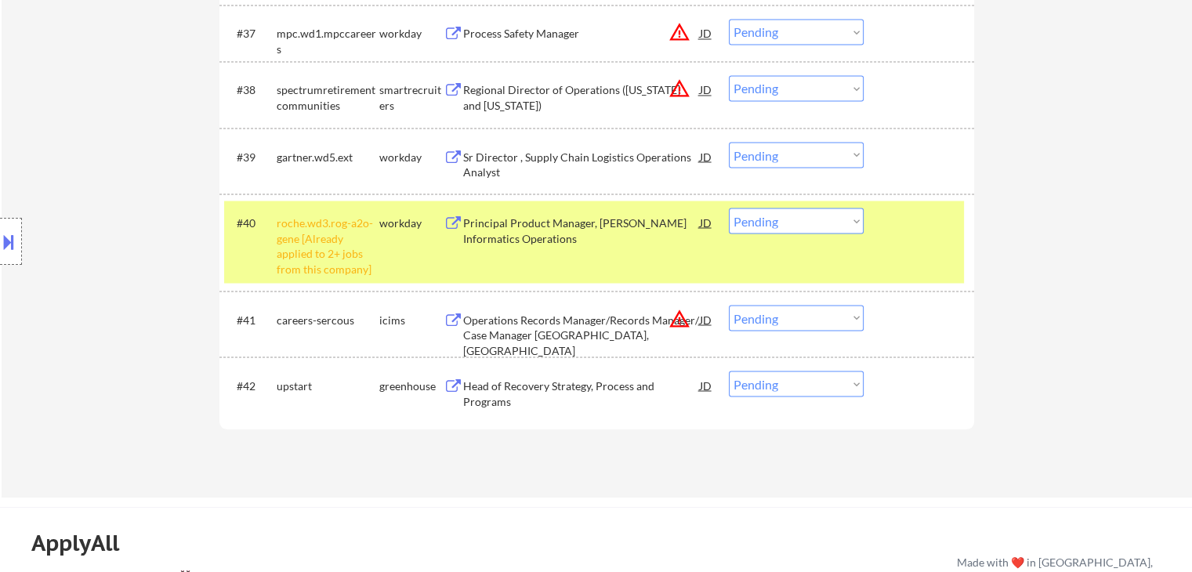
click at [353, 230] on div "roche.wd3.rog-a2o-gene [Already applied to 2+ jobs from this company]" at bounding box center [328, 245] width 103 height 61
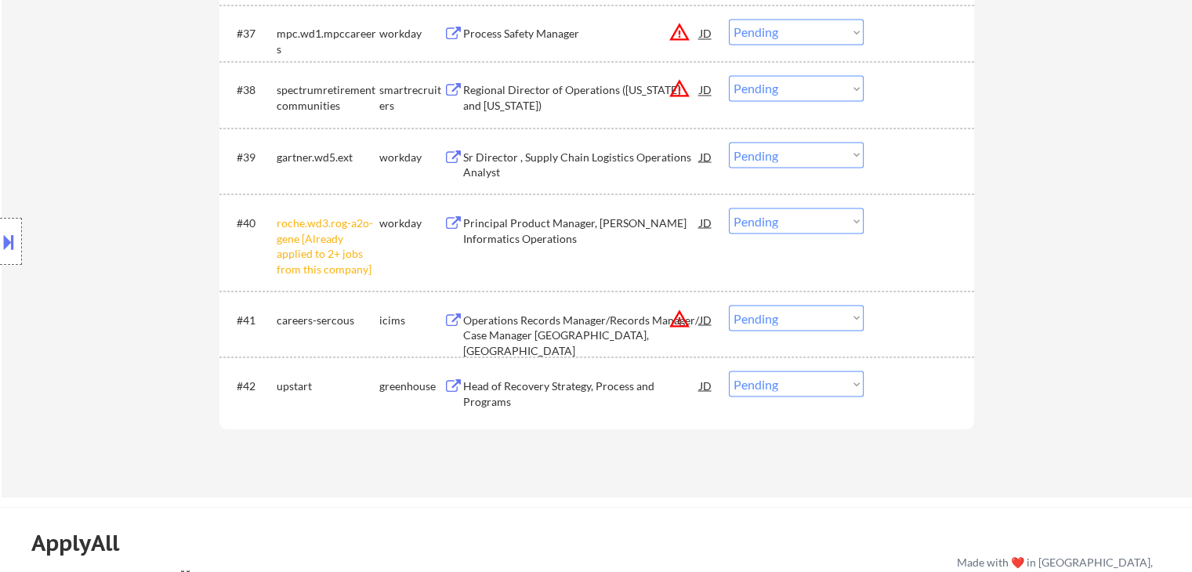
drag, startPoint x: 501, startPoint y: 236, endPoint x: 486, endPoint y: 259, distance: 27.2
click at [501, 236] on div "Principal Product Manager, [PERSON_NAME] Informatics Operations" at bounding box center [581, 230] width 237 height 31
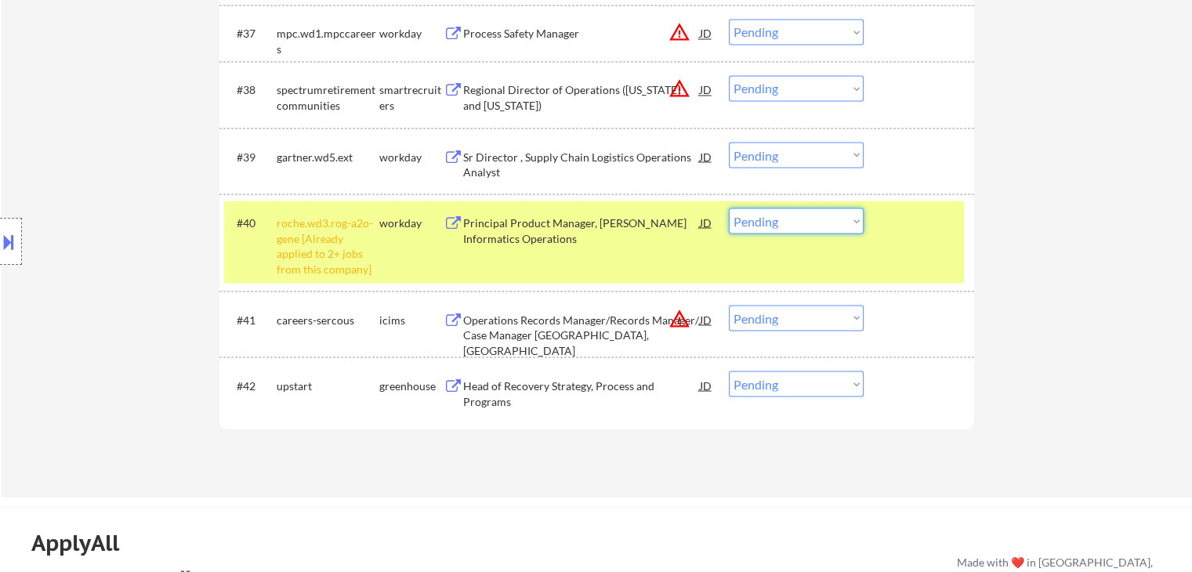
click at [784, 228] on select "Choose an option... Pending Applied Excluded (Questions) Excluded (Expired) Exc…" at bounding box center [796, 221] width 135 height 26
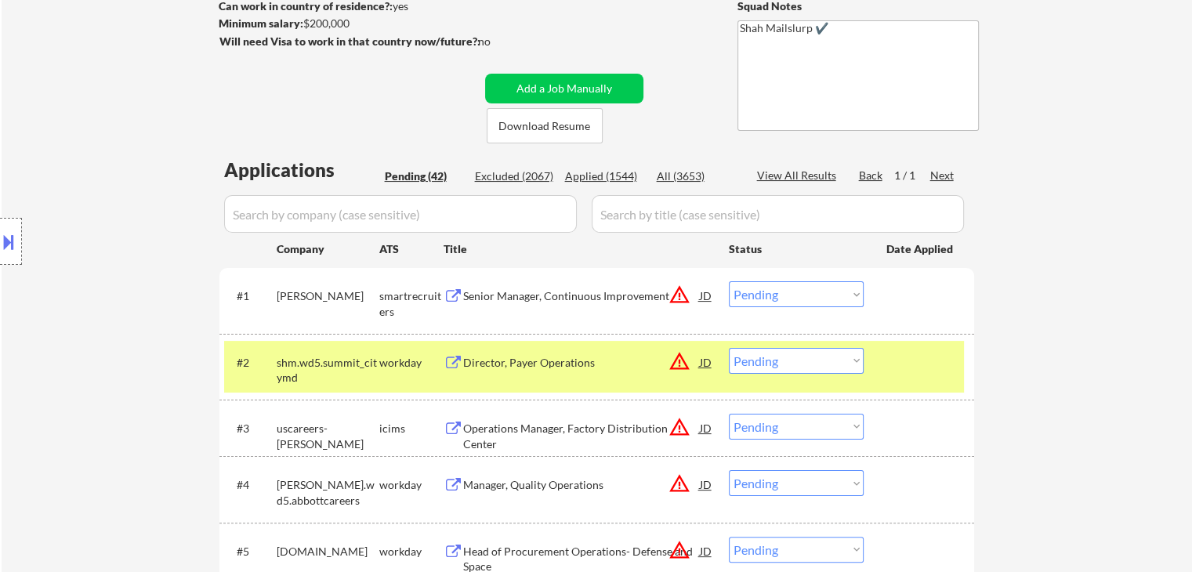
scroll to position [0, 0]
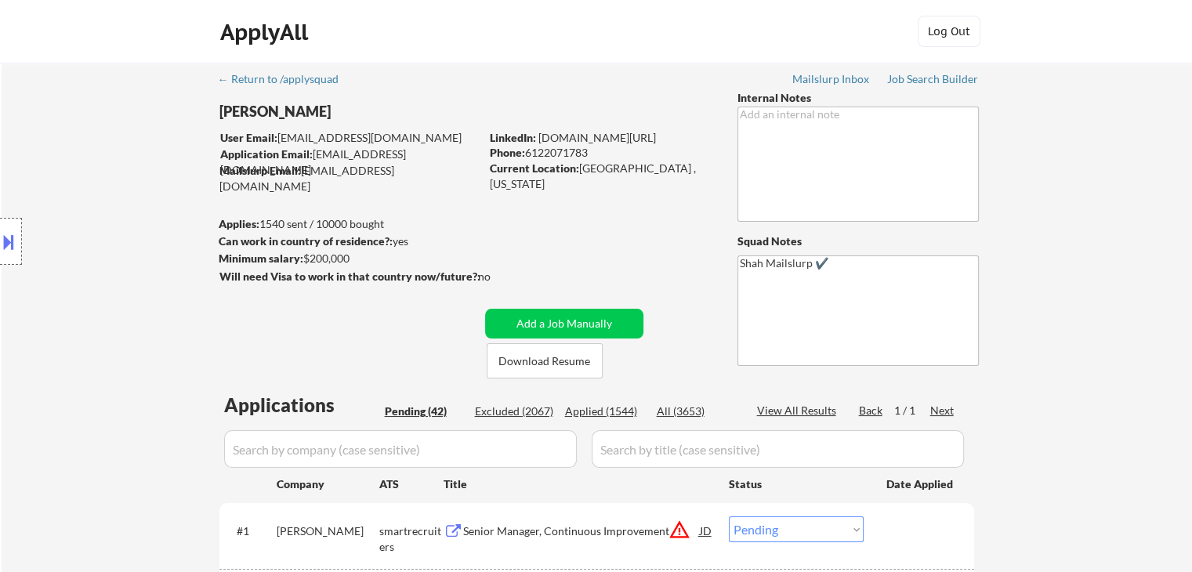
drag, startPoint x: 599, startPoint y: 413, endPoint x: 576, endPoint y: 433, distance: 30.0
click at [599, 411] on div "Applied (1544)" at bounding box center [604, 412] width 78 height 16
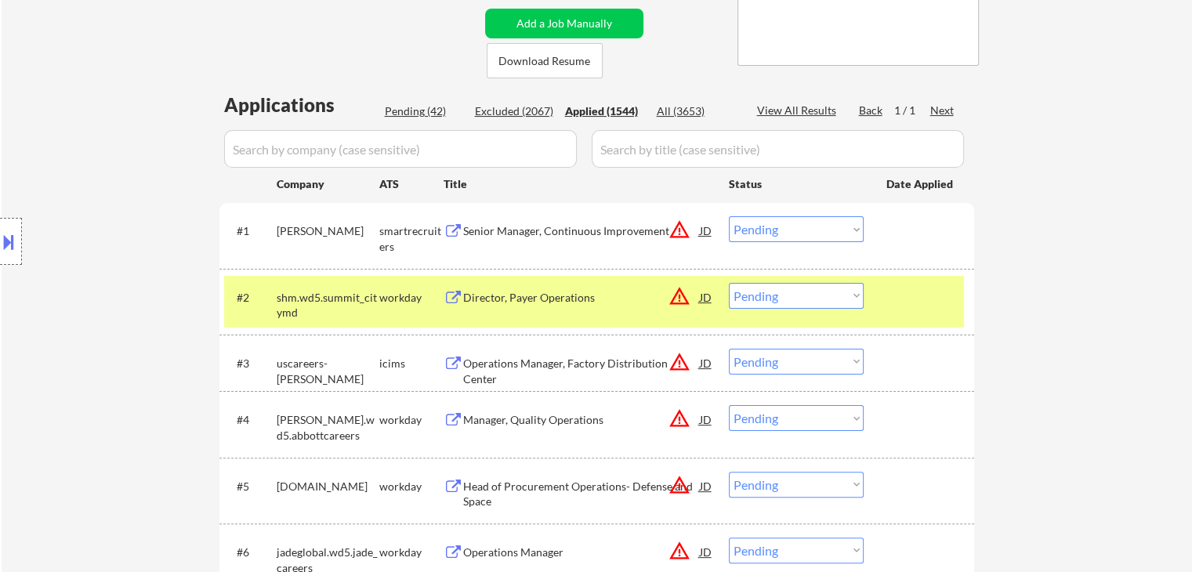
scroll to position [314, 0]
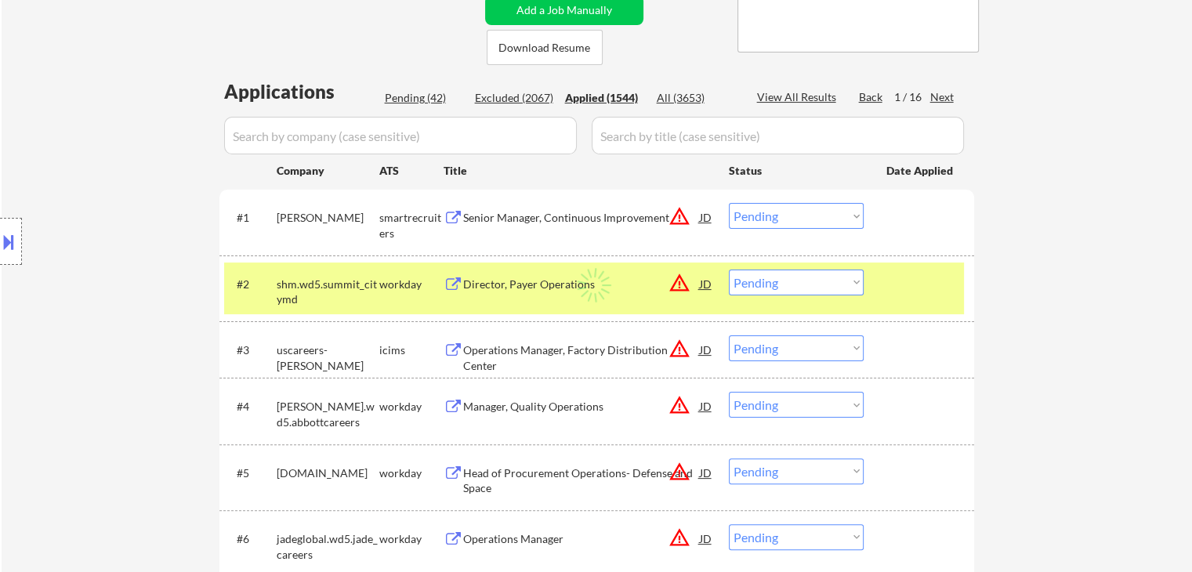
select select ""applied""
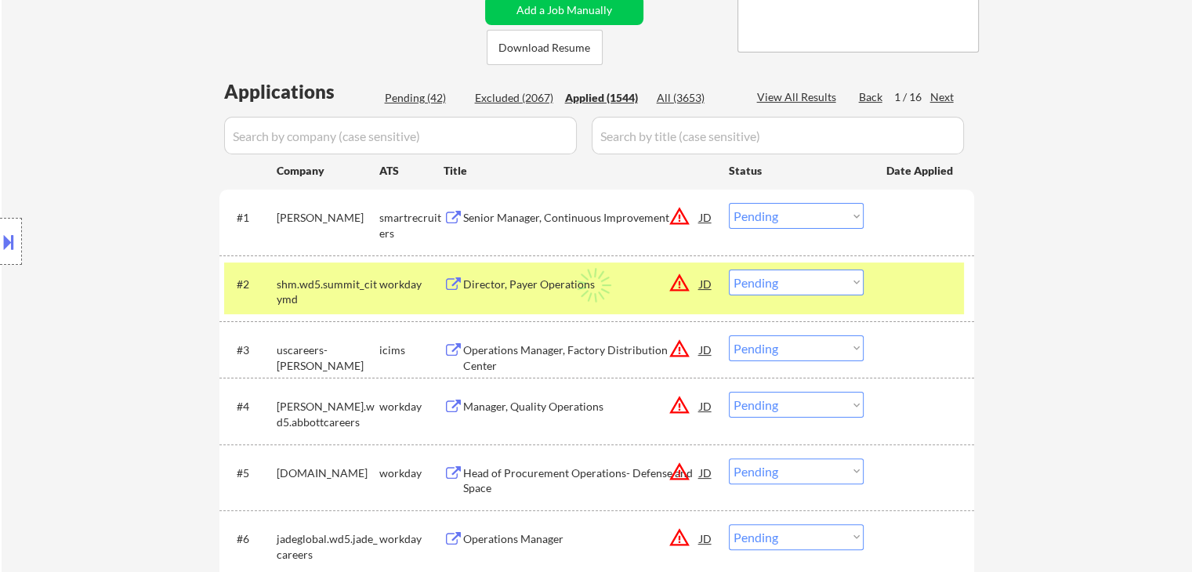
select select ""applied""
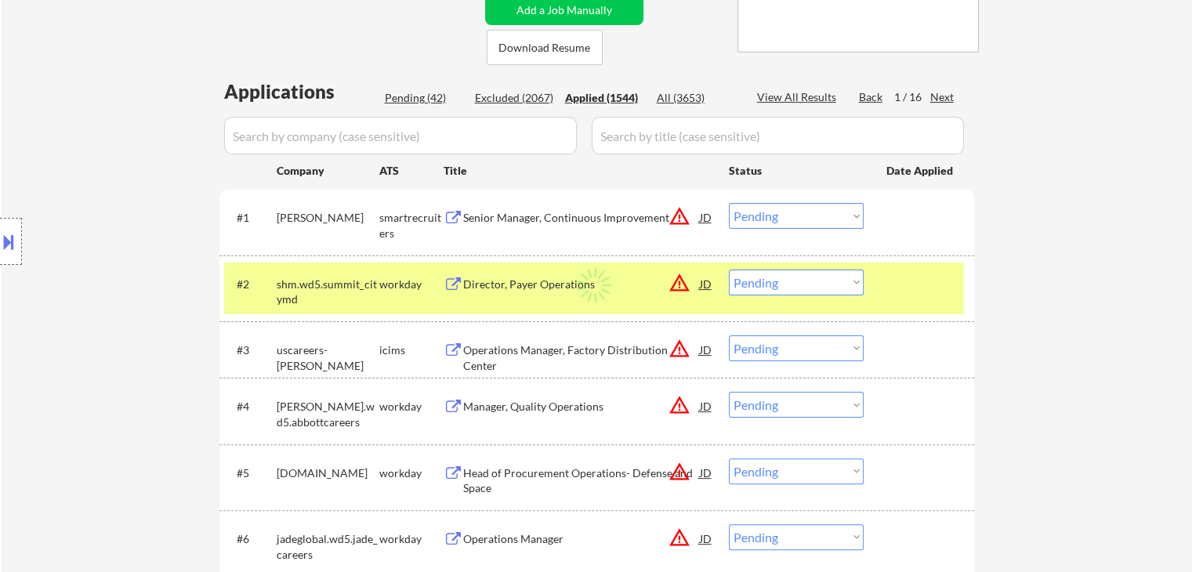
select select ""applied""
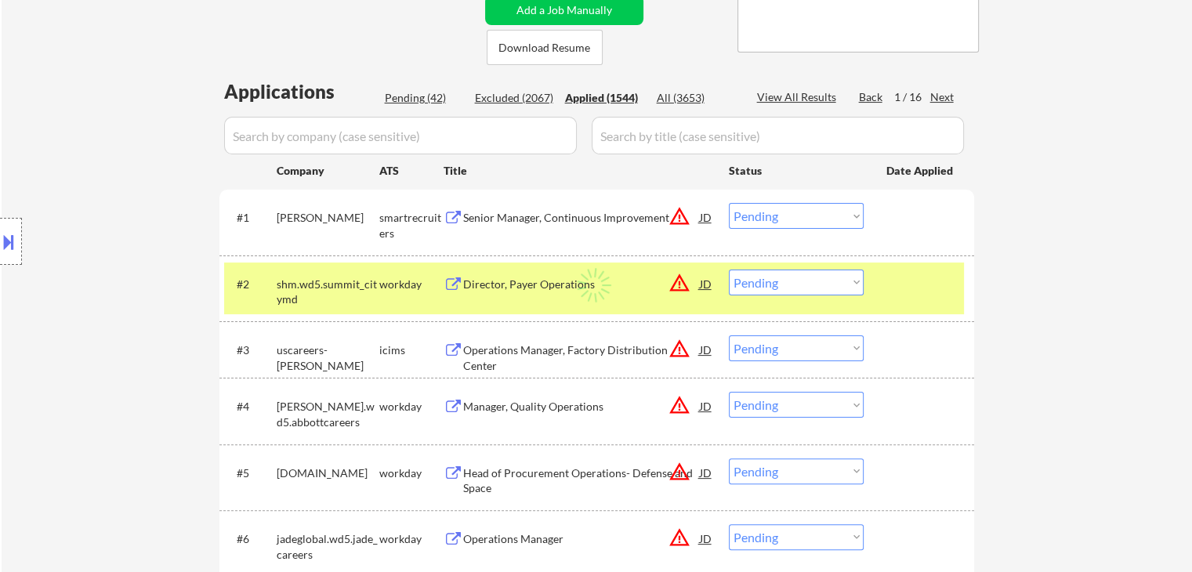
select select ""applied""
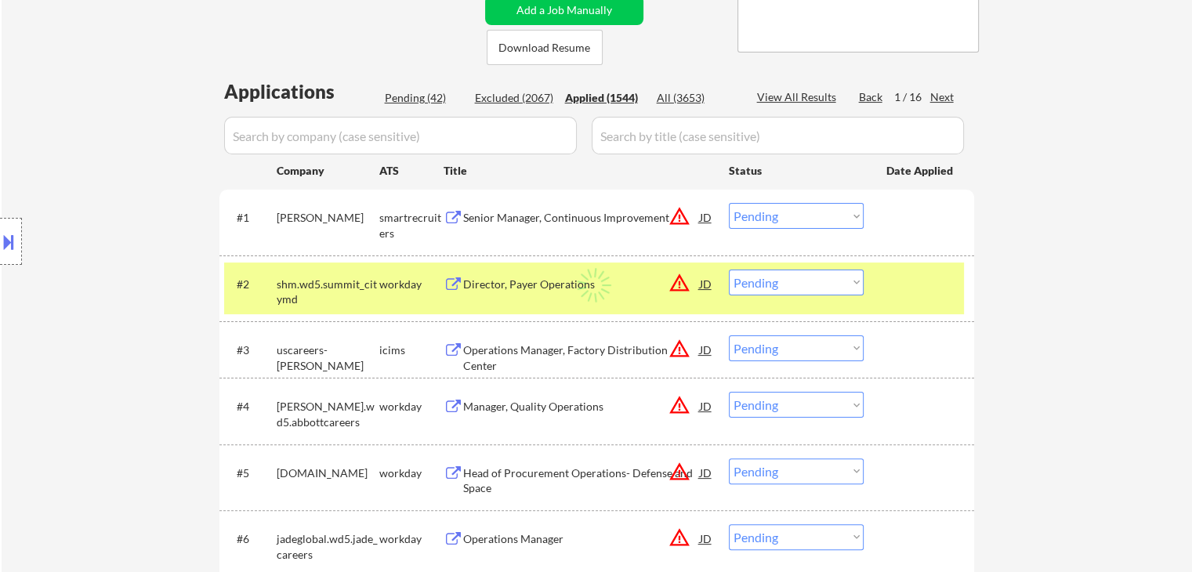
select select ""applied""
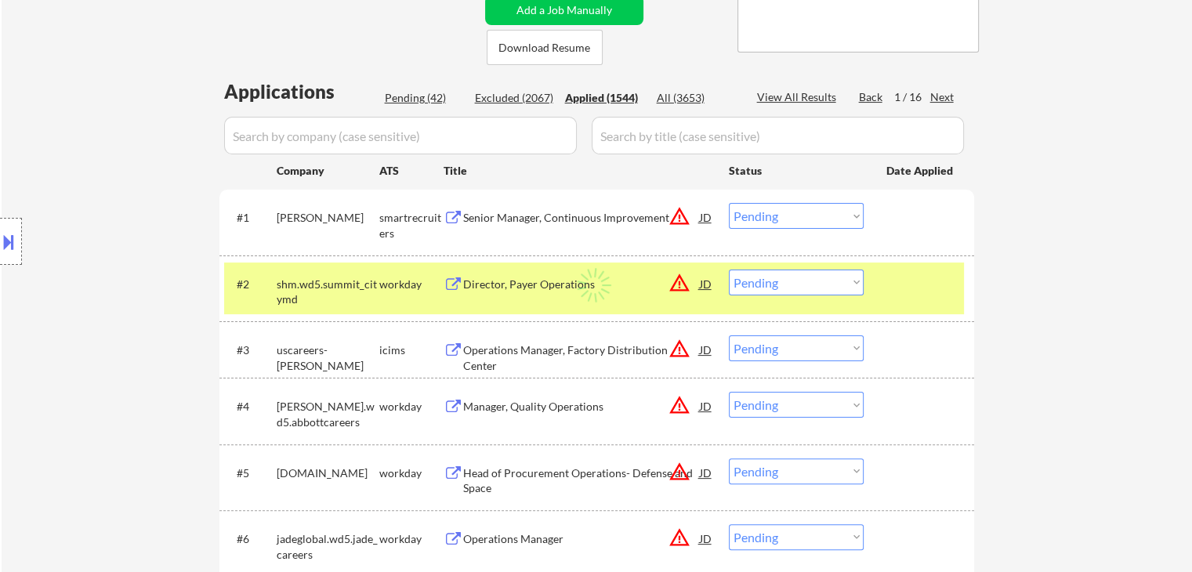
select select ""applied""
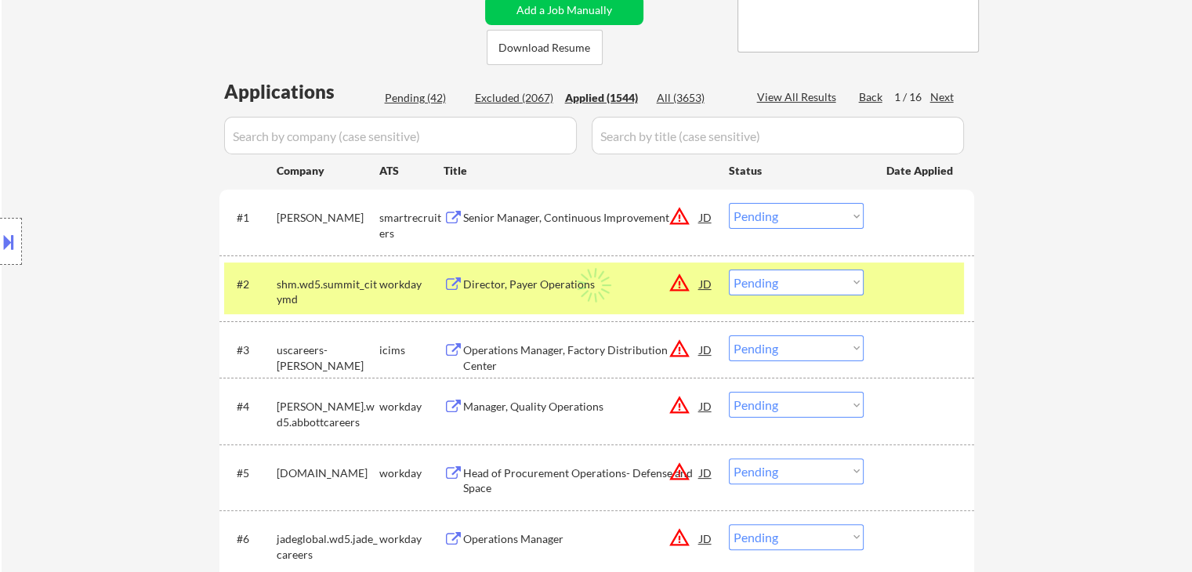
select select ""applied""
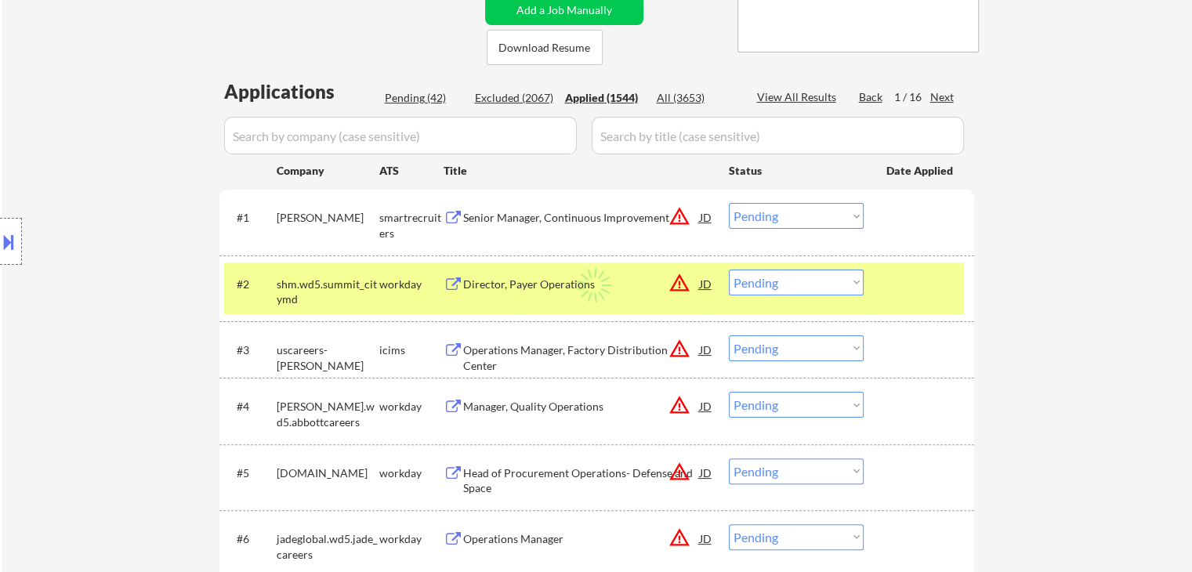
select select ""applied""
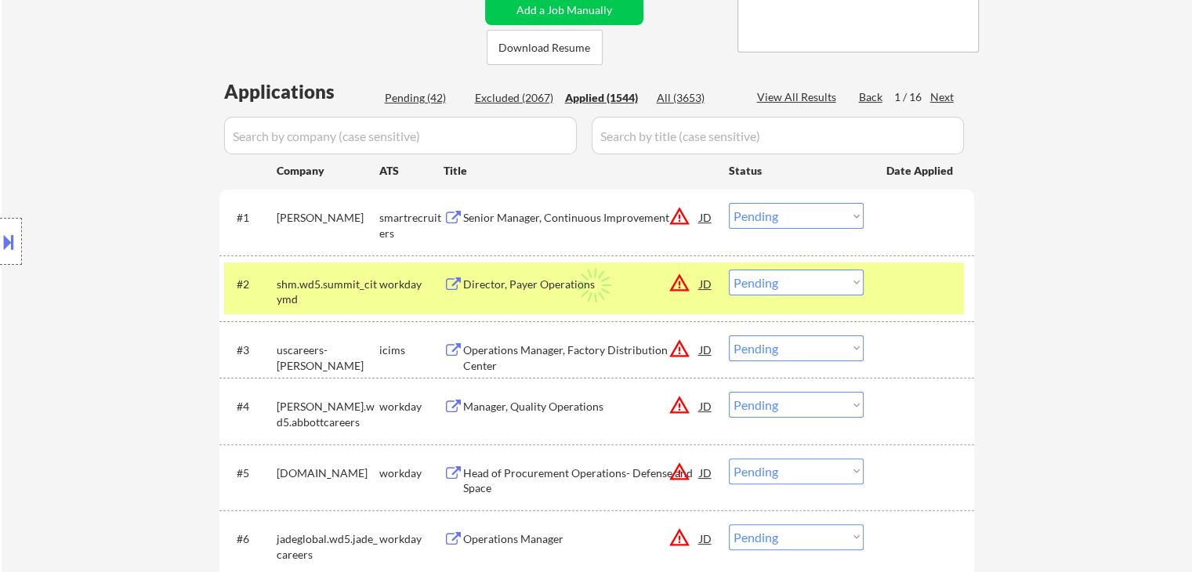
select select ""applied""
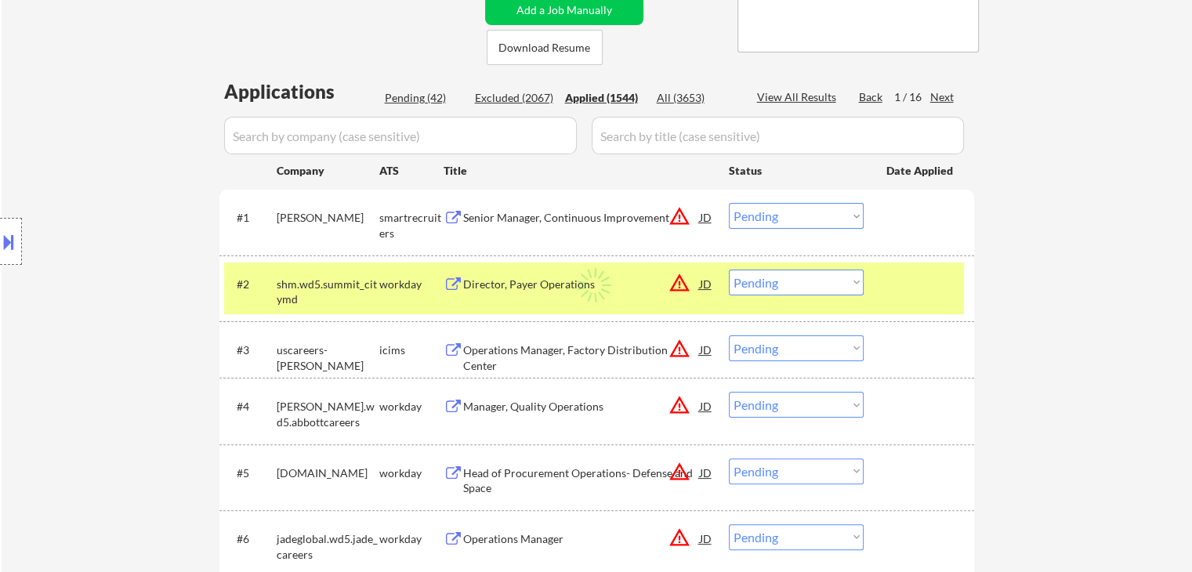
select select ""applied""
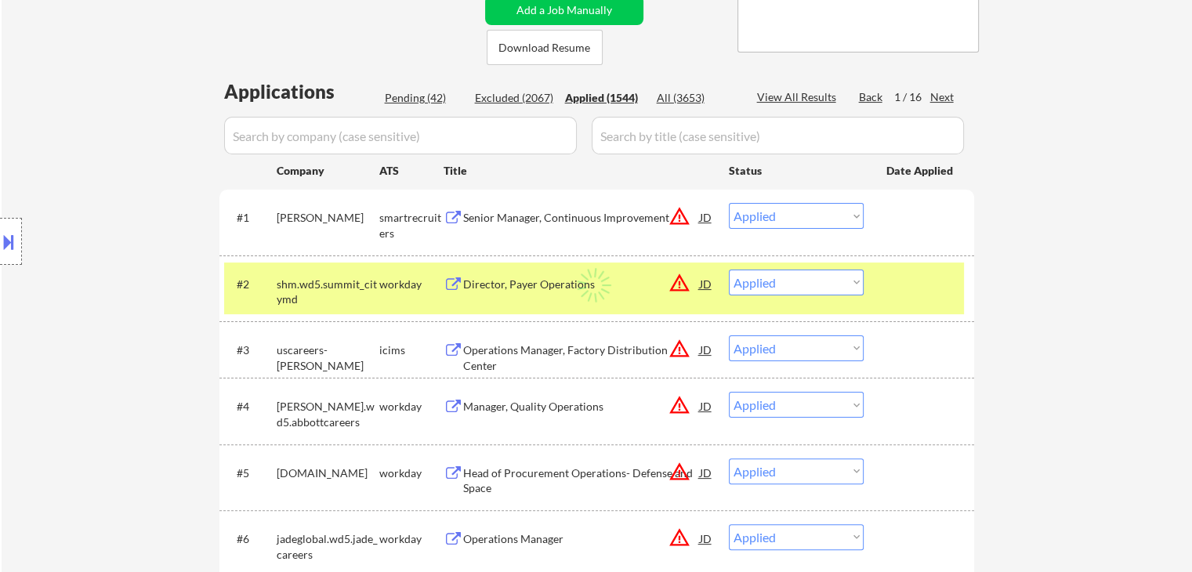
select select ""applied""
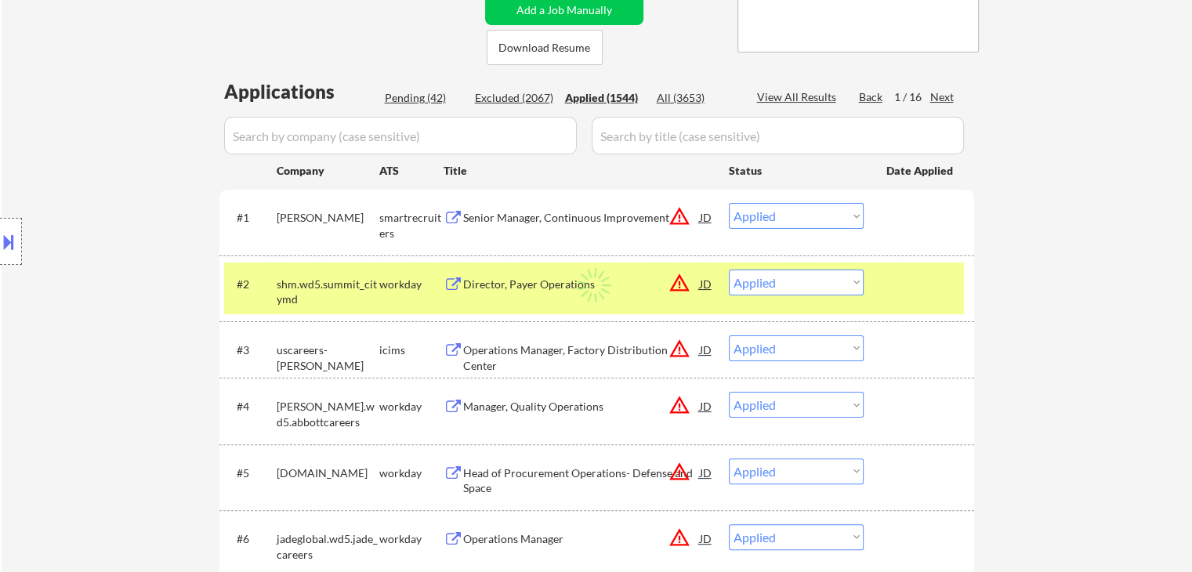
select select ""applied""
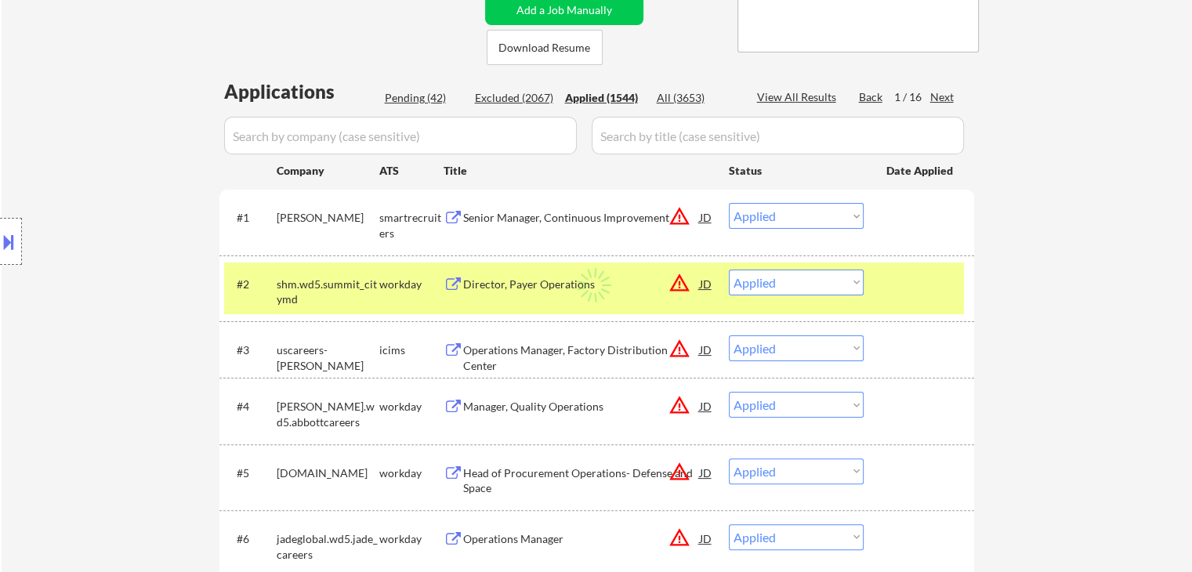
select select ""applied""
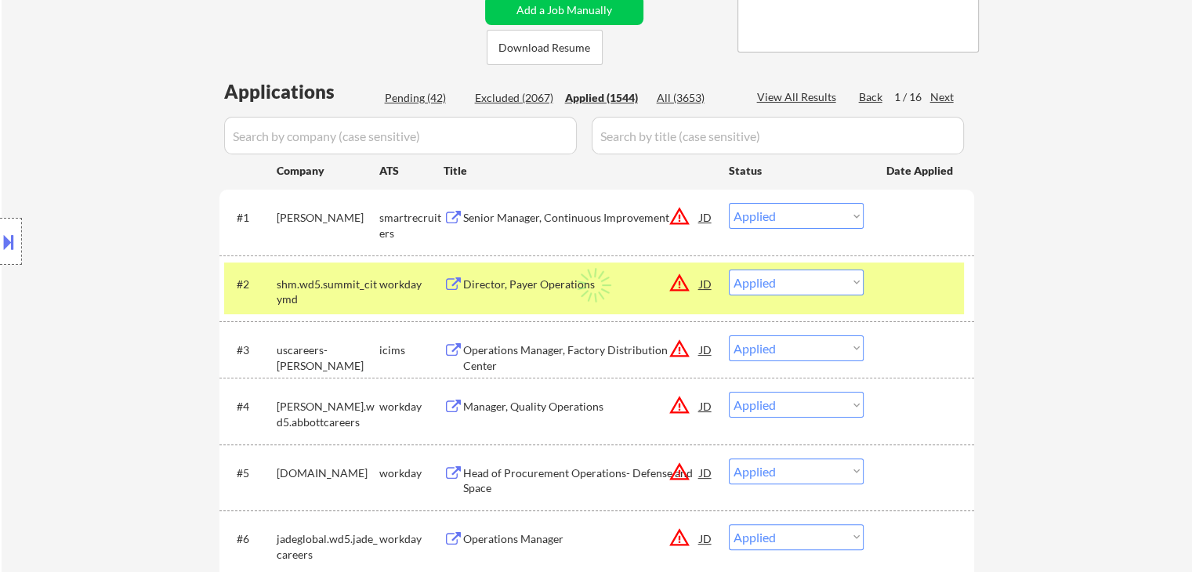
select select ""applied""
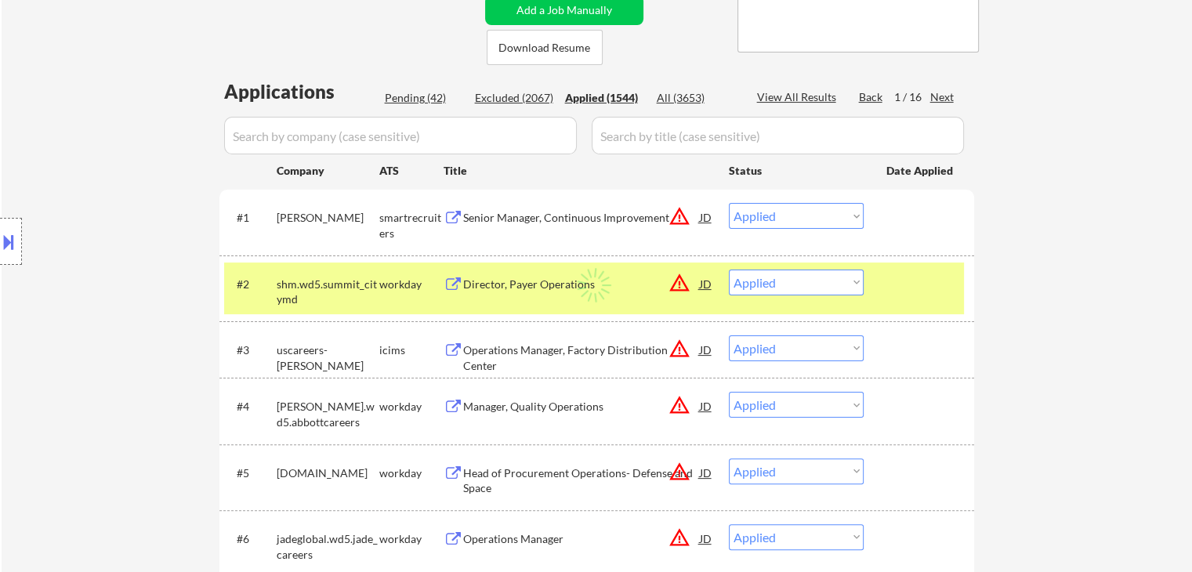
select select ""applied""
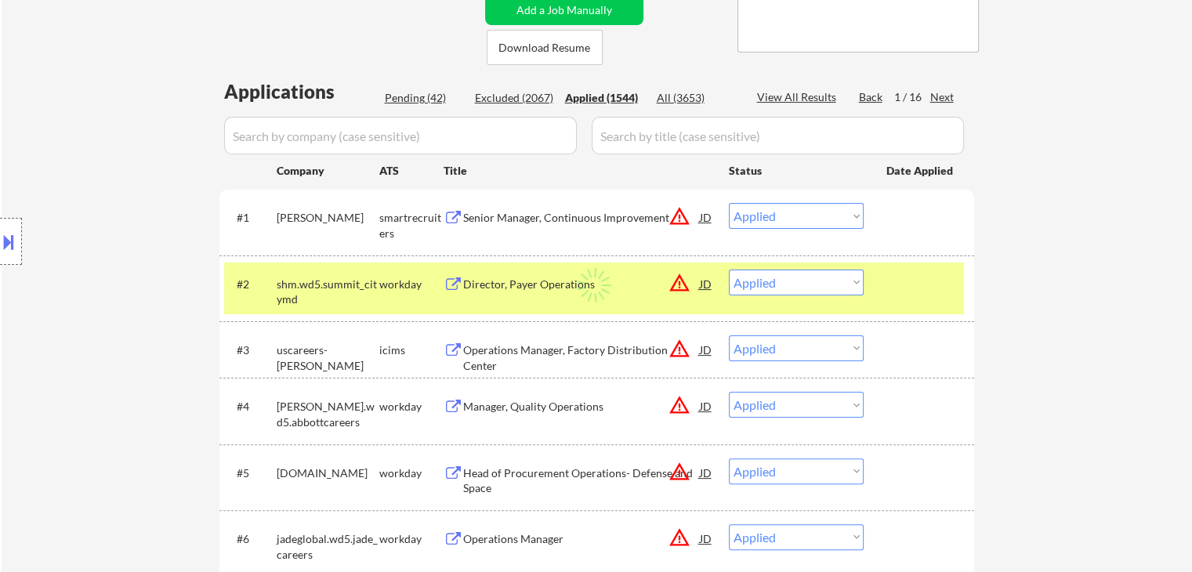
select select ""applied""
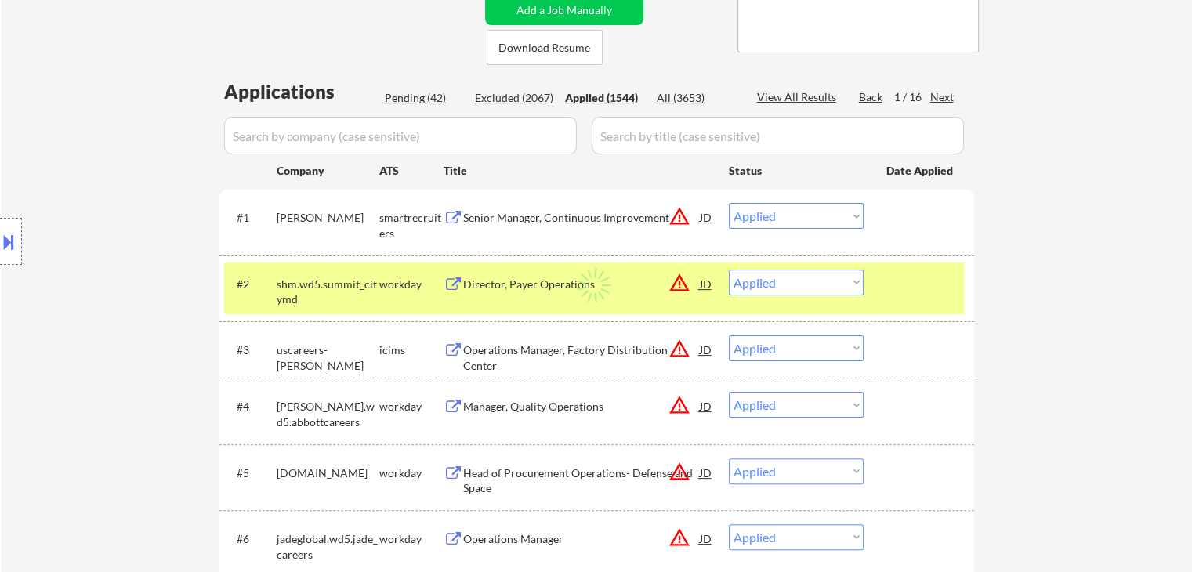
select select ""applied""
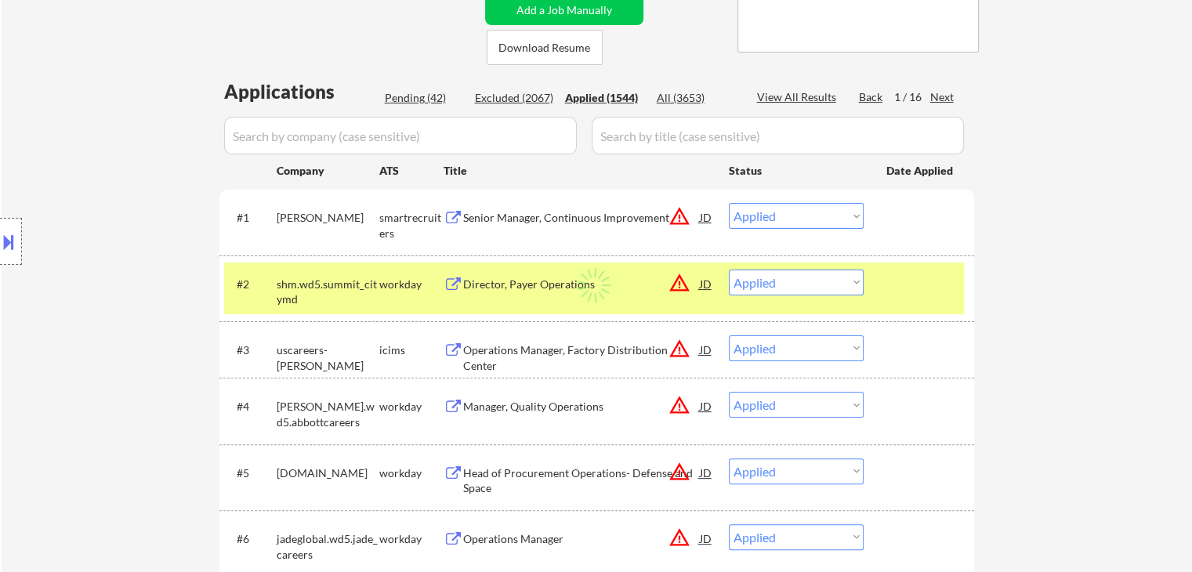
select select ""applied""
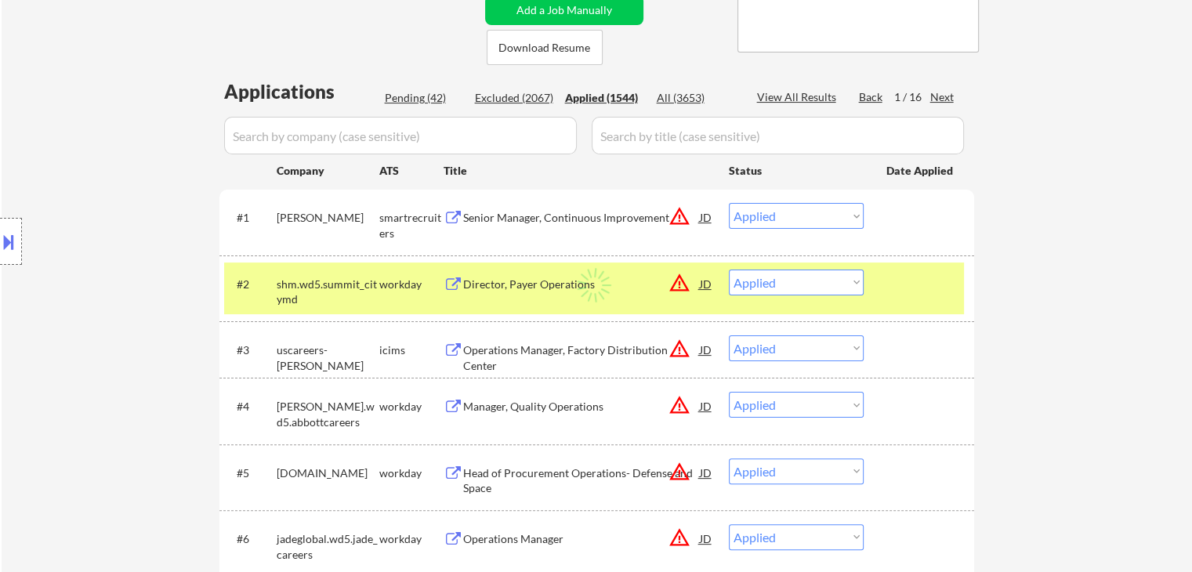
select select ""applied""
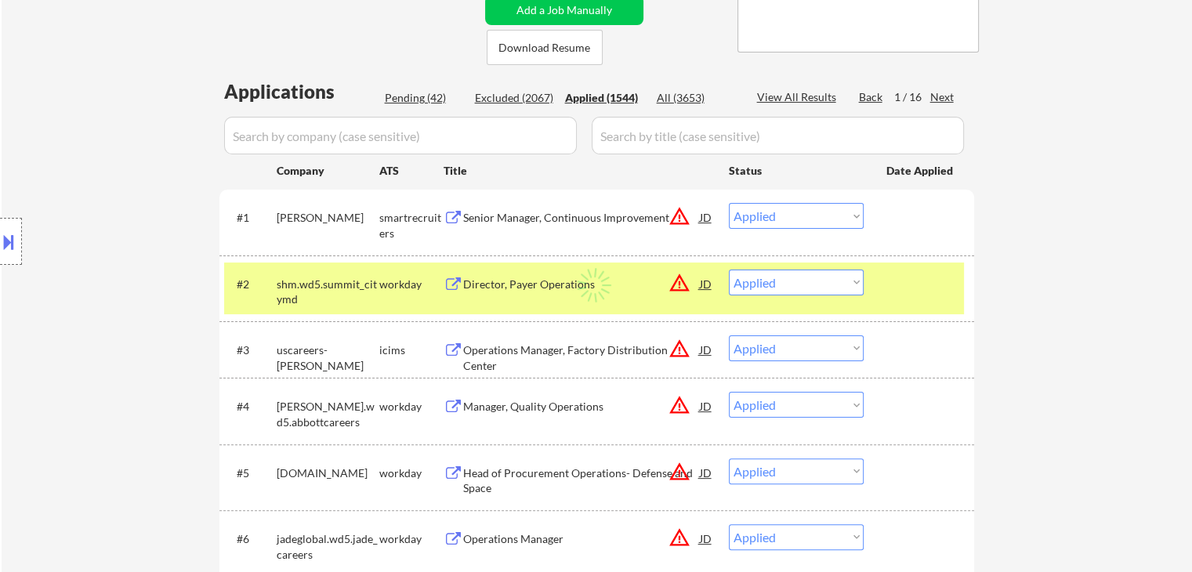
select select ""applied""
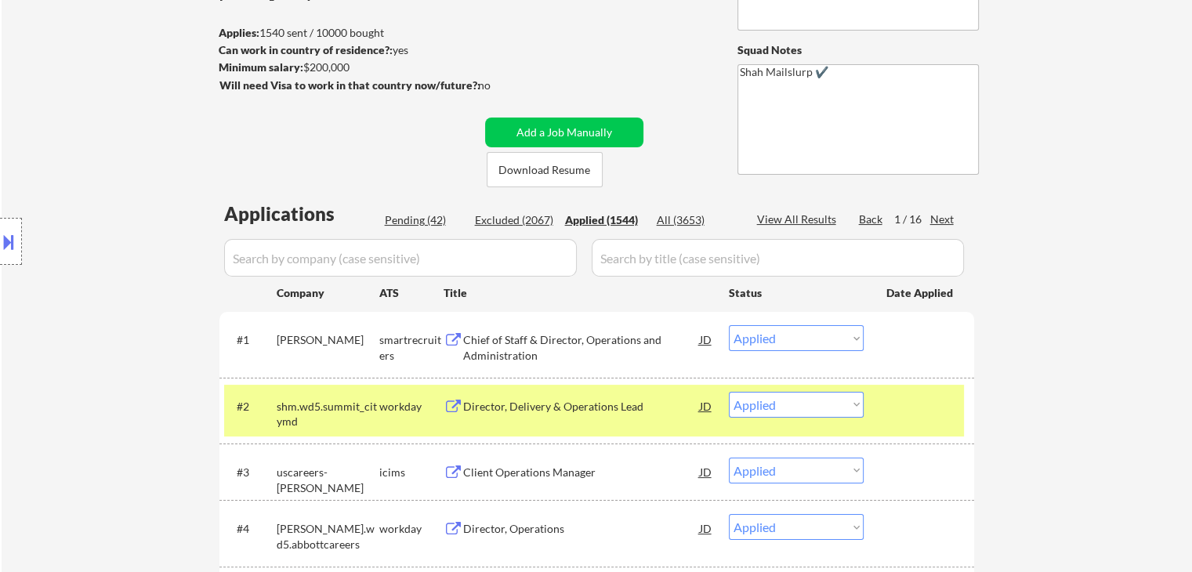
scroll to position [235, 0]
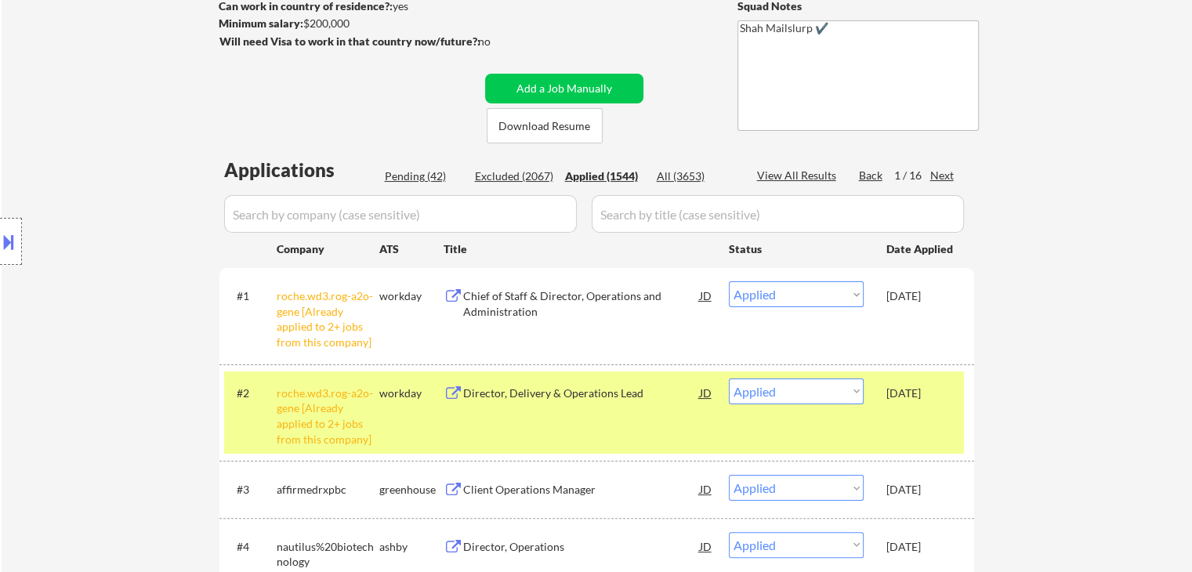
click at [182, 289] on div "Location Inclusions:" at bounding box center [140, 241] width 281 height 291
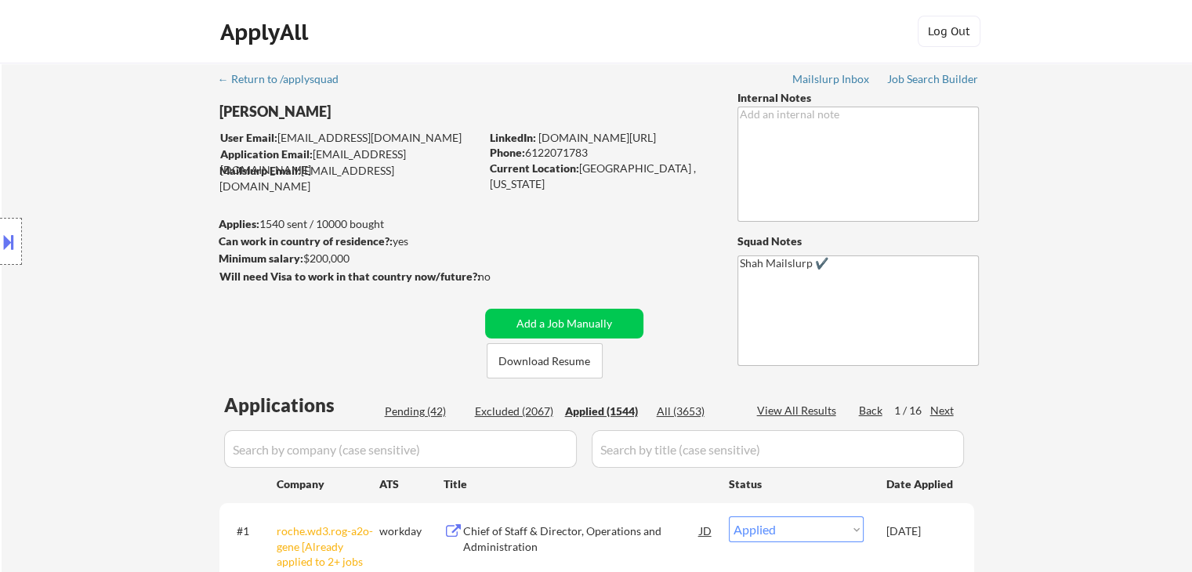
scroll to position [0, 0]
click at [419, 411] on div "Pending (42)" at bounding box center [424, 412] width 78 height 16
select select ""pending""
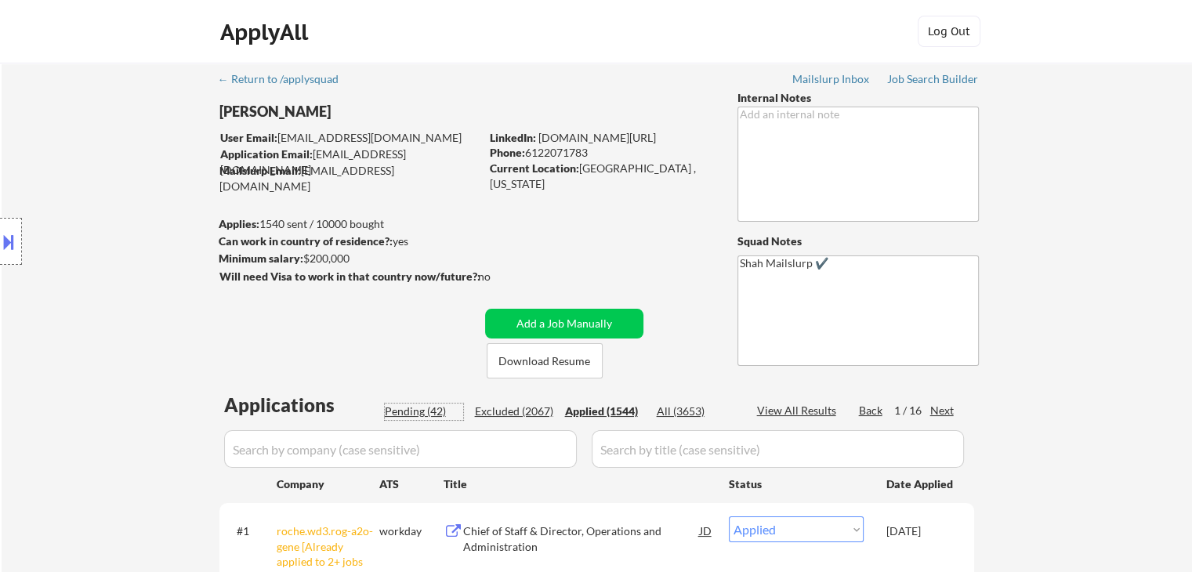
select select ""pending""
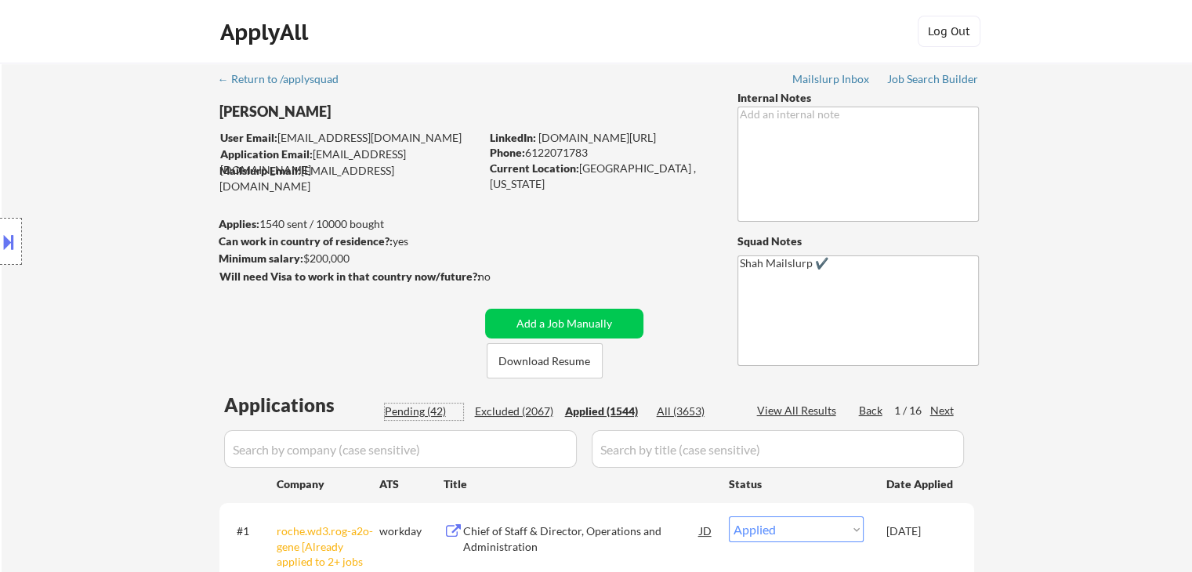
select select ""pending""
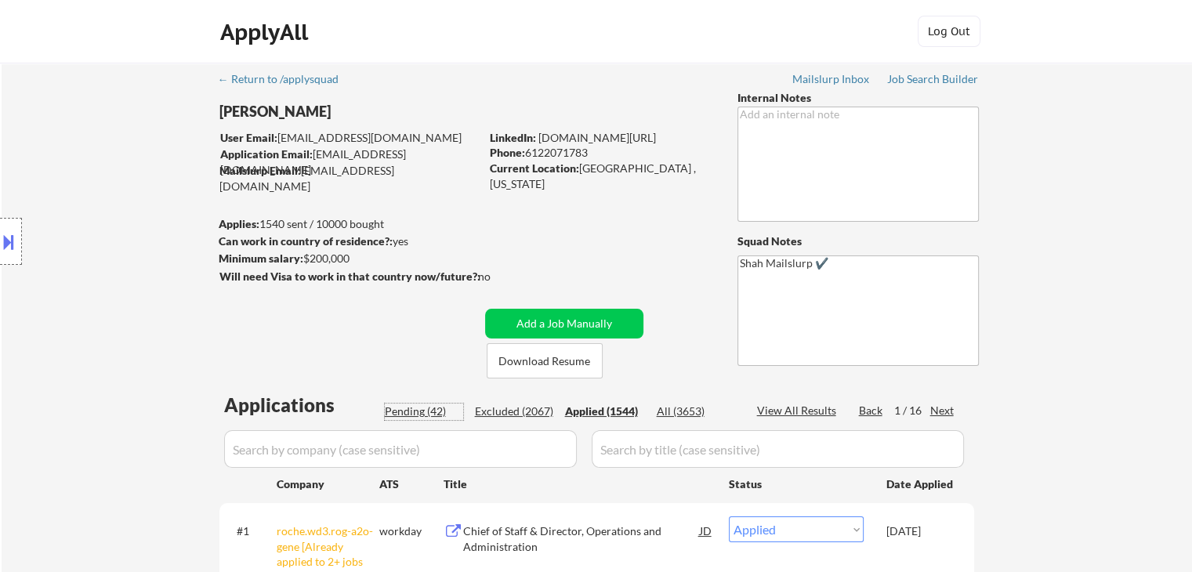
select select ""pending""
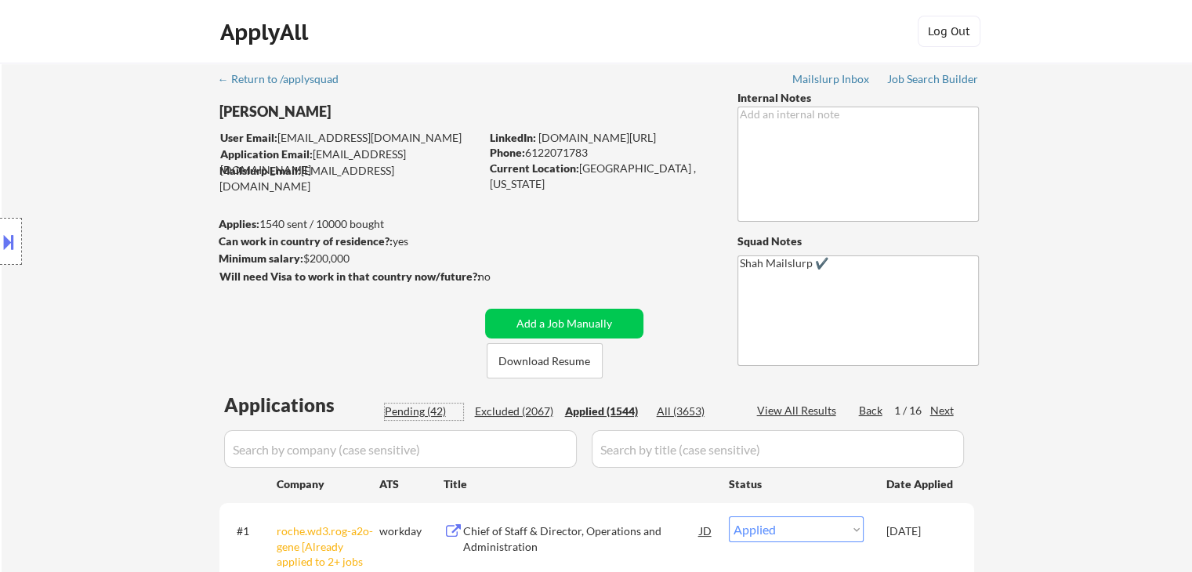
select select ""pending""
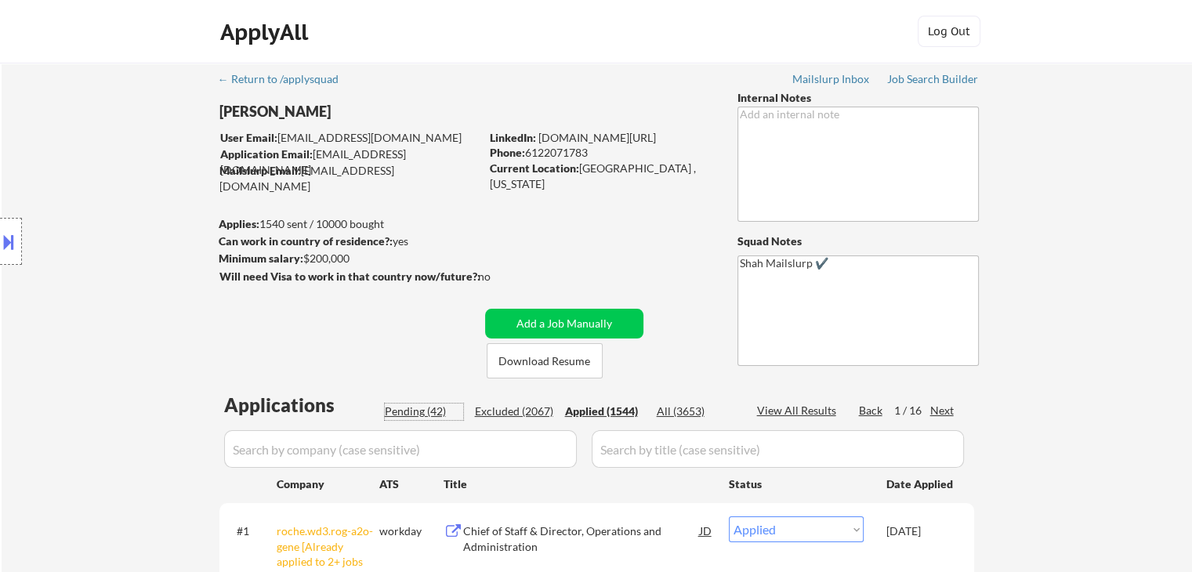
select select ""pending""
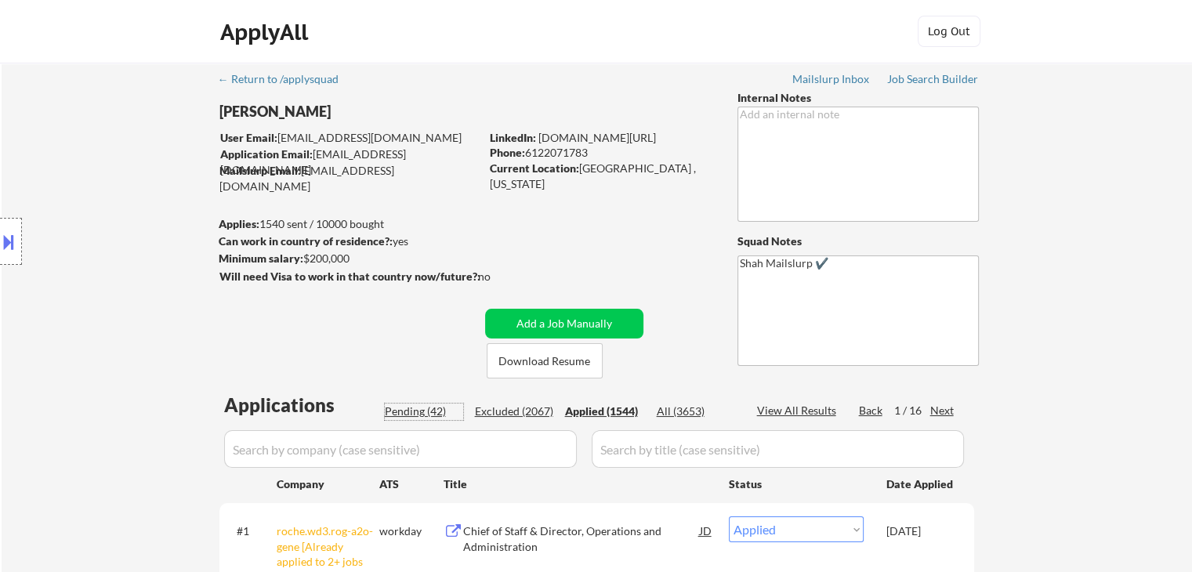
select select ""pending""
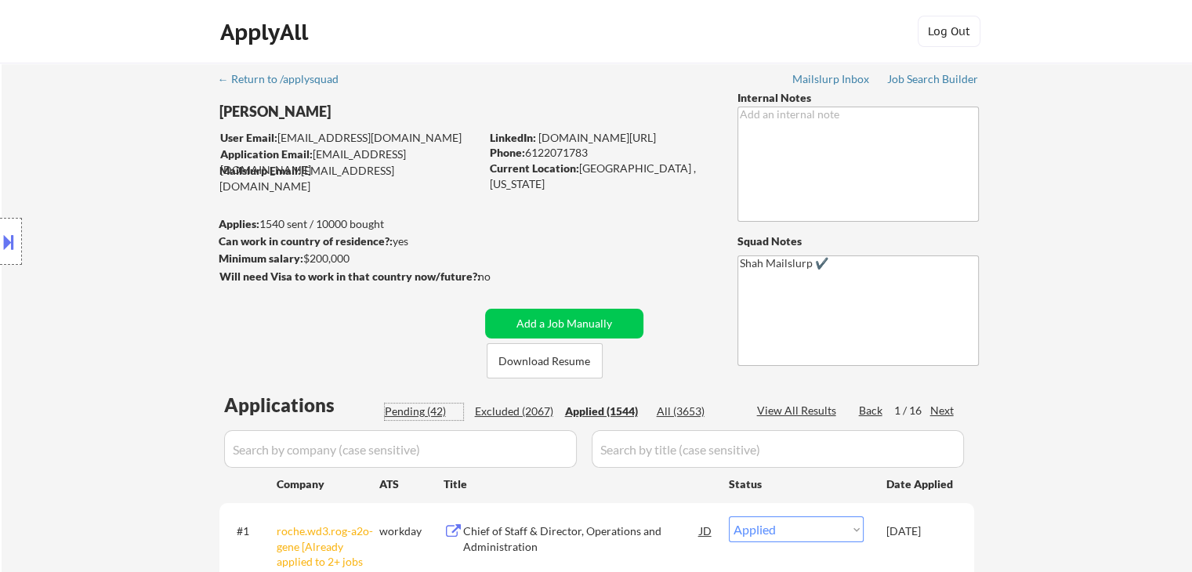
select select ""pending""
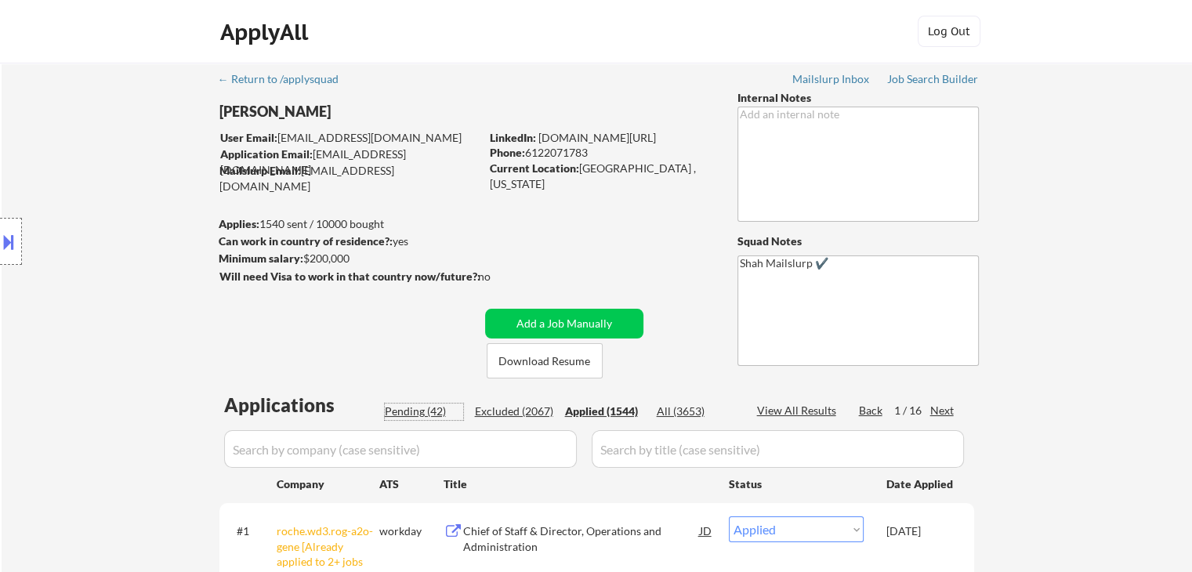
select select ""pending""
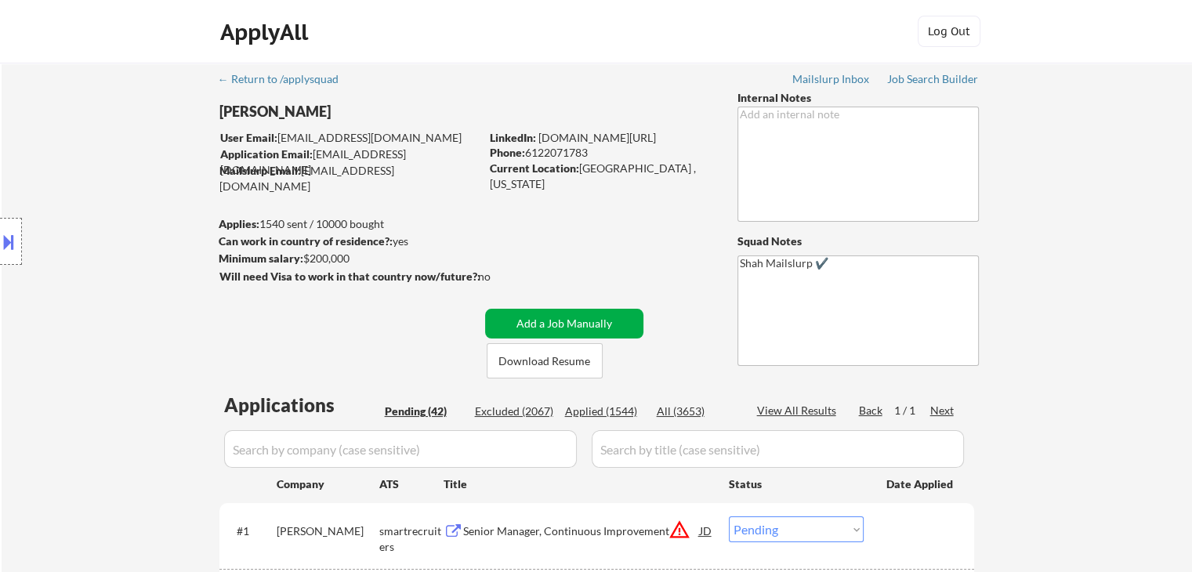
scroll to position [1794, 0]
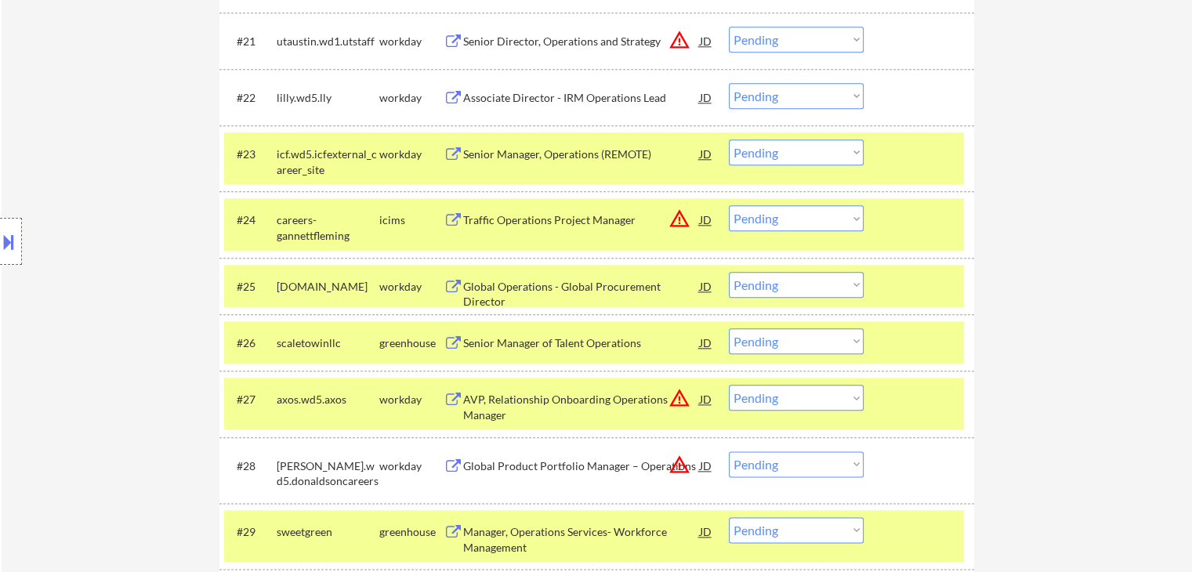
click at [756, 288] on select "Choose an option... Pending Applied Excluded (Questions) Excluded (Expired) Exc…" at bounding box center [796, 285] width 135 height 26
click at [729, 272] on select "Choose an option... Pending Applied Excluded (Questions) Excluded (Expired) Exc…" at bounding box center [796, 285] width 135 height 26
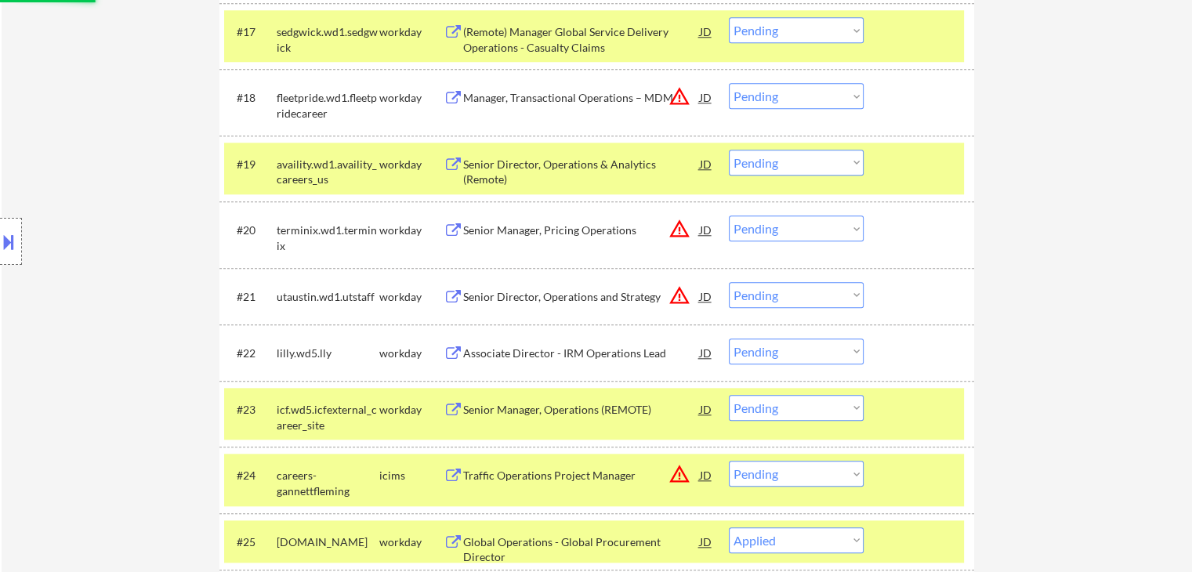
scroll to position [1481, 0]
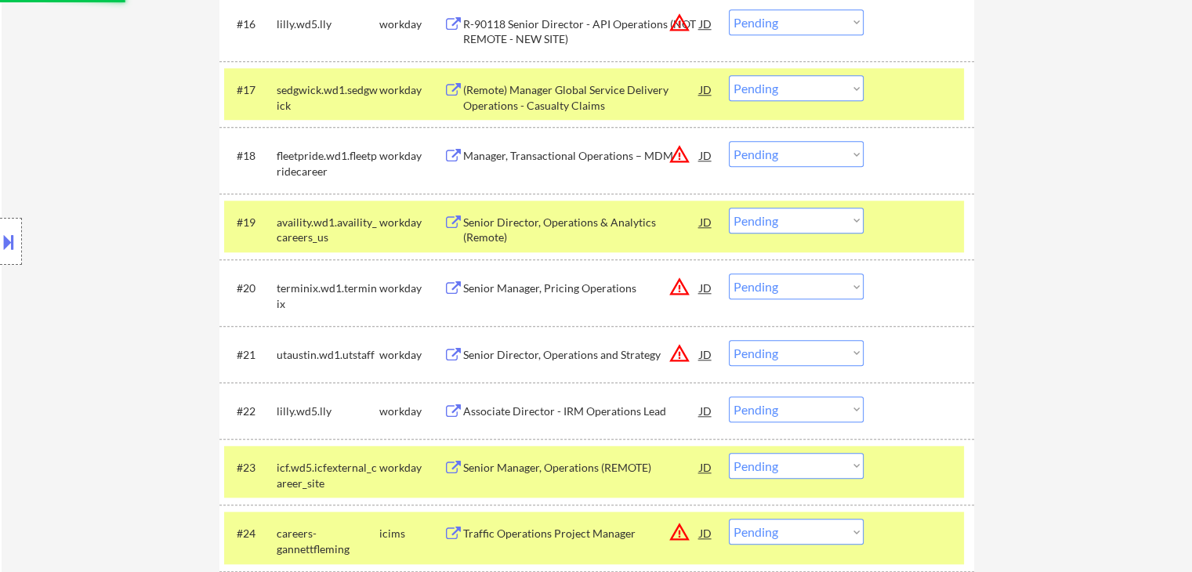
select select ""pending""
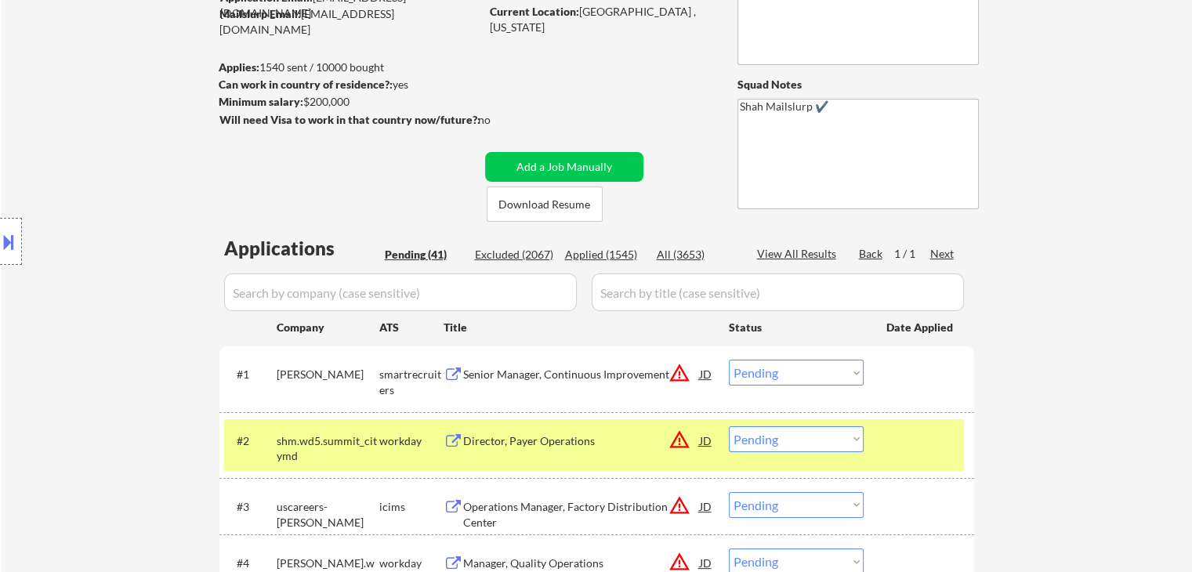
scroll to position [78, 0]
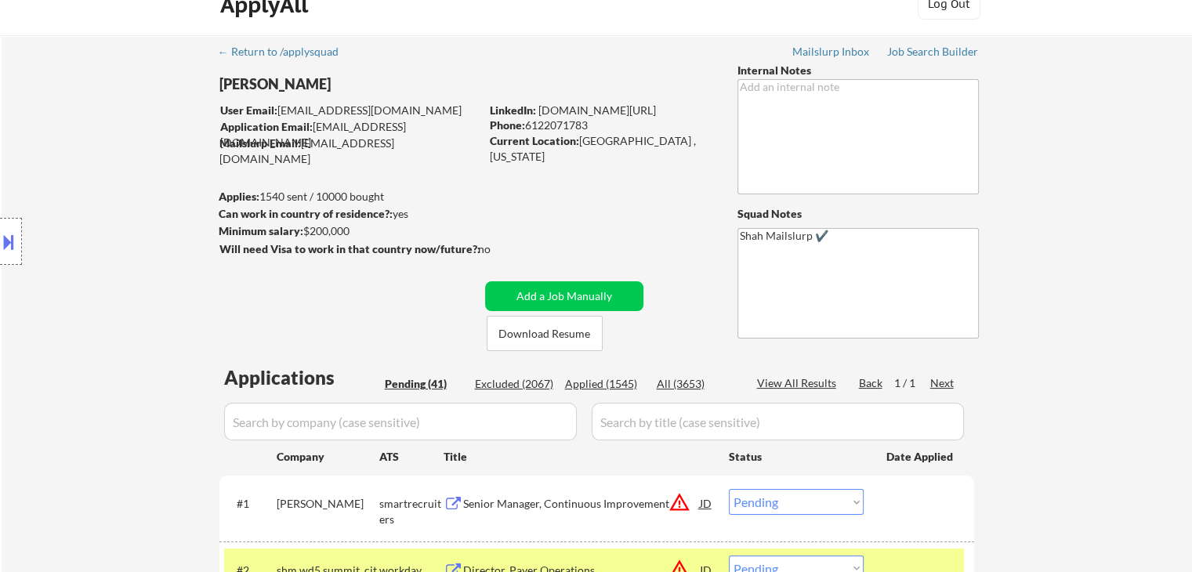
scroll to position [0, 0]
